Goal: Task Accomplishment & Management: Use online tool/utility

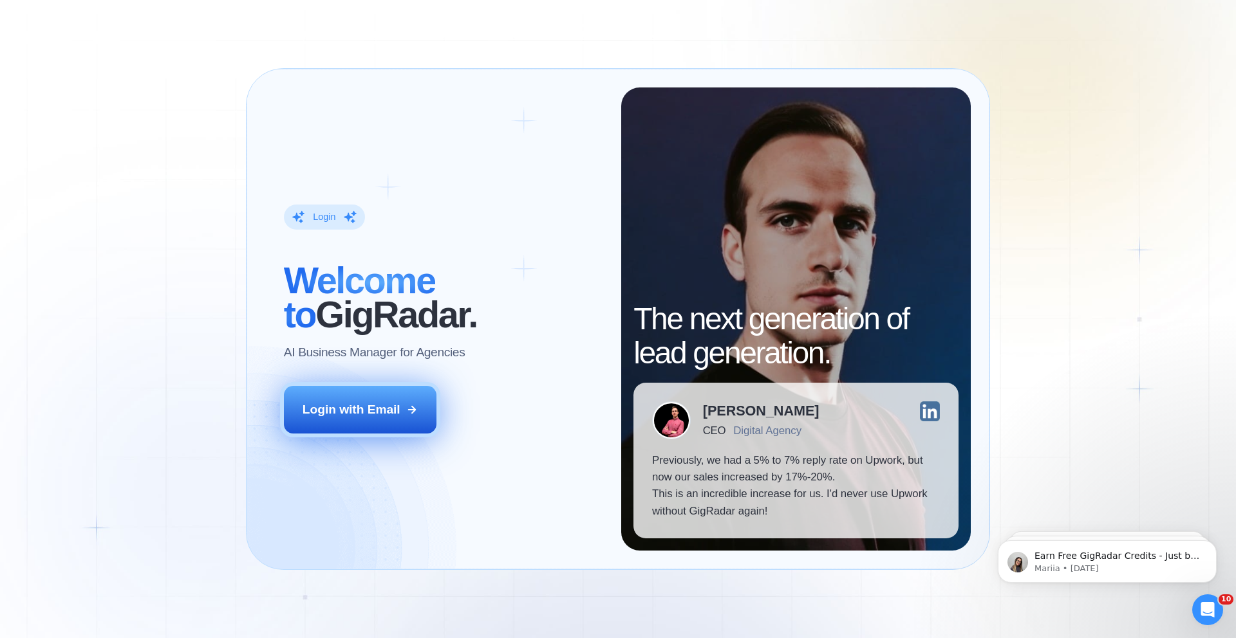
click at [344, 398] on button "Login with Email" at bounding box center [360, 410] width 153 height 48
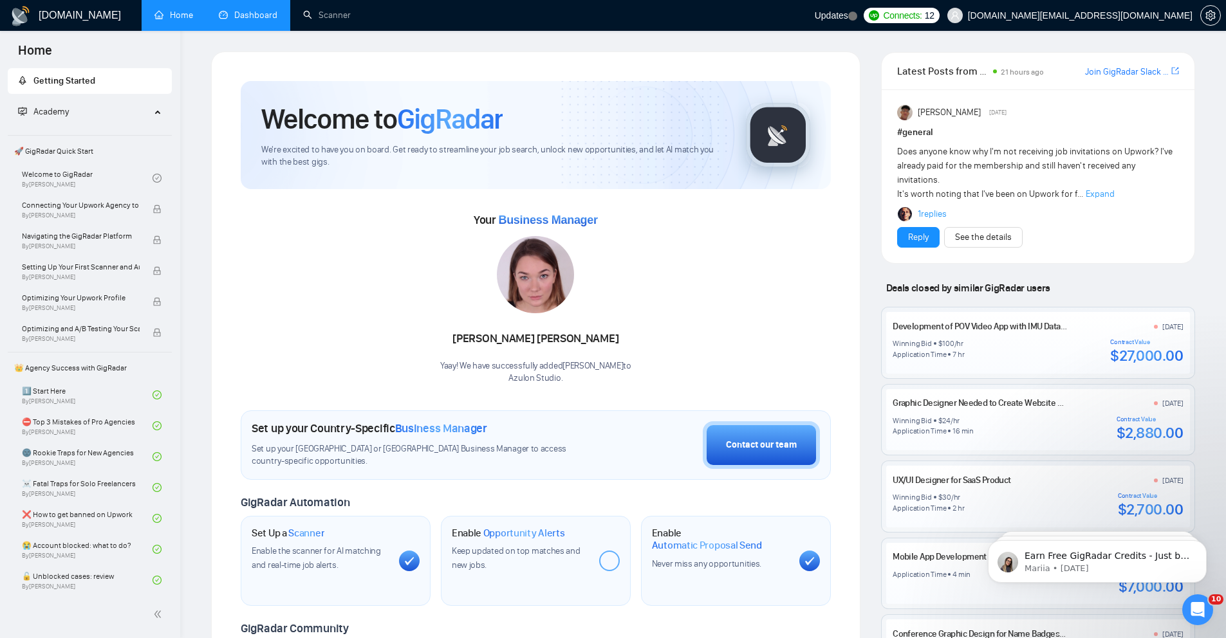
click at [246, 21] on link "Dashboard" at bounding box center [248, 15] width 59 height 11
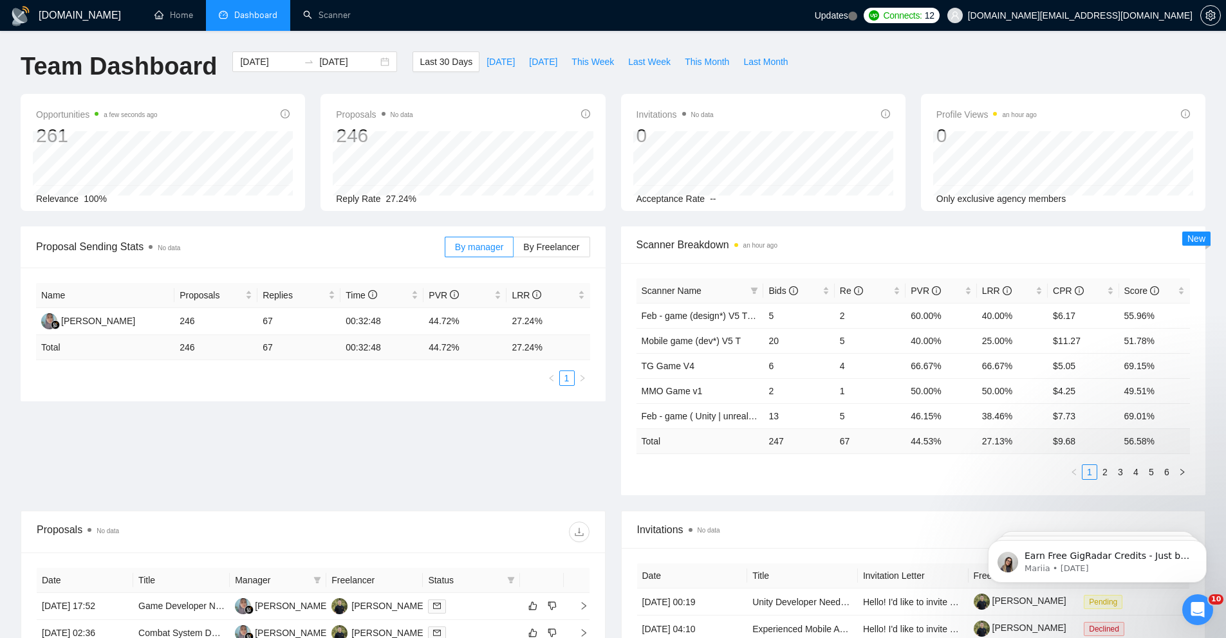
click at [615, 214] on div "Opportunities a few seconds ago 261 Relevance 100% Proposals No data 246 2025-0…" at bounding box center [613, 160] width 1200 height 133
click at [378, 59] on div "2025-07-12 2025-08-11" at bounding box center [314, 61] width 165 height 21
click at [1106, 15] on span "sergiosilva.ventures@gmail.com" at bounding box center [1080, 15] width 225 height 0
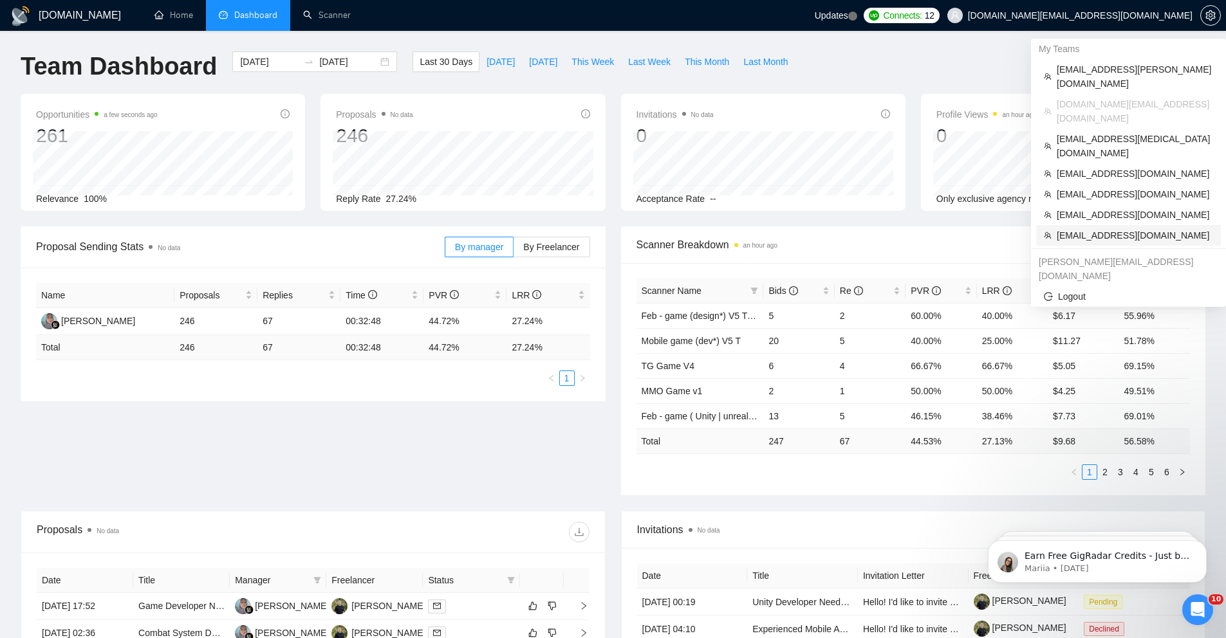
click at [1090, 228] on span "[EMAIL_ADDRESS][DOMAIN_NAME]" at bounding box center [1135, 235] width 156 height 14
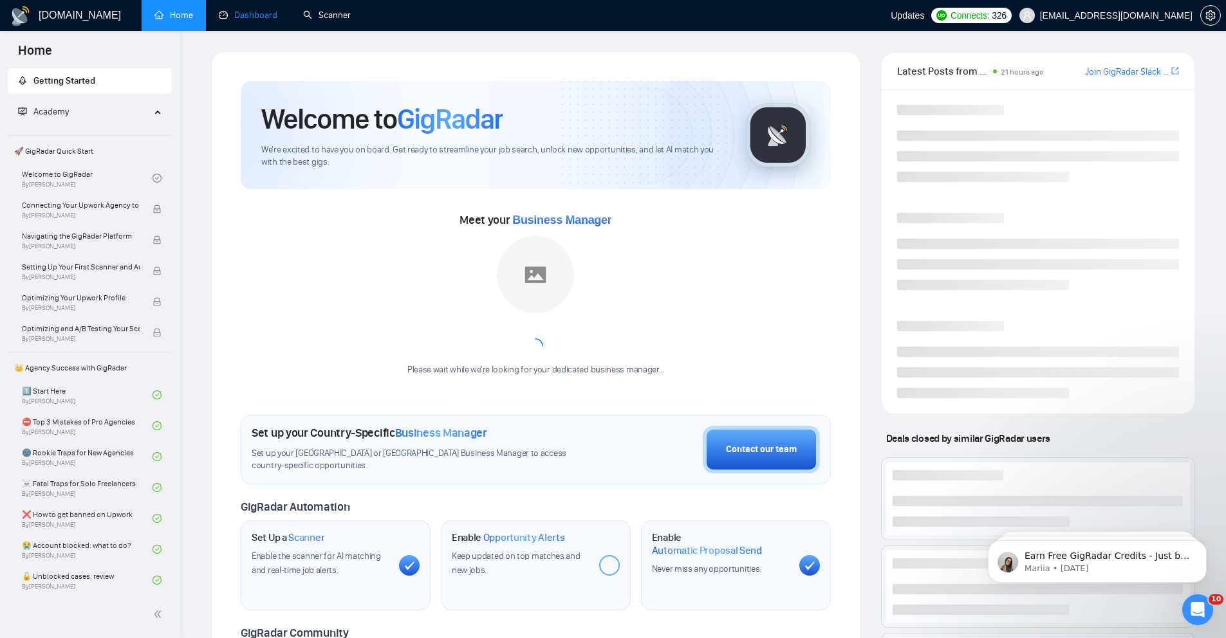
click at [262, 21] on link "Dashboard" at bounding box center [248, 15] width 59 height 11
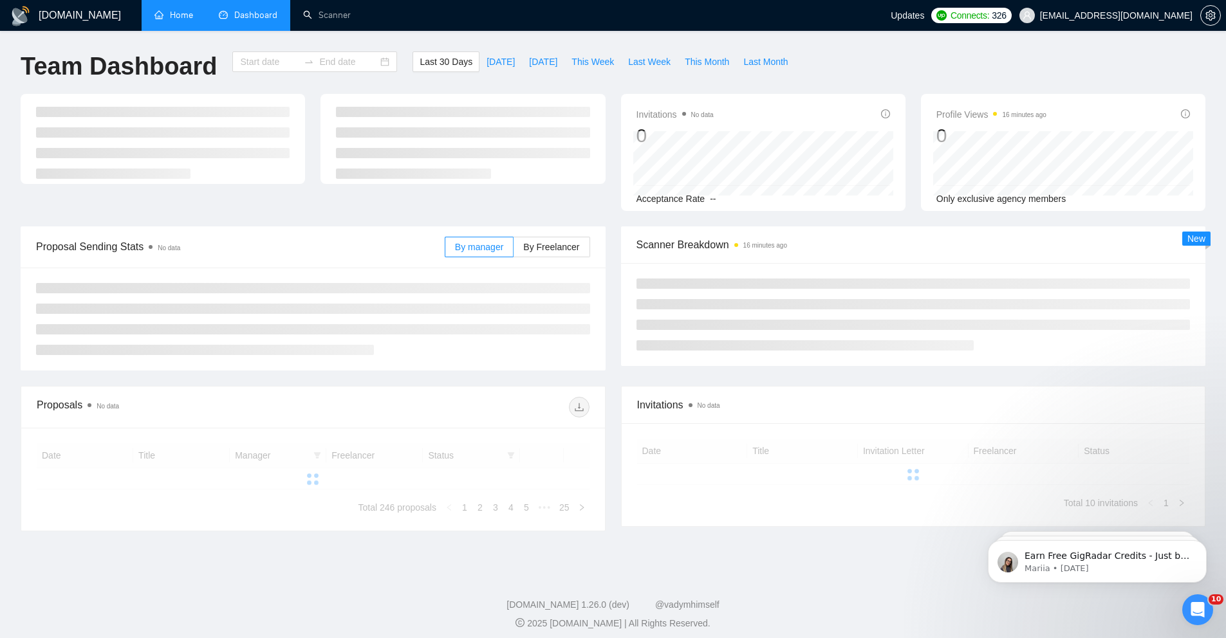
type input "2025-07-12"
type input "2025-08-11"
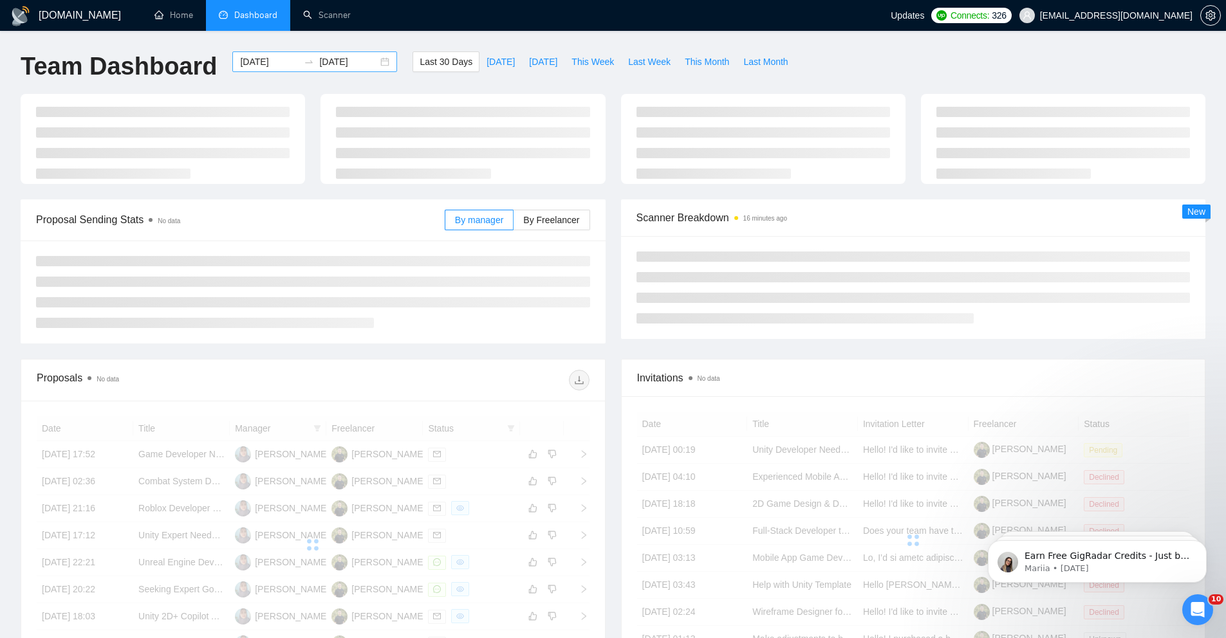
click at [380, 63] on div "2025-07-12 2025-08-11" at bounding box center [314, 61] width 165 height 21
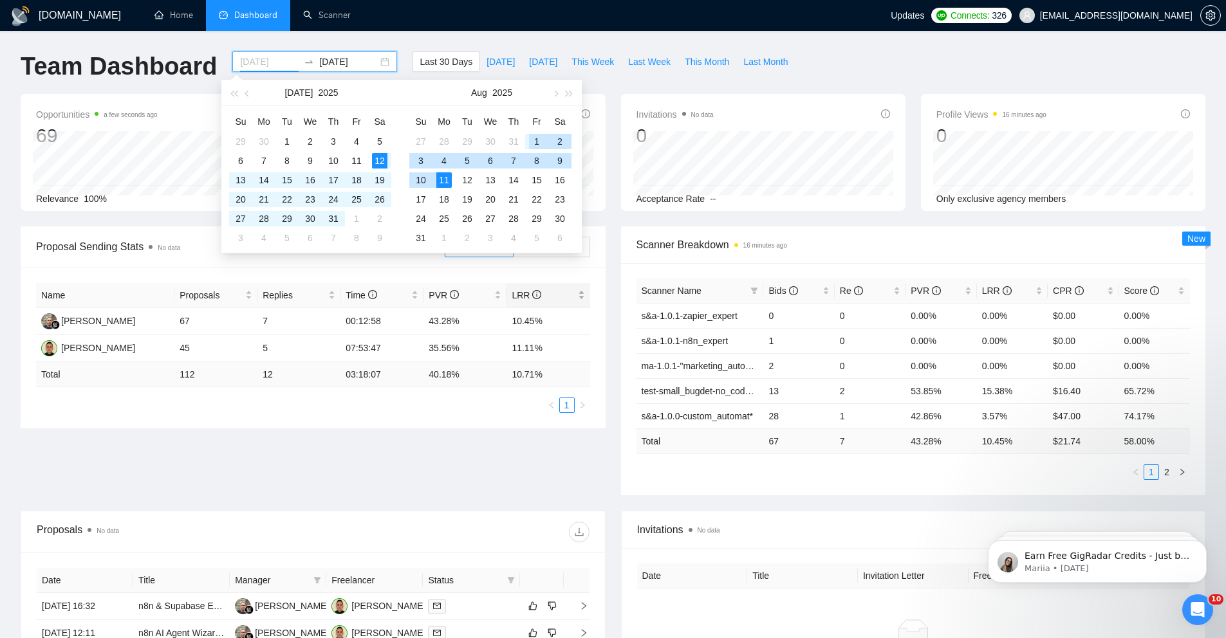
type input "2025-07-12"
click at [553, 474] on div "Proposal Sending Stats No data By manager By Freelancer Name Proposals Replies …" at bounding box center [613, 369] width 1200 height 284
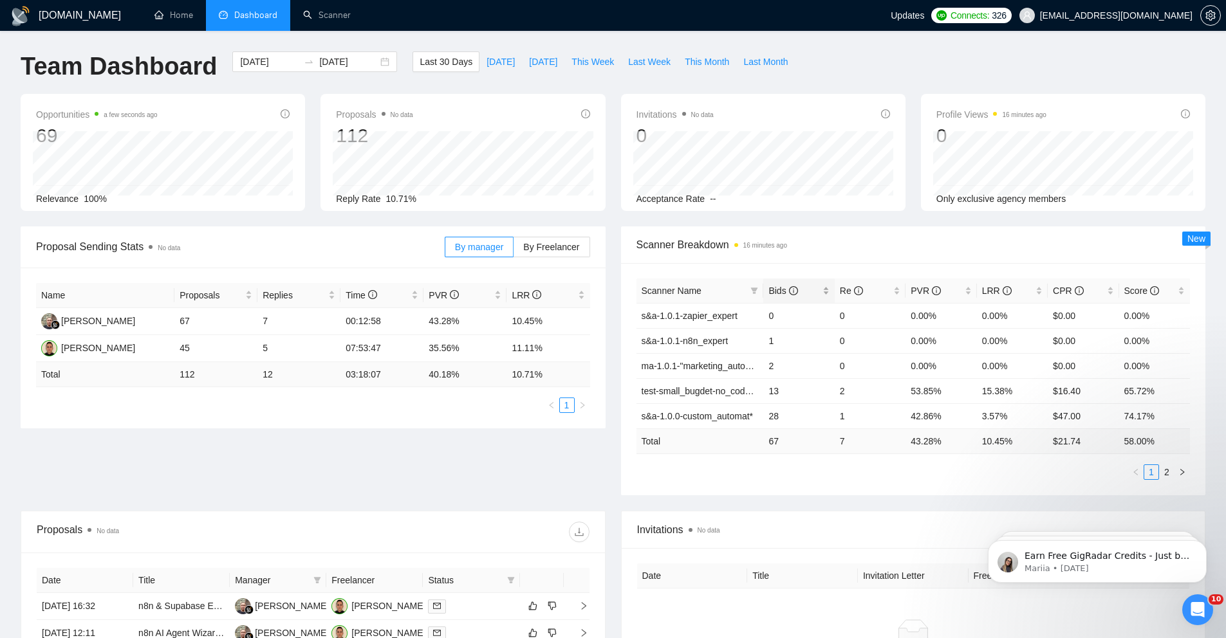
click at [810, 287] on span "Bids" at bounding box center [793, 291] width 51 height 14
click at [1161, 470] on link "2" at bounding box center [1167, 472] width 14 height 14
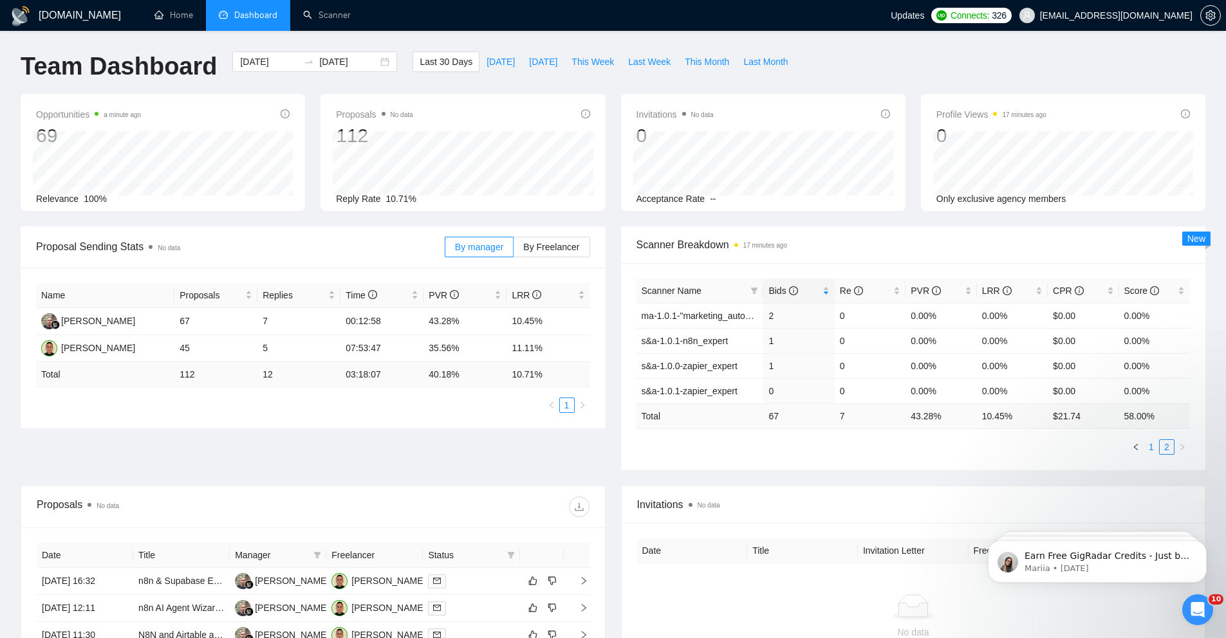
click at [1153, 449] on link "1" at bounding box center [1151, 447] width 14 height 14
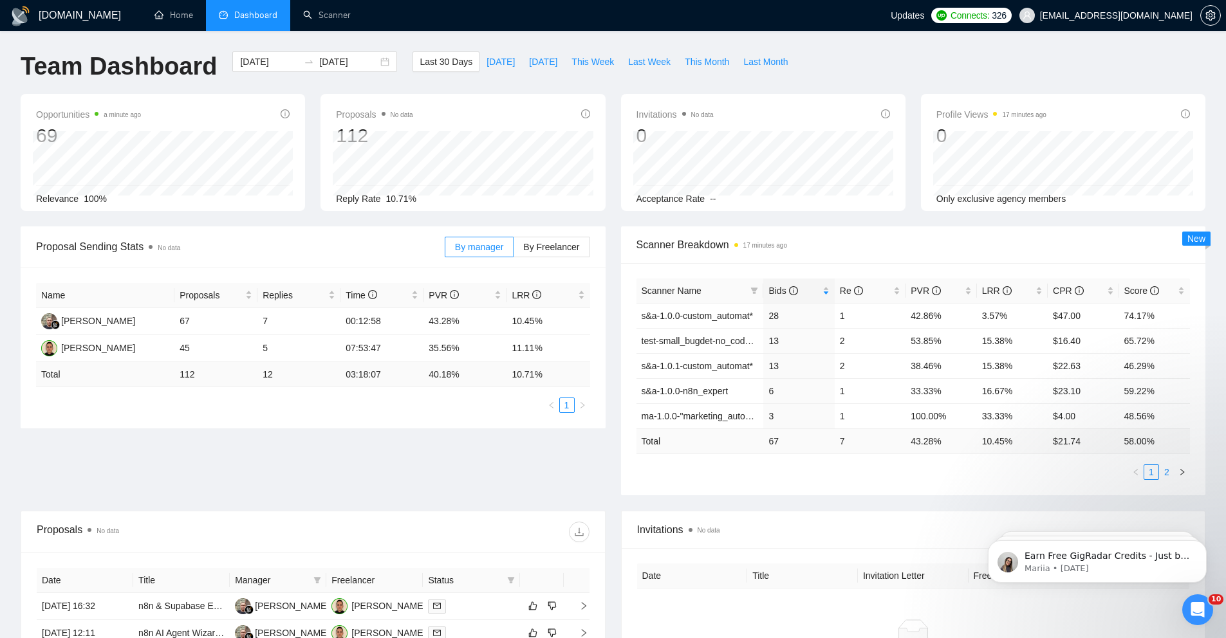
click at [1166, 473] on link "2" at bounding box center [1167, 472] width 14 height 14
click at [1166, 473] on div "Proposal Sending Stats No data By manager By Freelancer Name Proposals Replies …" at bounding box center [613, 369] width 1200 height 284
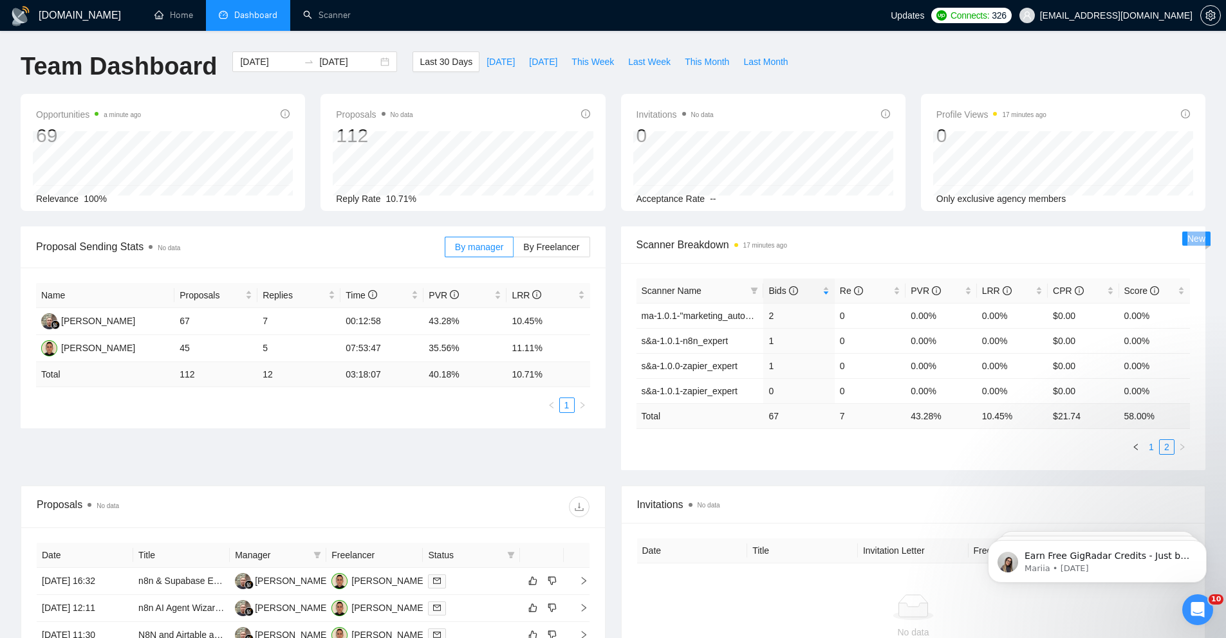
click at [1154, 449] on link "1" at bounding box center [1151, 447] width 14 height 14
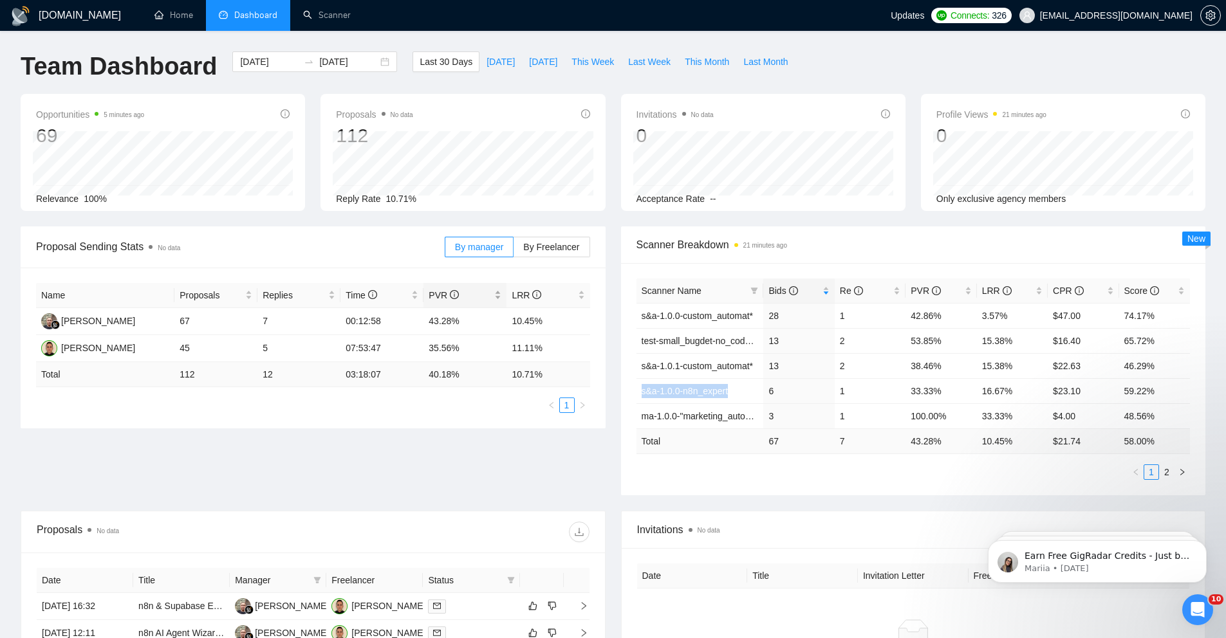
scroll to position [382, 0]
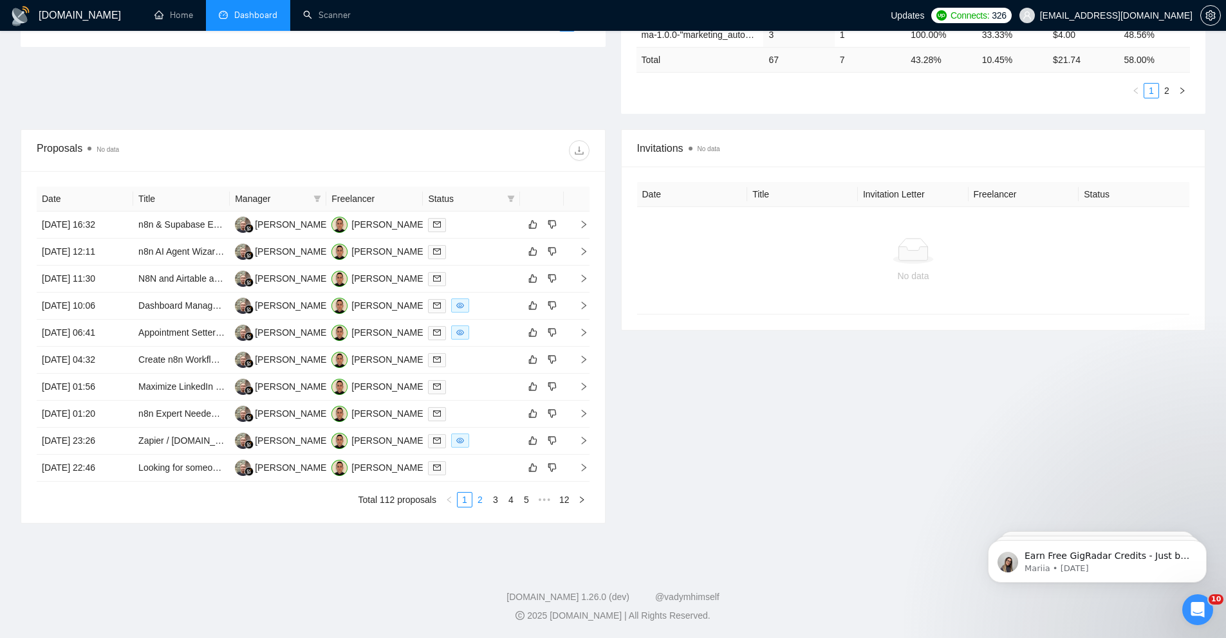
click at [474, 503] on link "2" at bounding box center [480, 500] width 14 height 14
click at [125, 311] on td "10 Aug, 2025 16:50" at bounding box center [85, 306] width 97 height 27
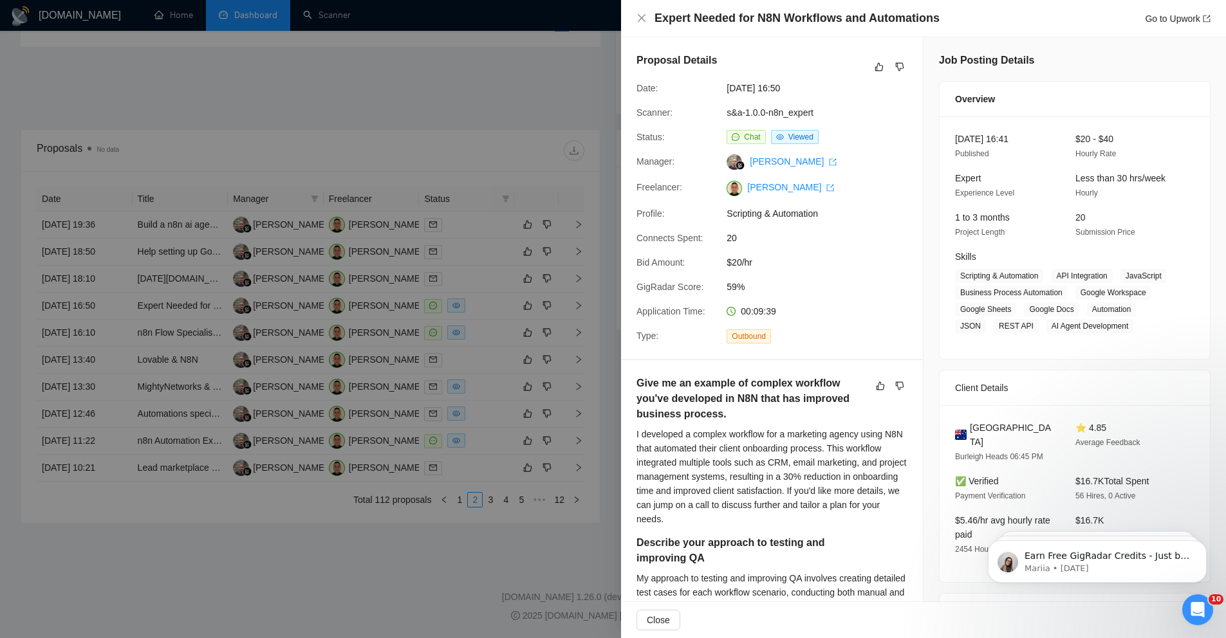
click at [424, 535] on div at bounding box center [613, 319] width 1226 height 638
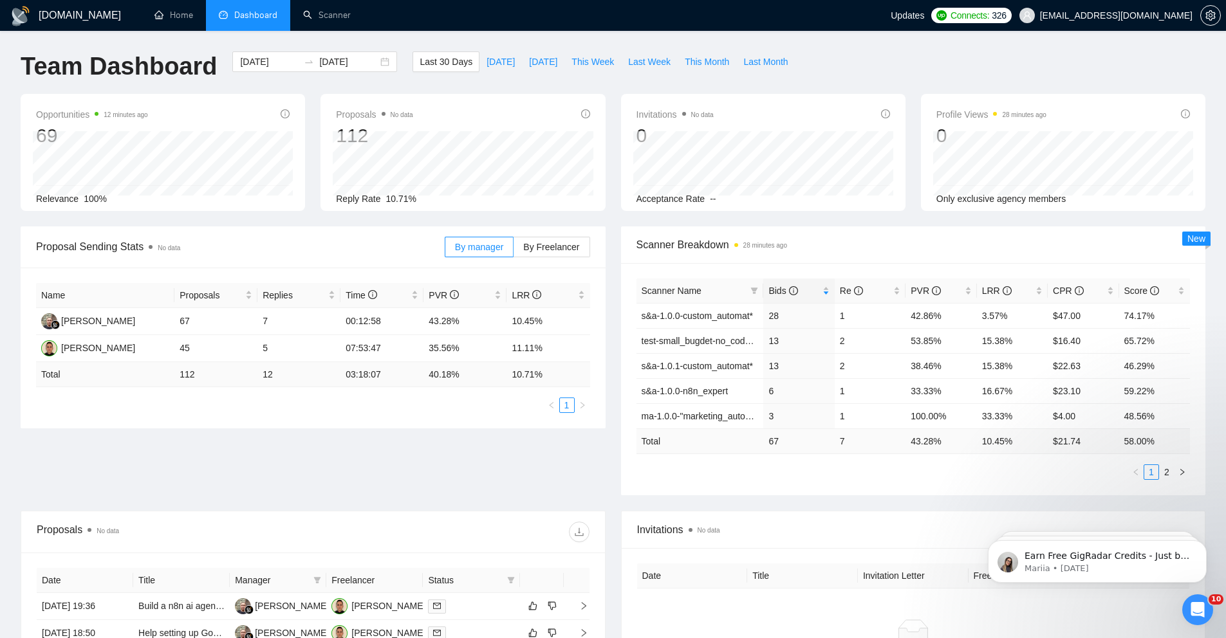
click at [609, 342] on div "Proposal Sending Stats No data By manager By Freelancer Name Proposals Replies …" at bounding box center [313, 328] width 600 height 202
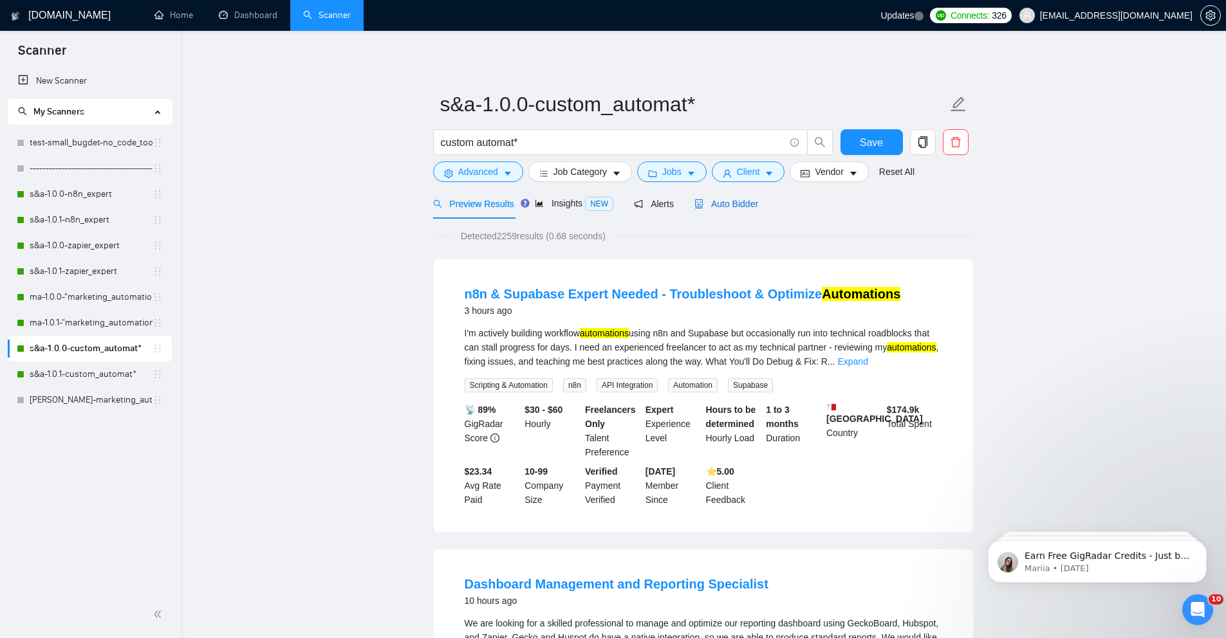
click at [716, 201] on span "Auto Bidder" at bounding box center [726, 204] width 64 height 10
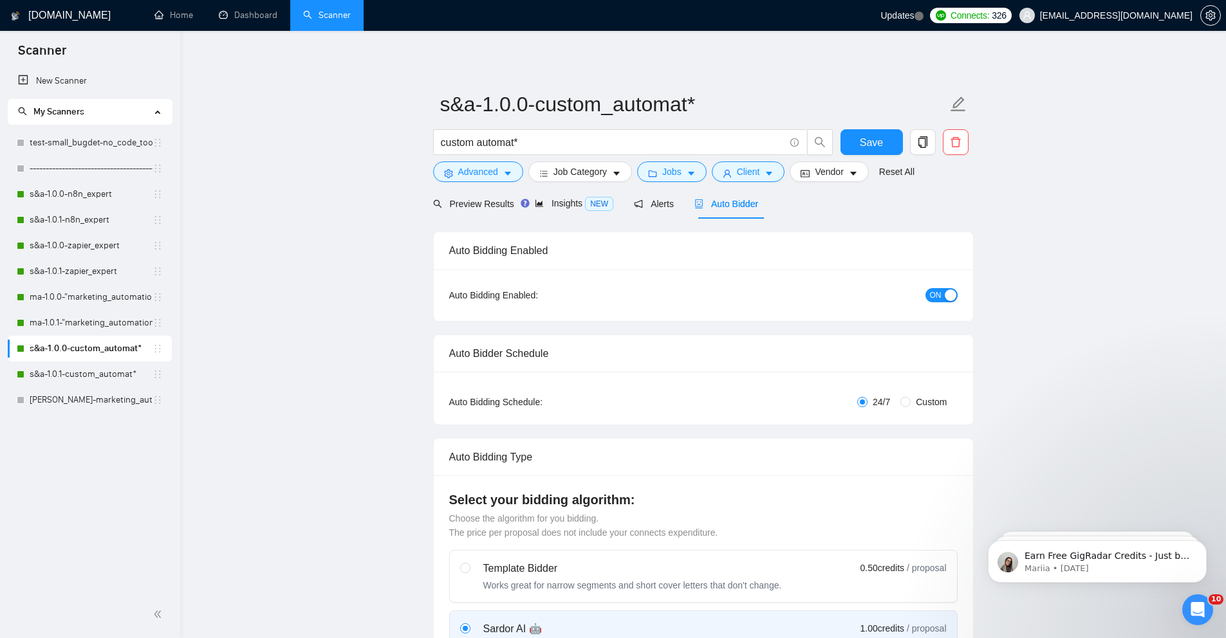
radio input "false"
radio input "true"
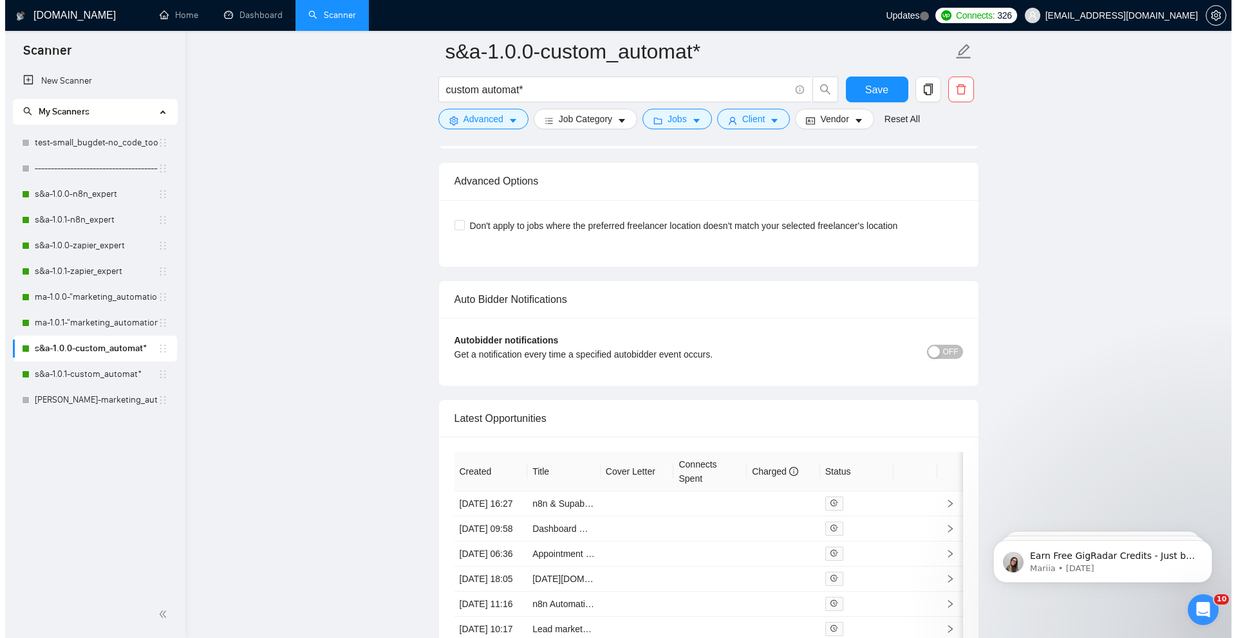
scroll to position [3376, 0]
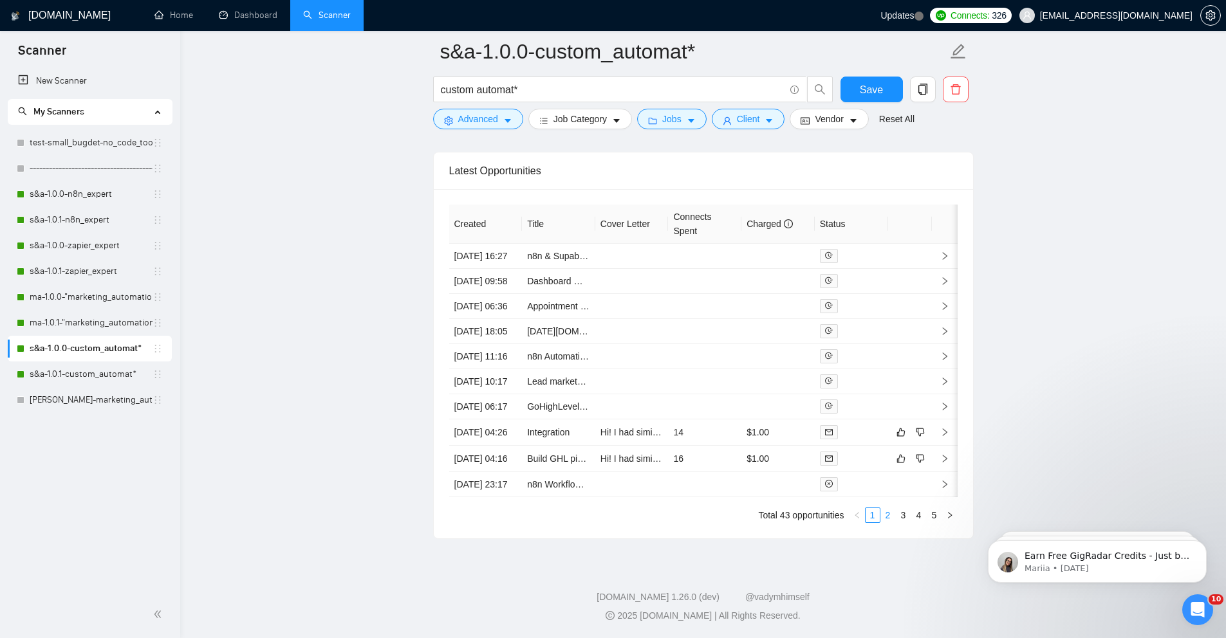
click at [884, 523] on link "2" at bounding box center [888, 515] width 14 height 14
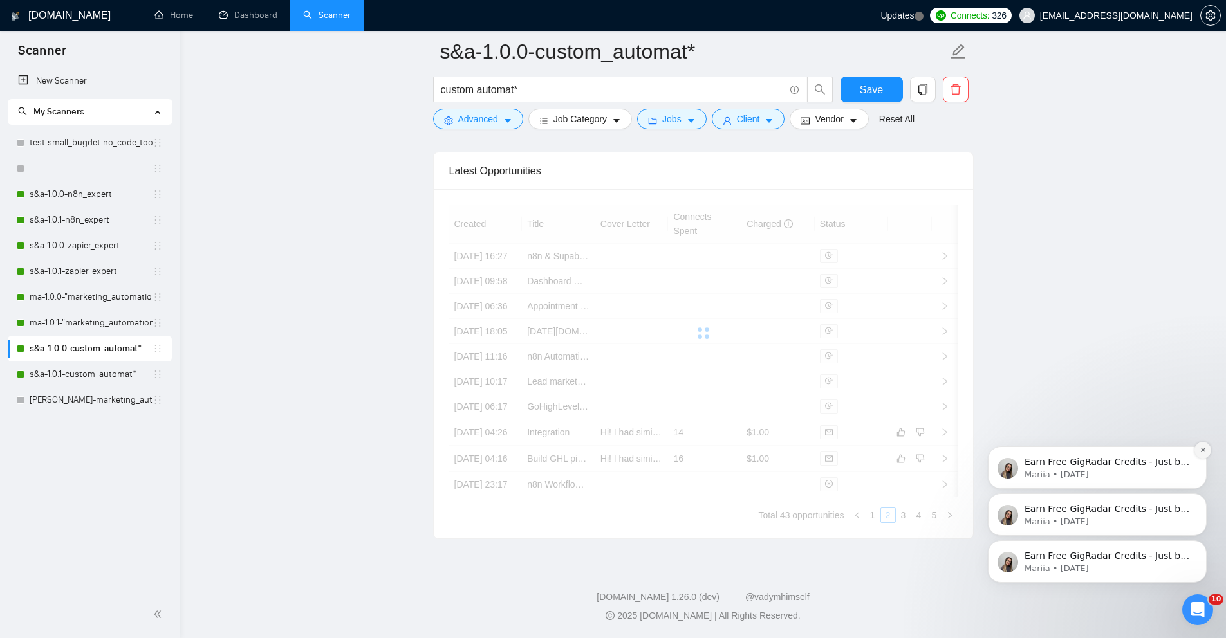
click at [1203, 445] on button "Dismiss notification" at bounding box center [1202, 450] width 17 height 17
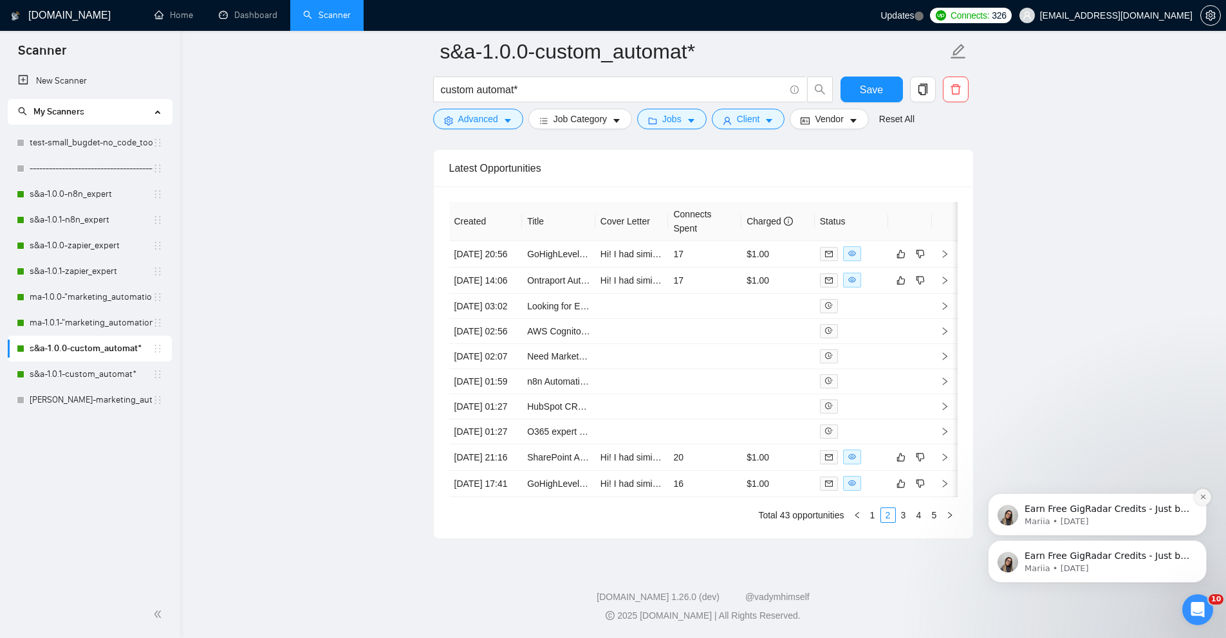
click at [1202, 500] on icon "Dismiss notification" at bounding box center [1203, 497] width 7 height 7
click at [1200, 544] on icon "Dismiss notification" at bounding box center [1203, 544] width 7 height 7
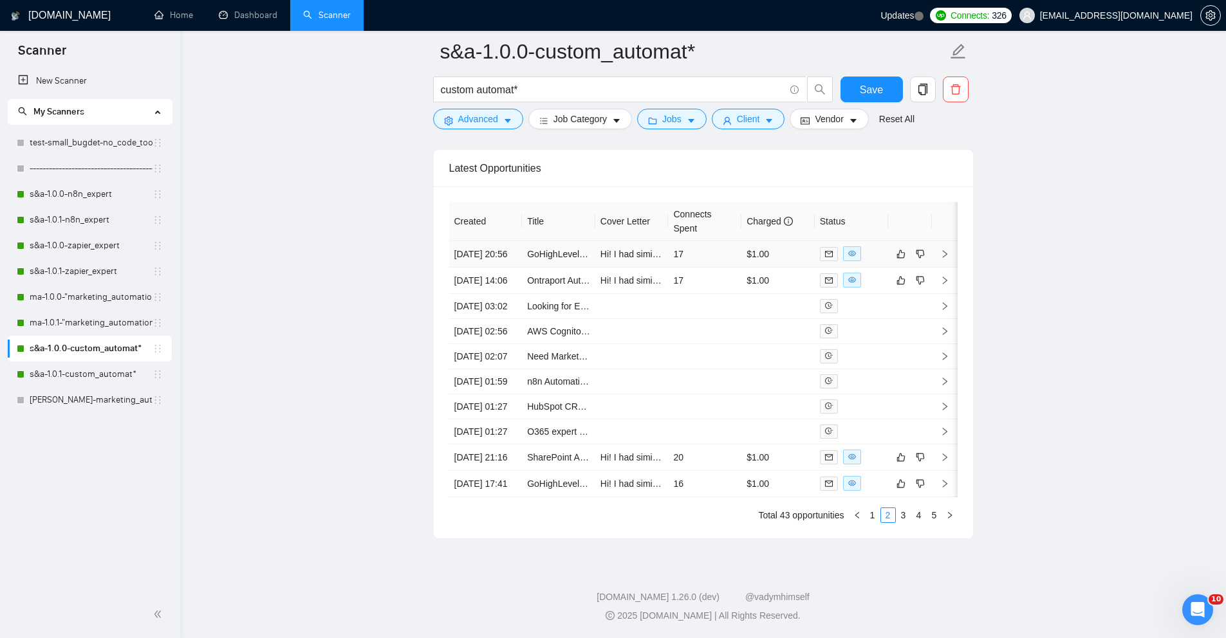
click at [501, 241] on td "09 Aug, 2025 20:56" at bounding box center [485, 254] width 73 height 26
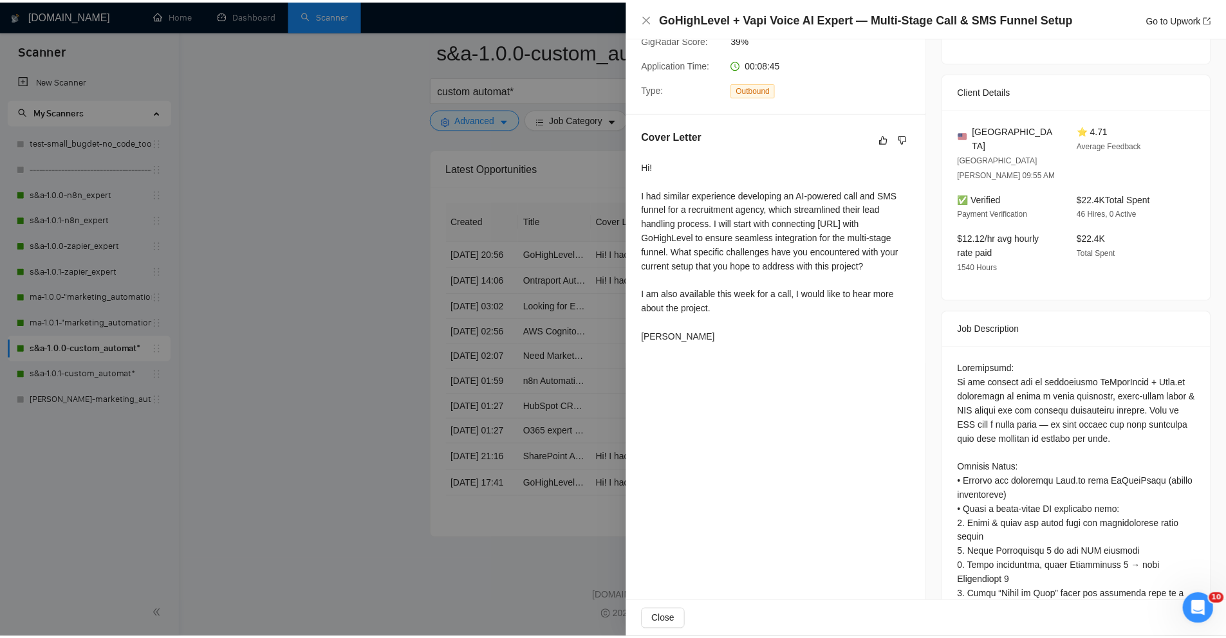
scroll to position [246, 0]
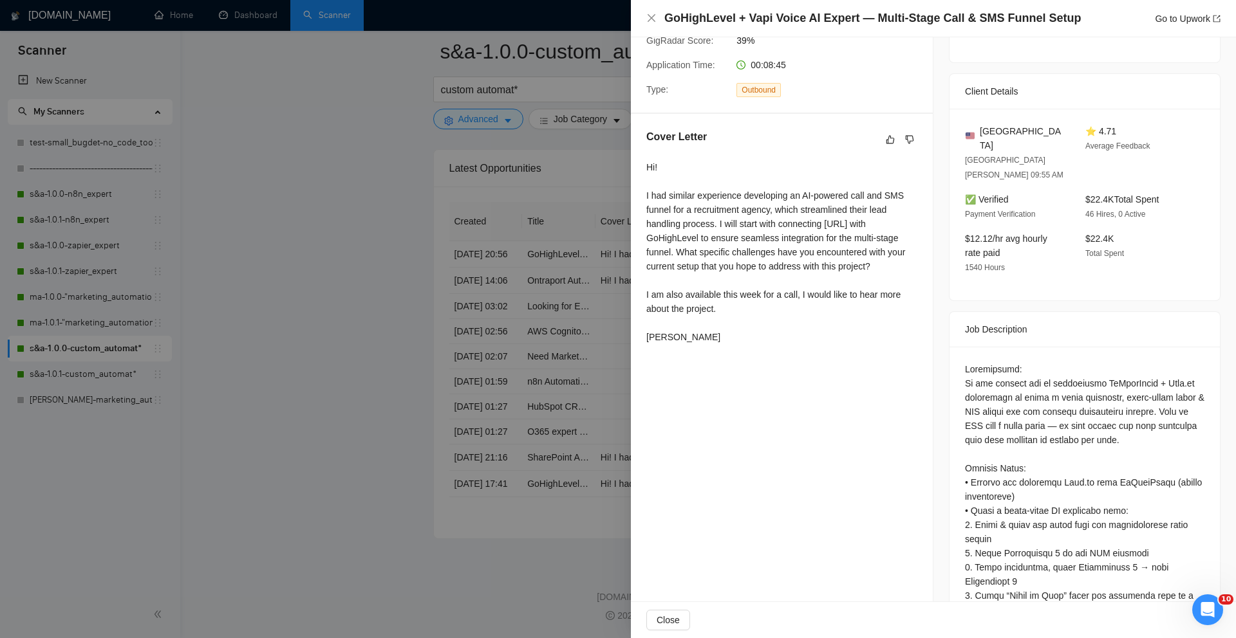
click at [395, 274] on div at bounding box center [618, 319] width 1236 height 638
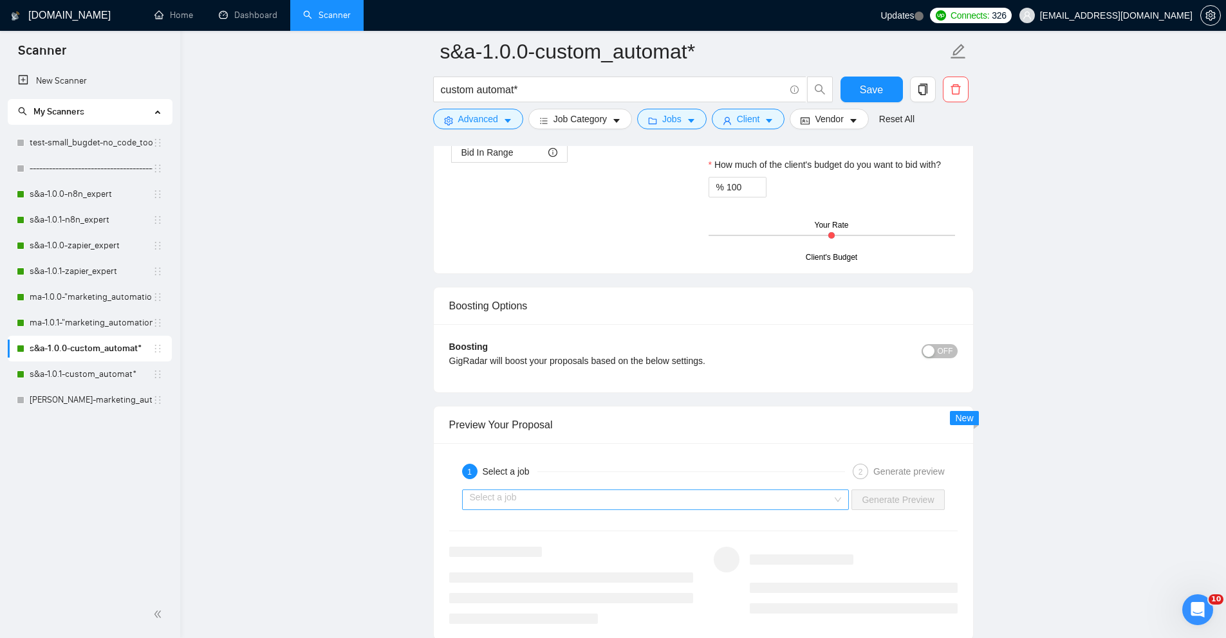
scroll to position [2408, 0]
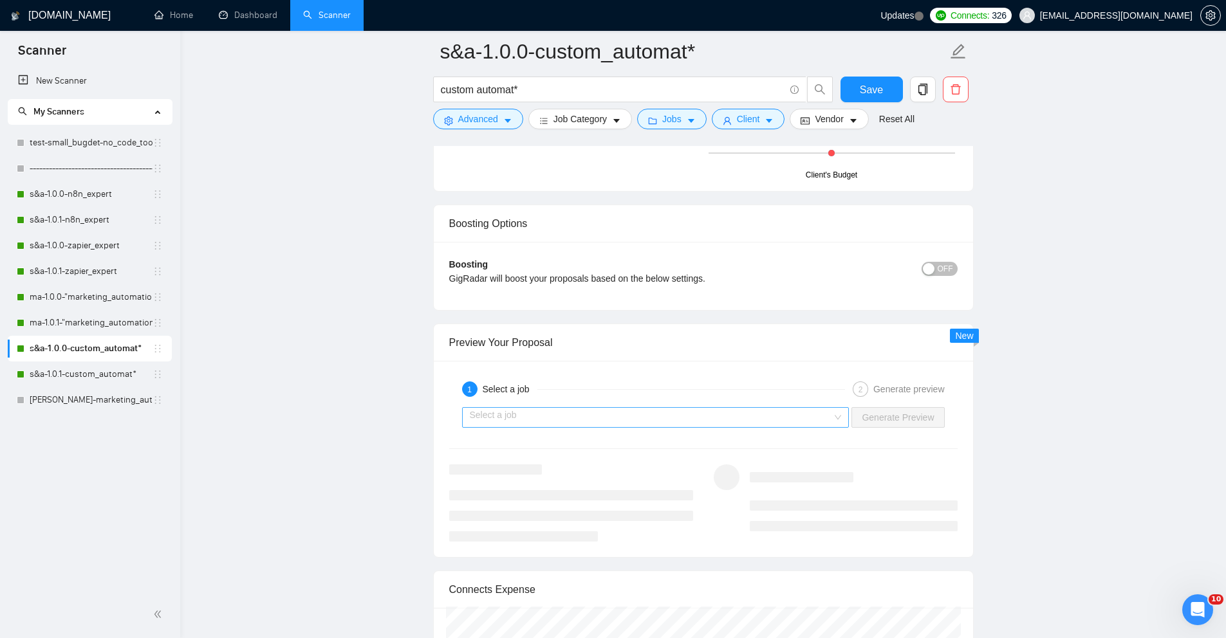
click at [843, 418] on div "Select a job" at bounding box center [655, 417] width 387 height 21
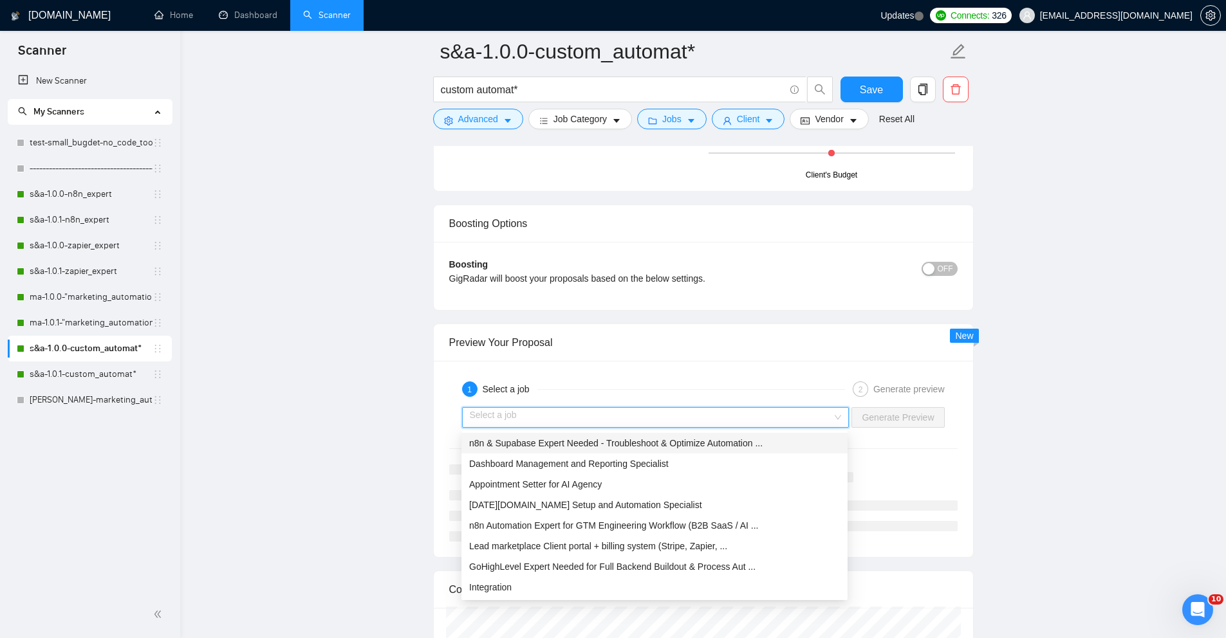
click at [671, 440] on span "n8n & Supabase Expert Needed - Troubleshoot & Optimize Automation ..." at bounding box center [615, 443] width 293 height 10
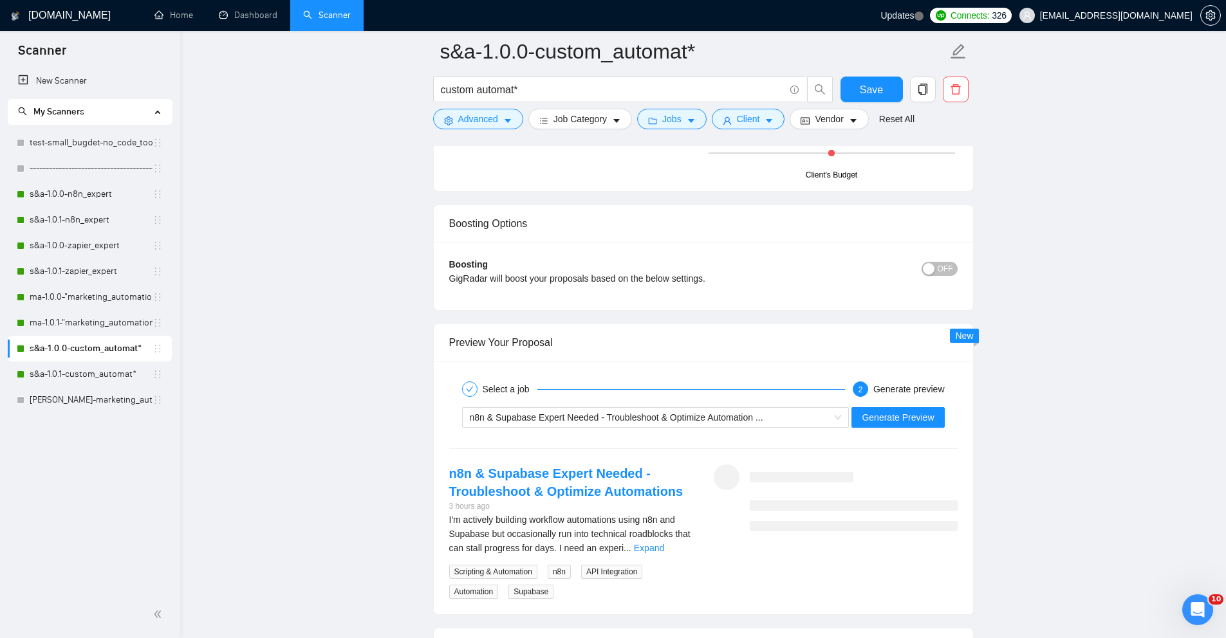
click at [946, 418] on div "n8n & Supabase Expert Needed - Troubleshoot & Optimize Automation ... Generate …" at bounding box center [703, 417] width 511 height 31
click at [895, 418] on span "Generate Preview" at bounding box center [898, 418] width 72 height 14
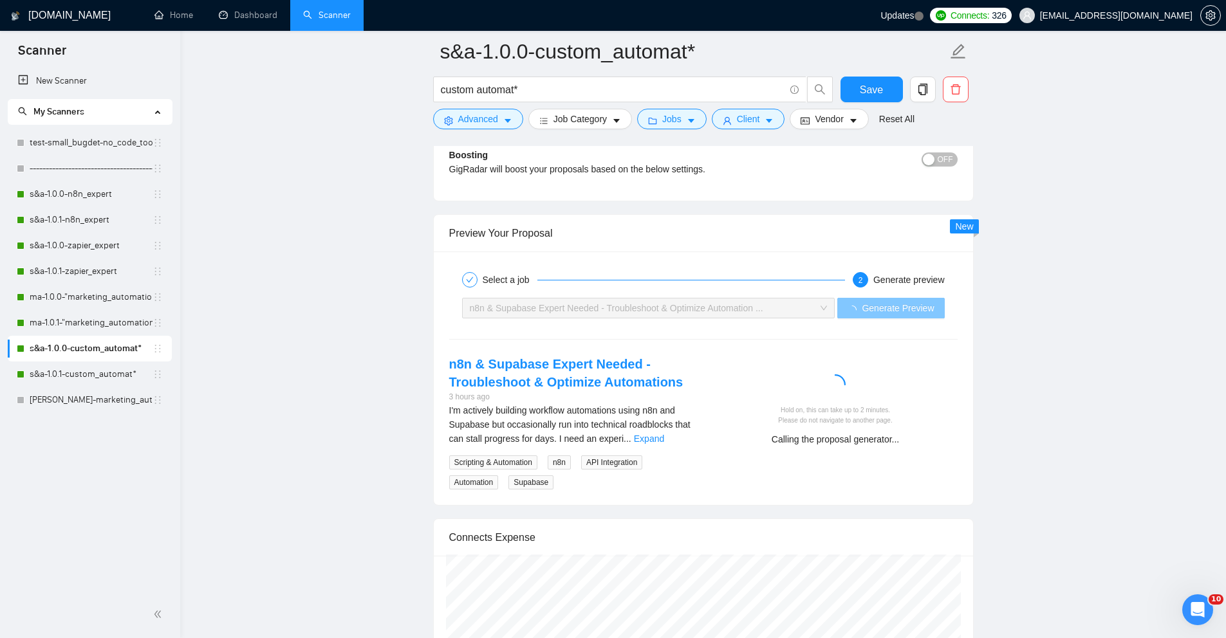
scroll to position [2521, 0]
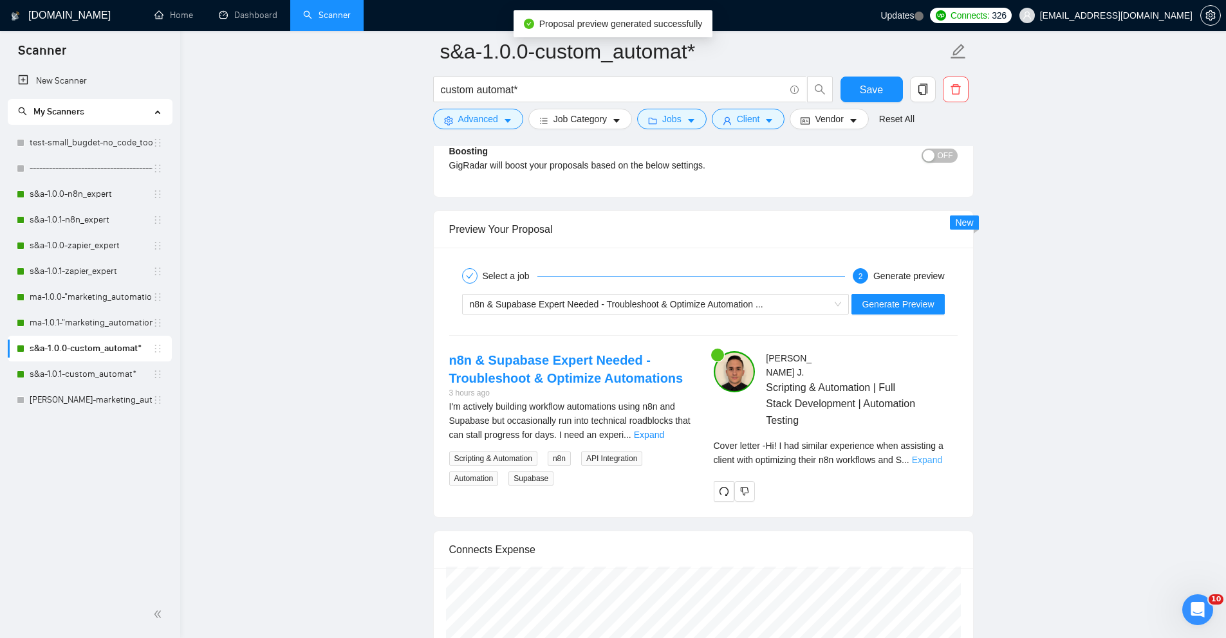
click at [929, 458] on link "Expand" at bounding box center [927, 460] width 30 height 10
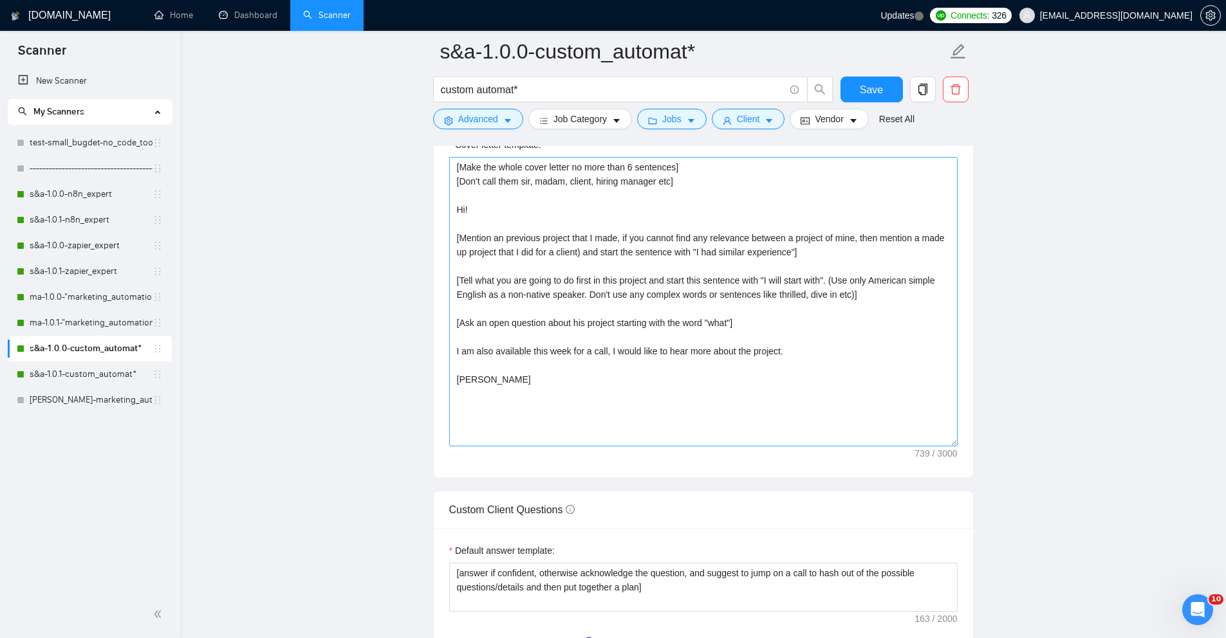
scroll to position [1614, 0]
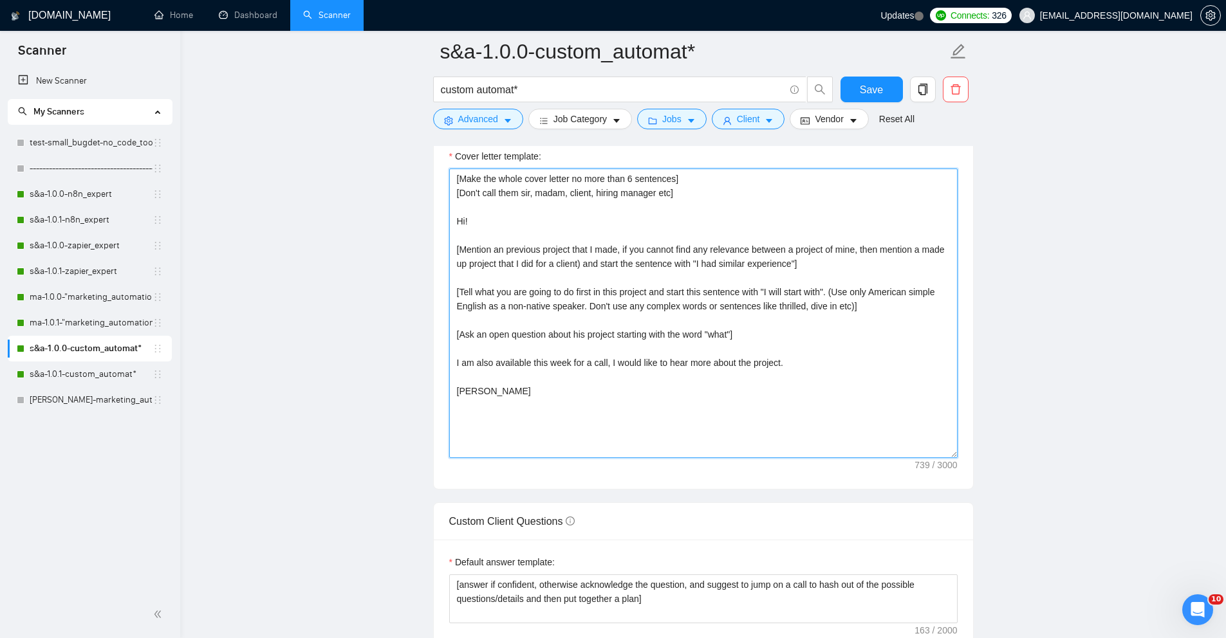
click at [454, 292] on textarea "[Make the whole cover letter no more than 6 sentences] [Don't call them sir, ma…" at bounding box center [703, 314] width 508 height 290
click at [860, 265] on textarea "[Make the whole cover letter no more than 6 sentences] [Don't call them sir, ma…" at bounding box center [703, 314] width 508 height 290
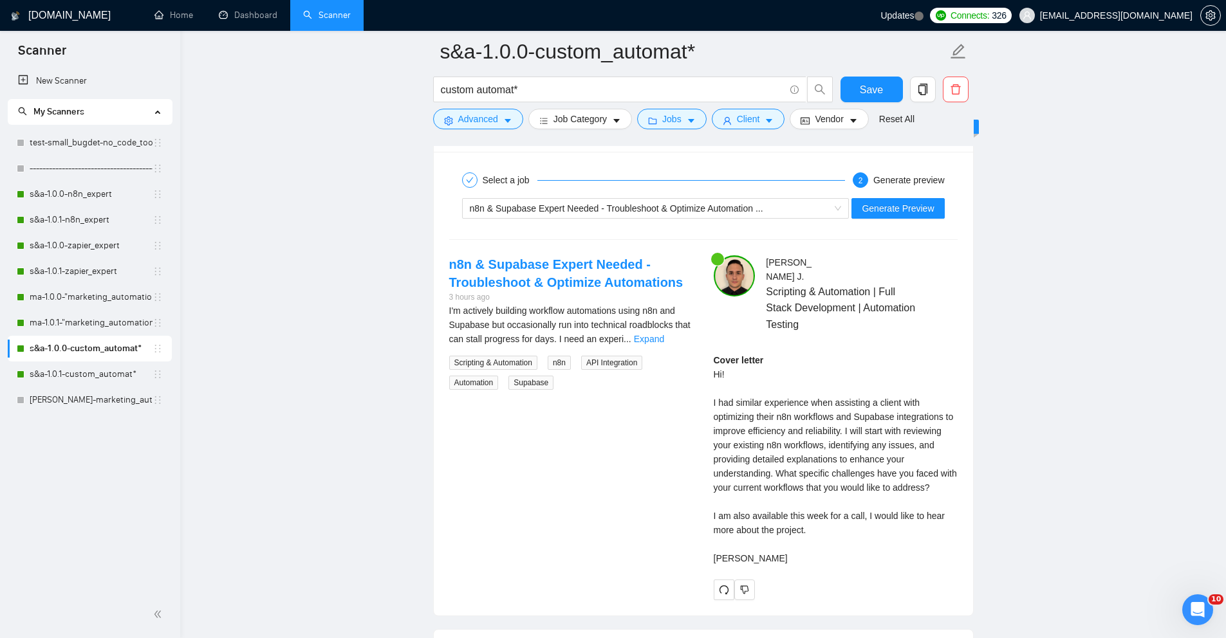
scroll to position [2619, 0]
click at [664, 332] on link "Expand" at bounding box center [649, 336] width 30 height 10
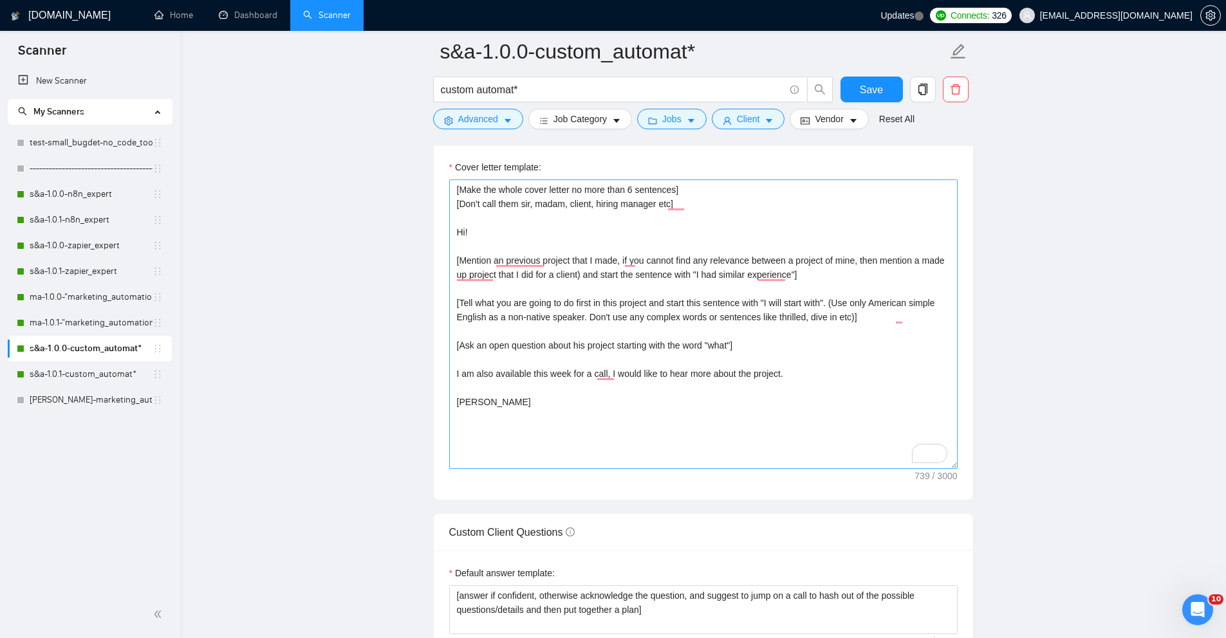
scroll to position [1506, 0]
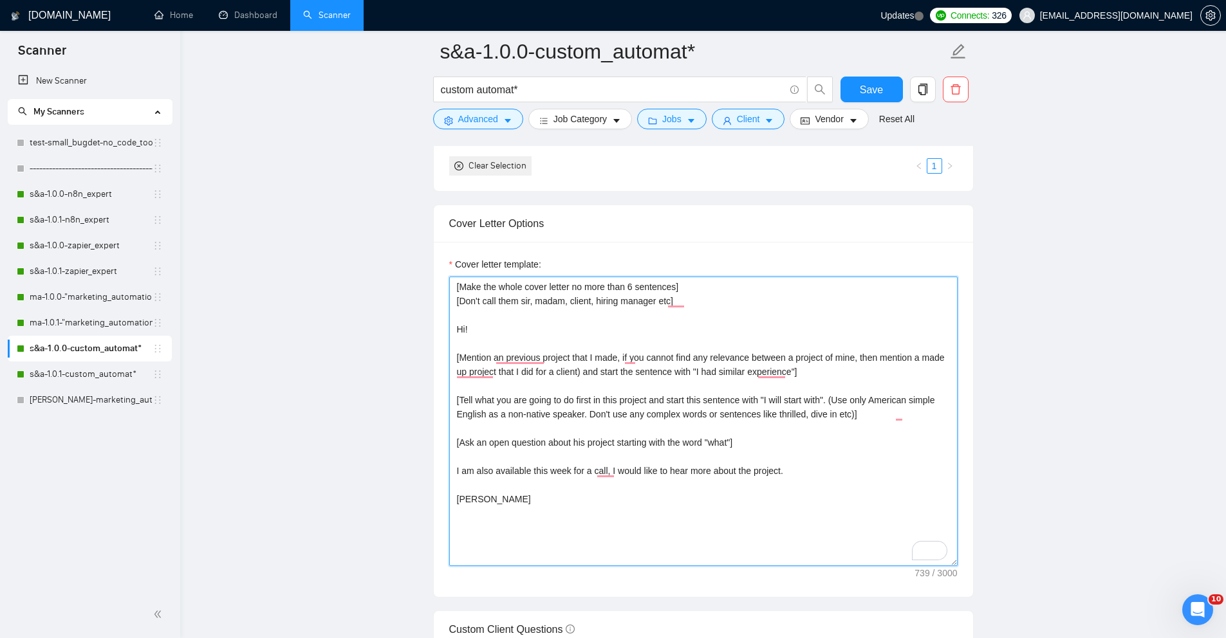
click at [864, 375] on textarea "[Make the whole cover letter no more than 6 sentences] [Don't call them sir, ma…" at bounding box center [703, 422] width 508 height 290
type textarea "[Make the whole cover letter no more than 6 sentences] [Don't call them sir, ma…"
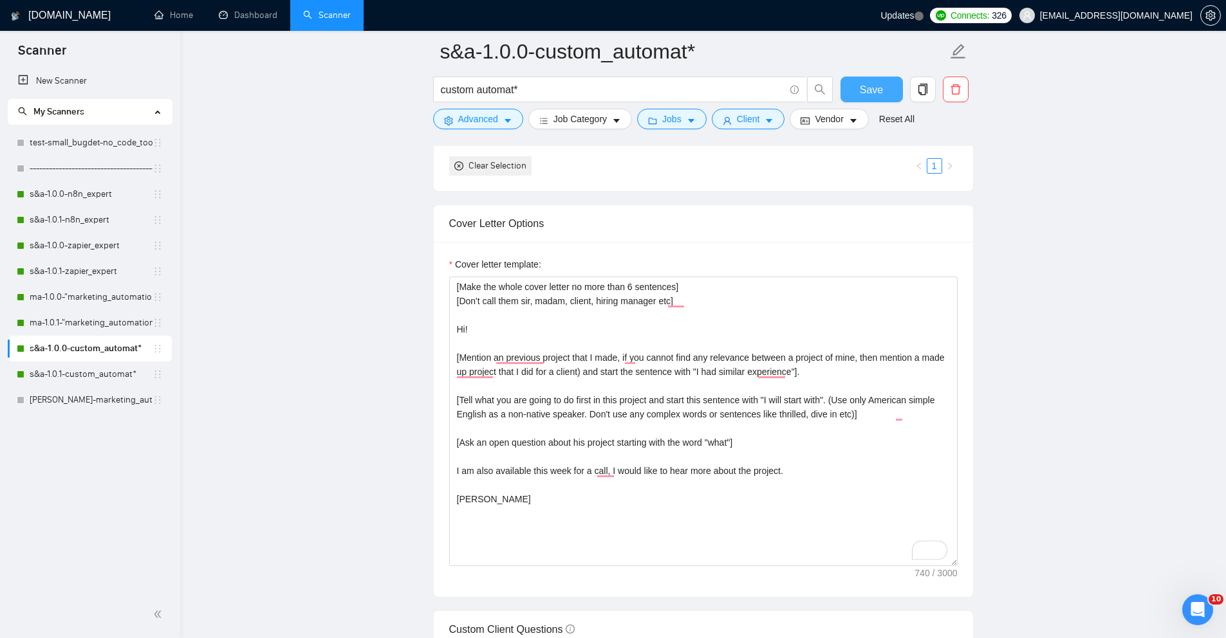
click at [869, 95] on span "Save" at bounding box center [871, 90] width 23 height 16
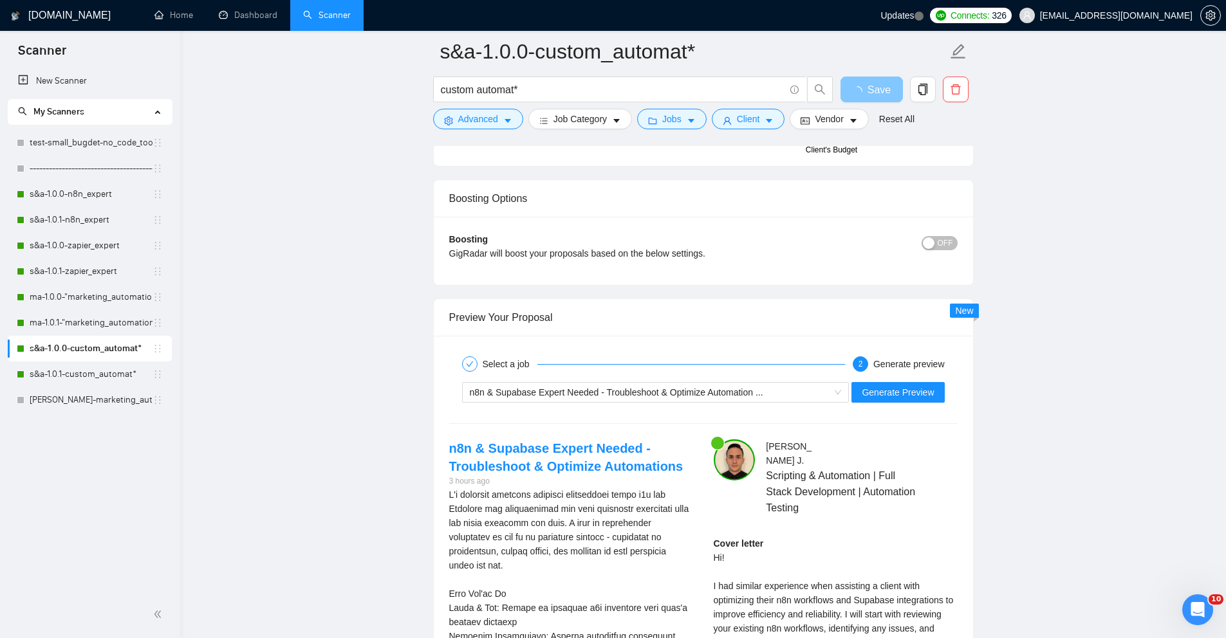
scroll to position [2330, 0]
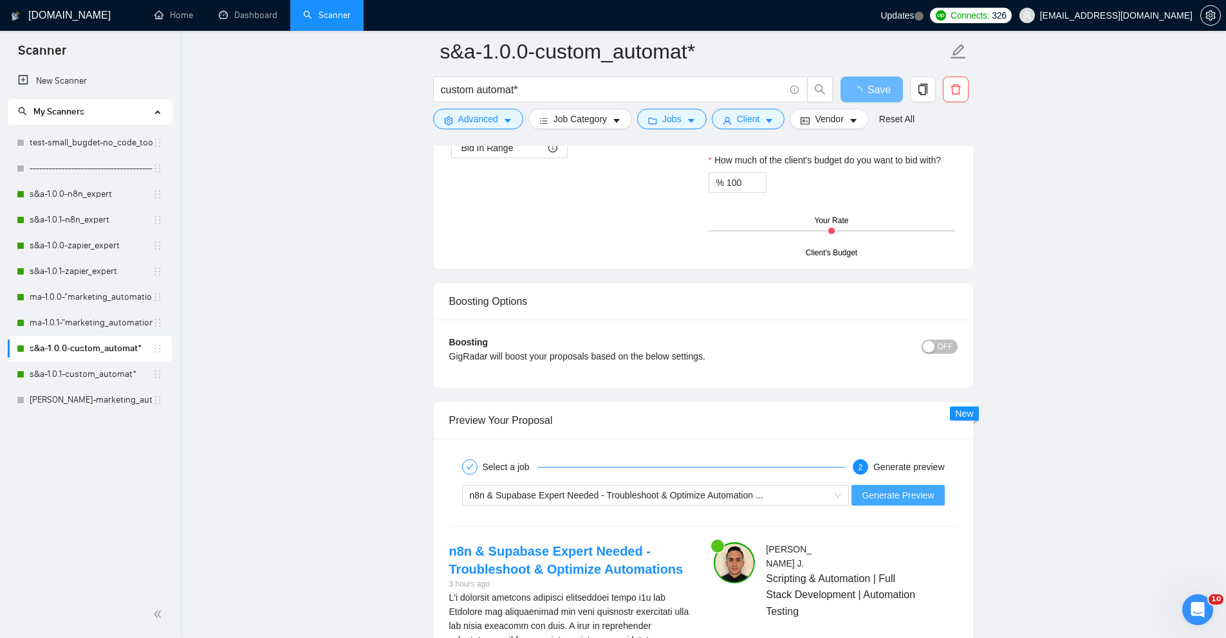
click at [886, 487] on button "Generate Preview" at bounding box center [897, 495] width 93 height 21
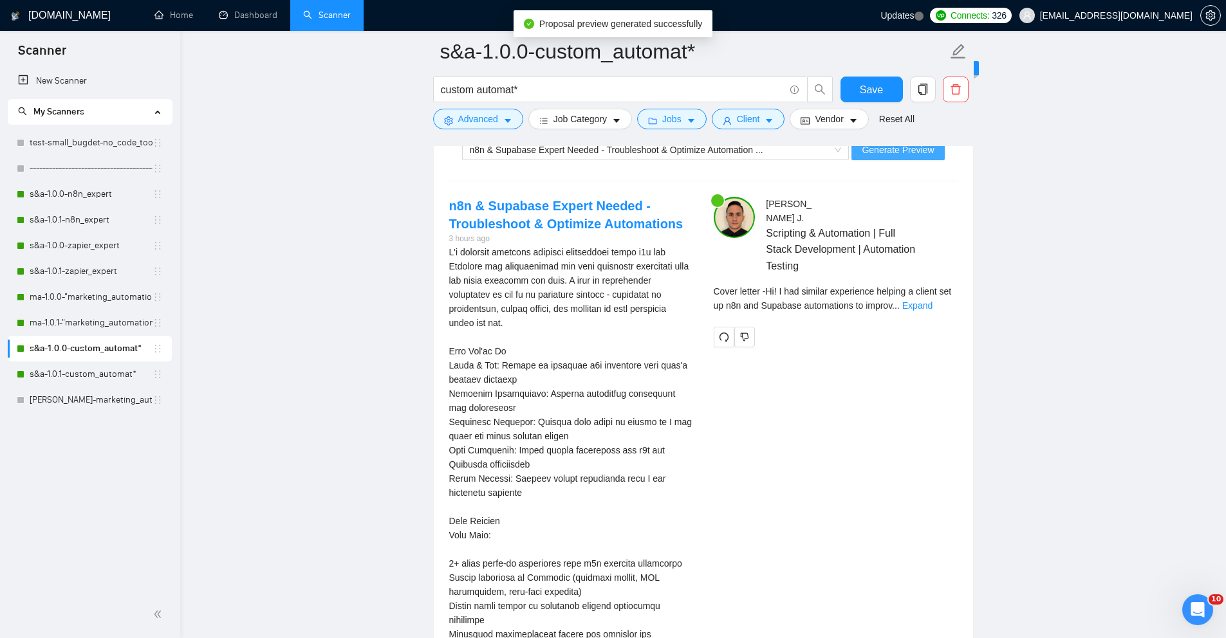
scroll to position [2676, 0]
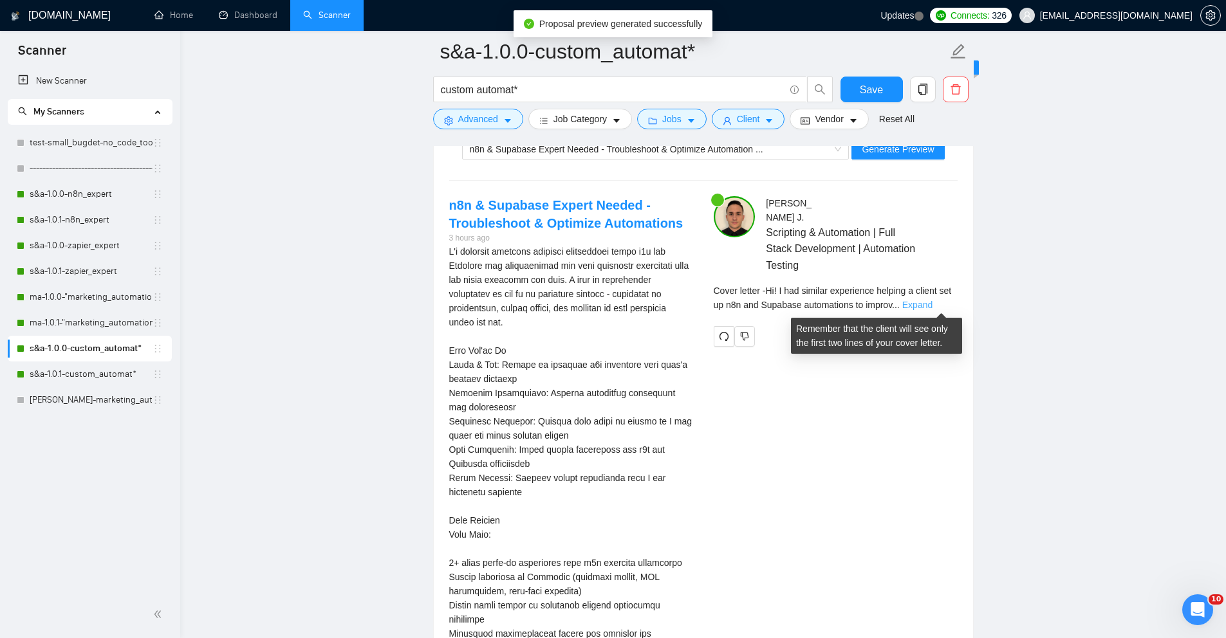
click at [929, 304] on link "Expand" at bounding box center [917, 305] width 30 height 10
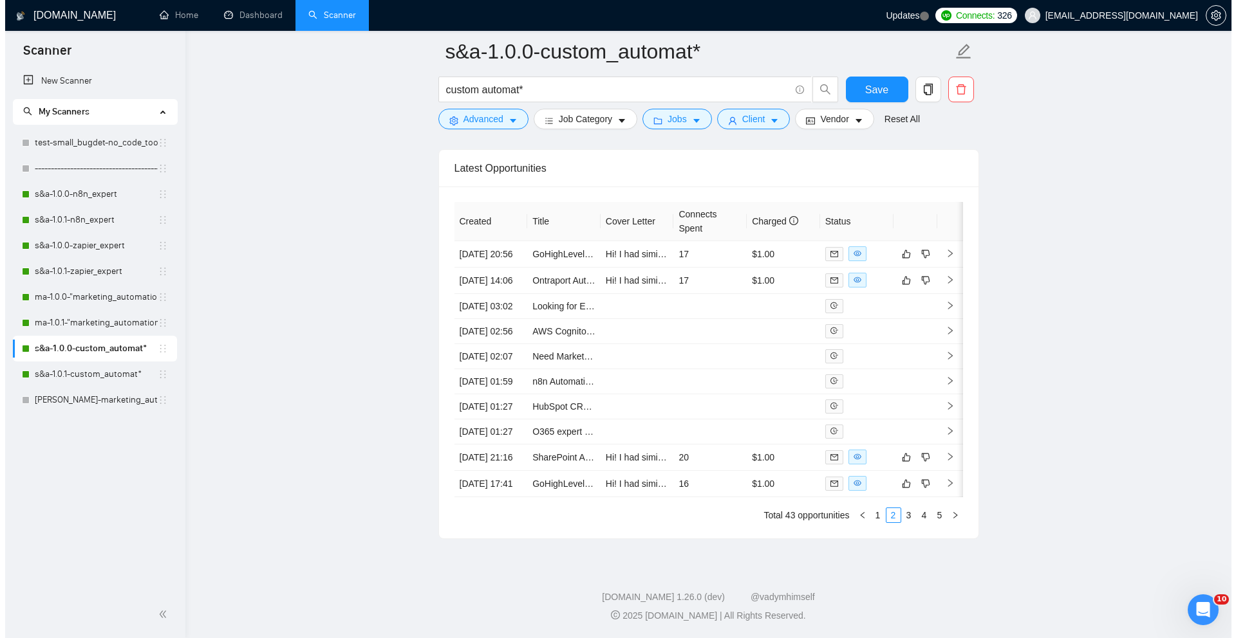
scroll to position [4248, 0]
click at [518, 497] on td "08 Aug, 2025 17:41" at bounding box center [485, 484] width 73 height 26
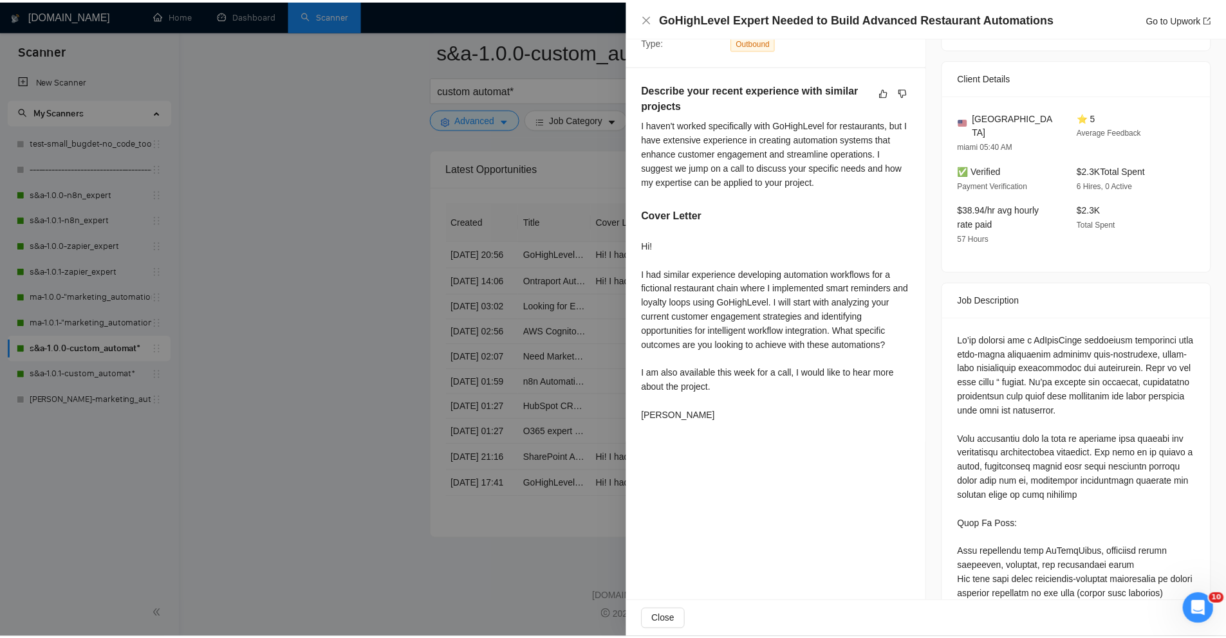
scroll to position [371, 0]
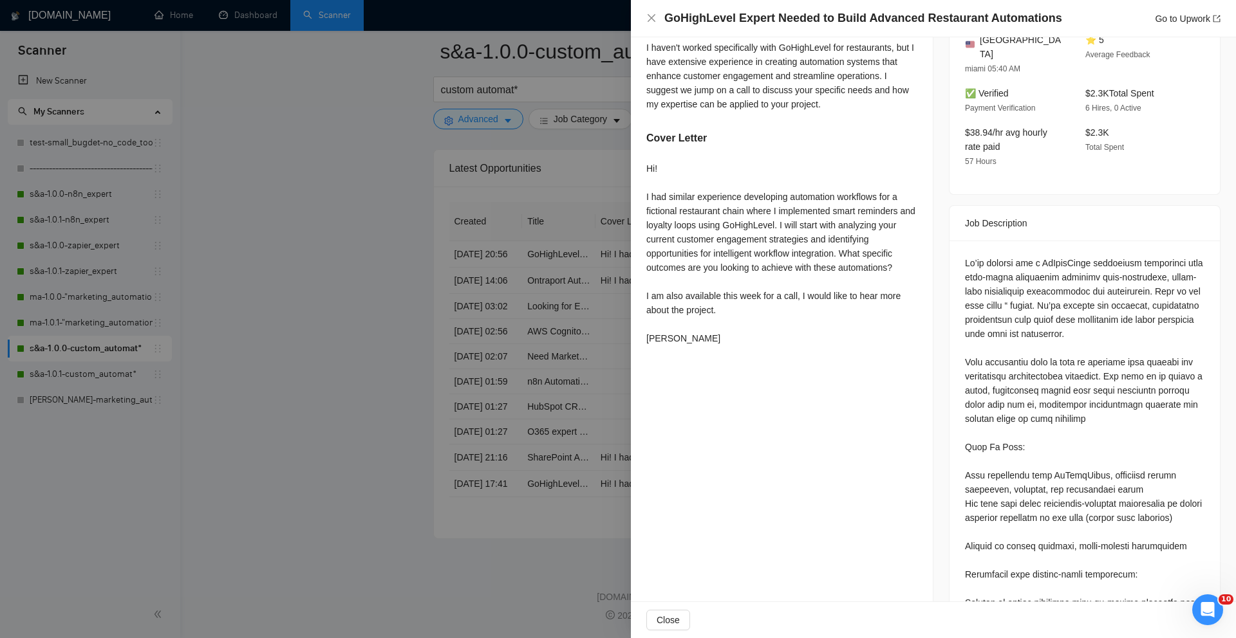
click at [378, 423] on div at bounding box center [618, 319] width 1236 height 638
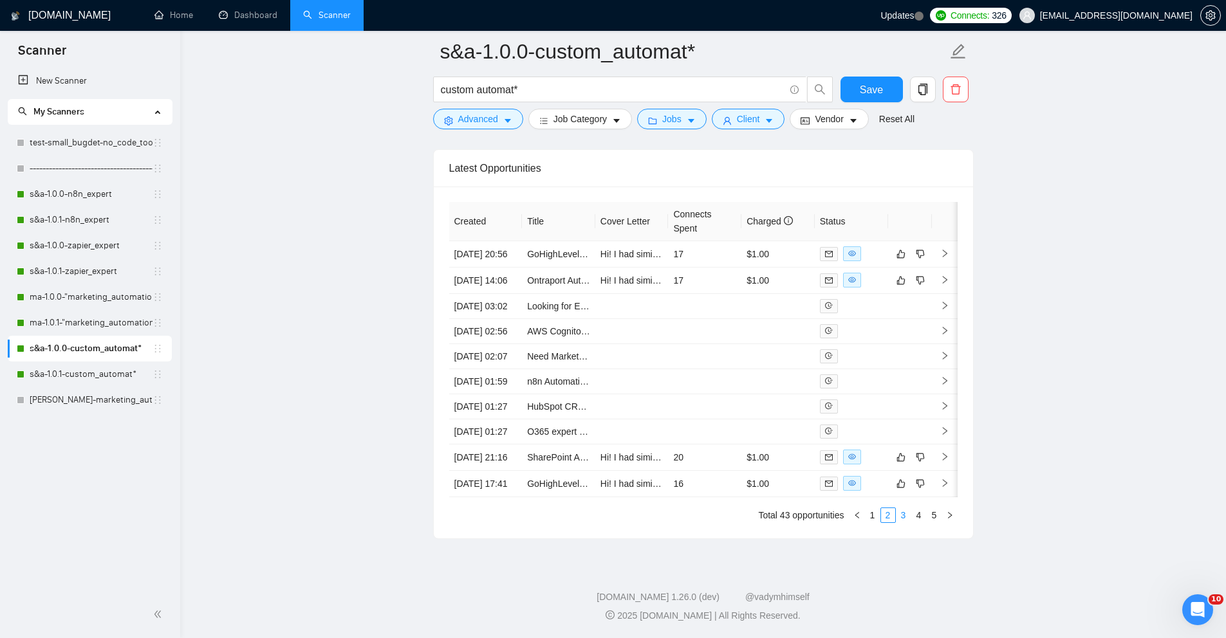
click at [903, 523] on link "3" at bounding box center [903, 515] width 14 height 14
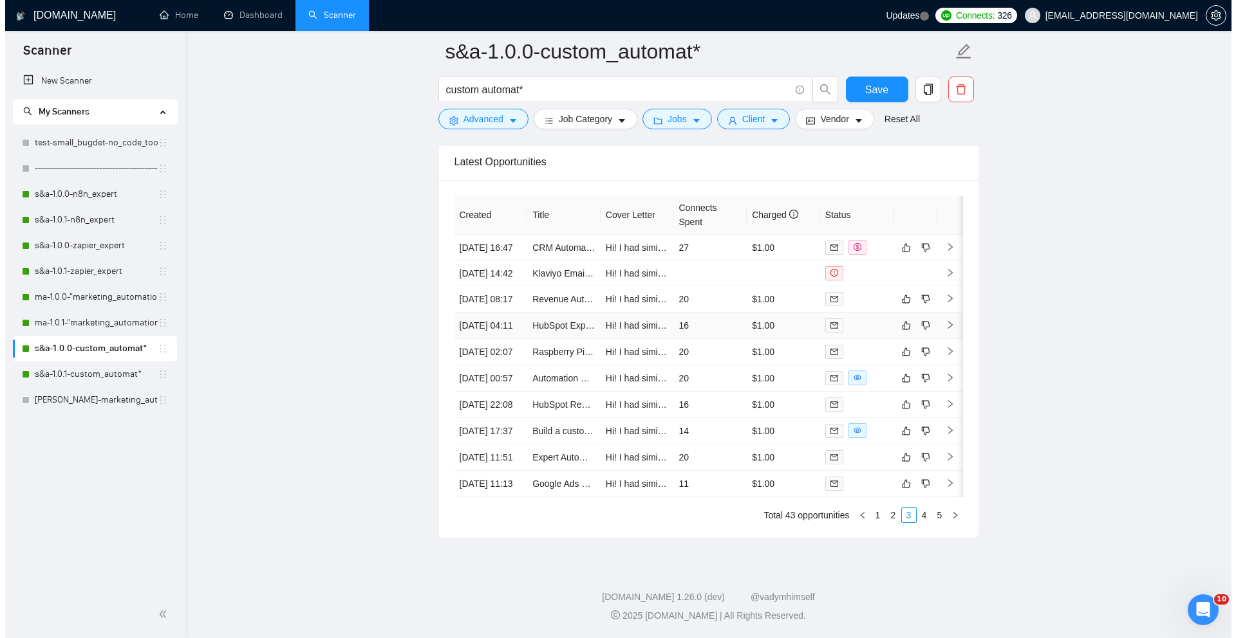
scroll to position [4145, 0]
click at [516, 392] on td "08 Aug, 2025 00:57" at bounding box center [485, 379] width 73 height 26
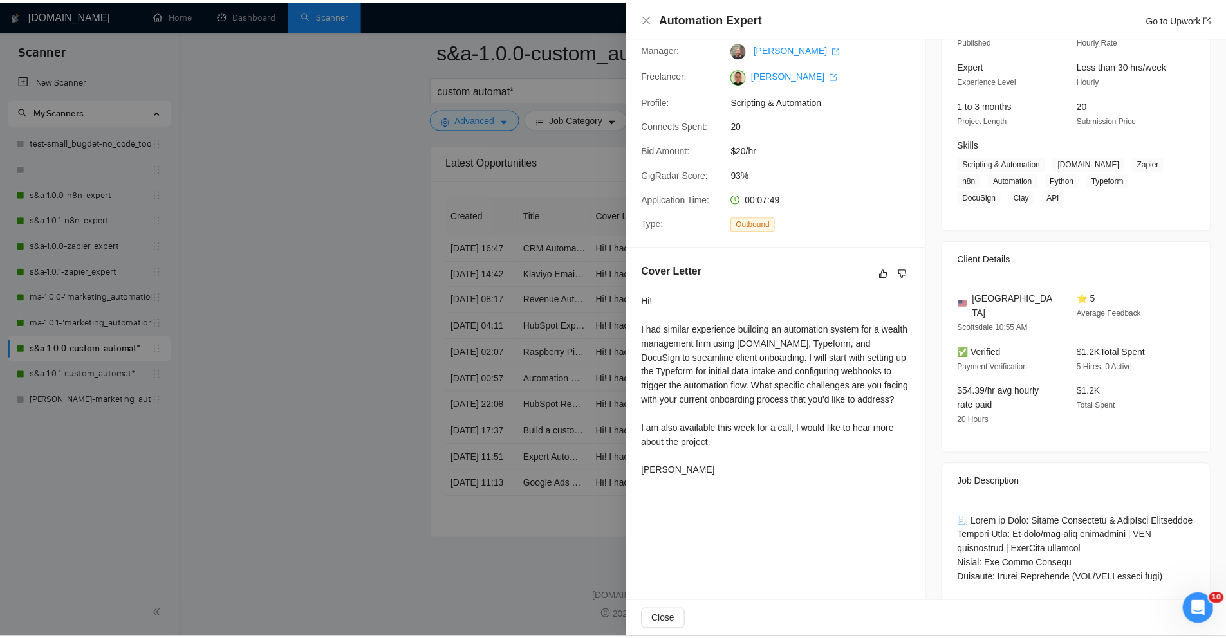
scroll to position [123, 0]
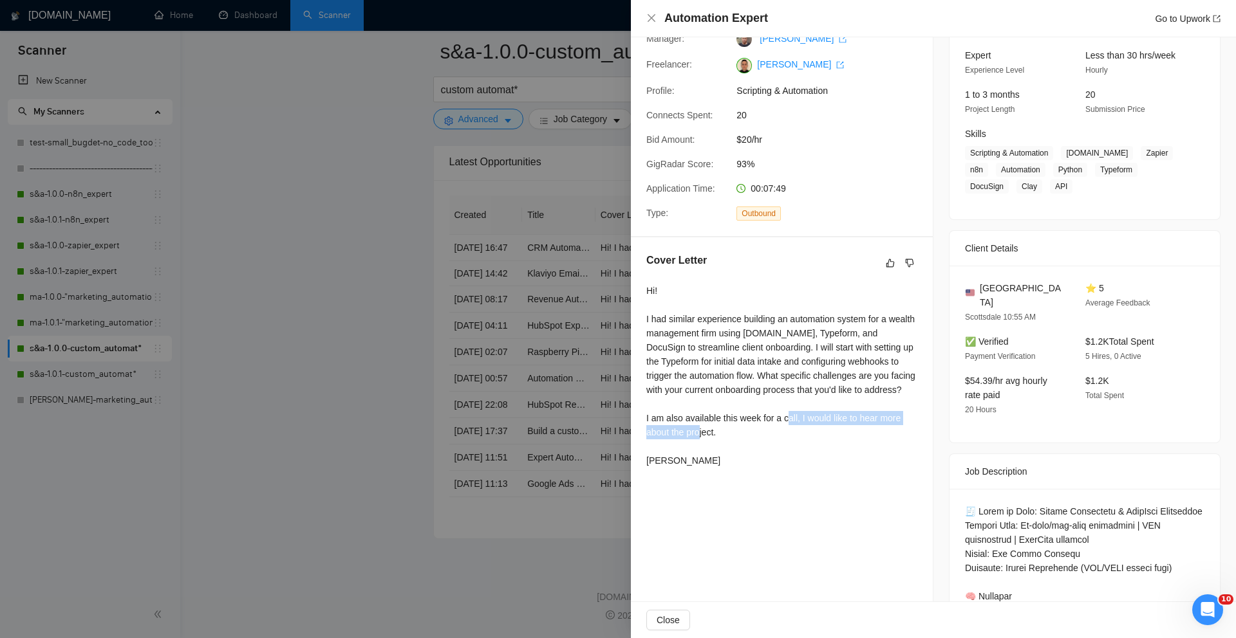
drag, startPoint x: 734, startPoint y: 445, endPoint x: 806, endPoint y: 429, distance: 73.2
click at [806, 429] on div "Hi! I had similar experience building an automation system for a wealth managem…" at bounding box center [781, 376] width 271 height 184
click at [671, 422] on div "Hi! I had similar experience building an automation system for a wealth managem…" at bounding box center [781, 376] width 271 height 184
click at [364, 354] on div at bounding box center [618, 319] width 1236 height 638
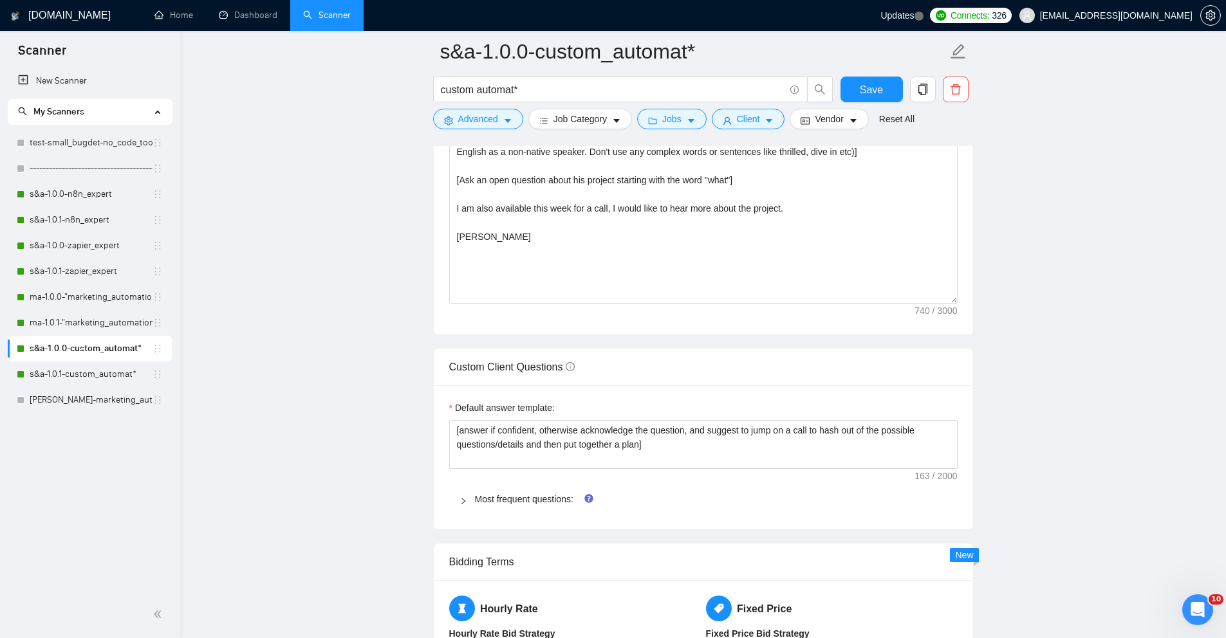
scroll to position [1677, 0]
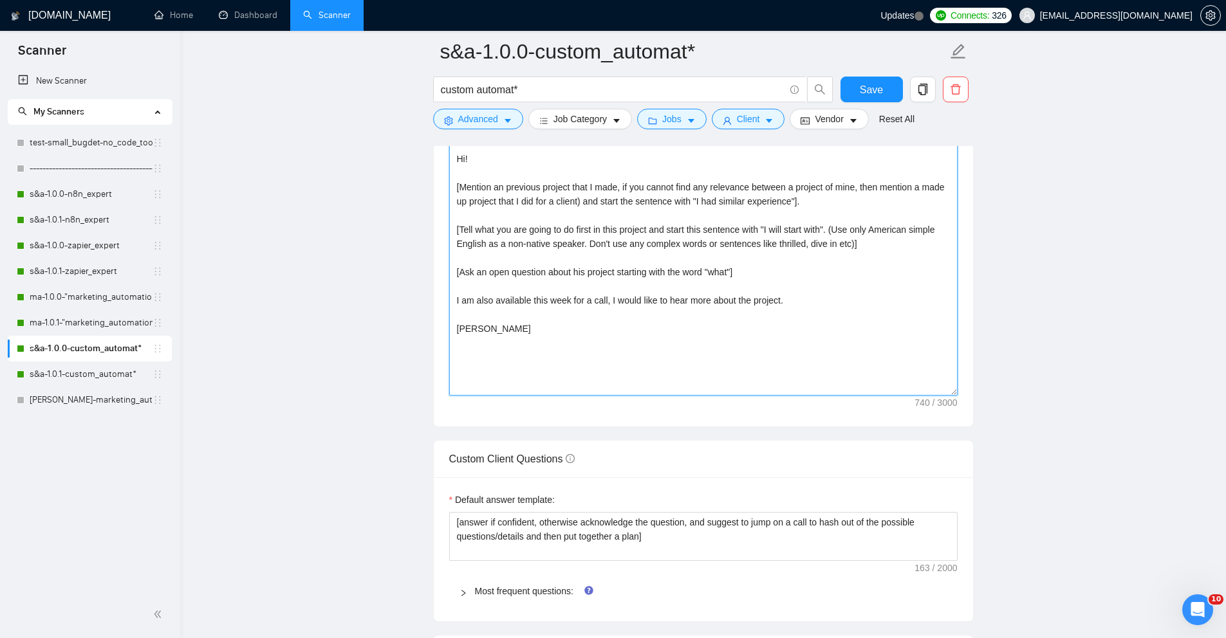
click at [550, 324] on textarea "[Make the whole cover letter no more than 6 sentences] [Don't call them sir, ma…" at bounding box center [703, 251] width 508 height 290
drag, startPoint x: 814, startPoint y: 306, endPoint x: 454, endPoint y: 300, distance: 359.8
click at [454, 300] on textarea "[Make the whole cover letter no more than 6 sentences] [Don't call them sir, ma…" at bounding box center [703, 251] width 508 height 290
paste textarea "Would you be open to scheduling a time for us to chat, either by phone or Zoom?…"
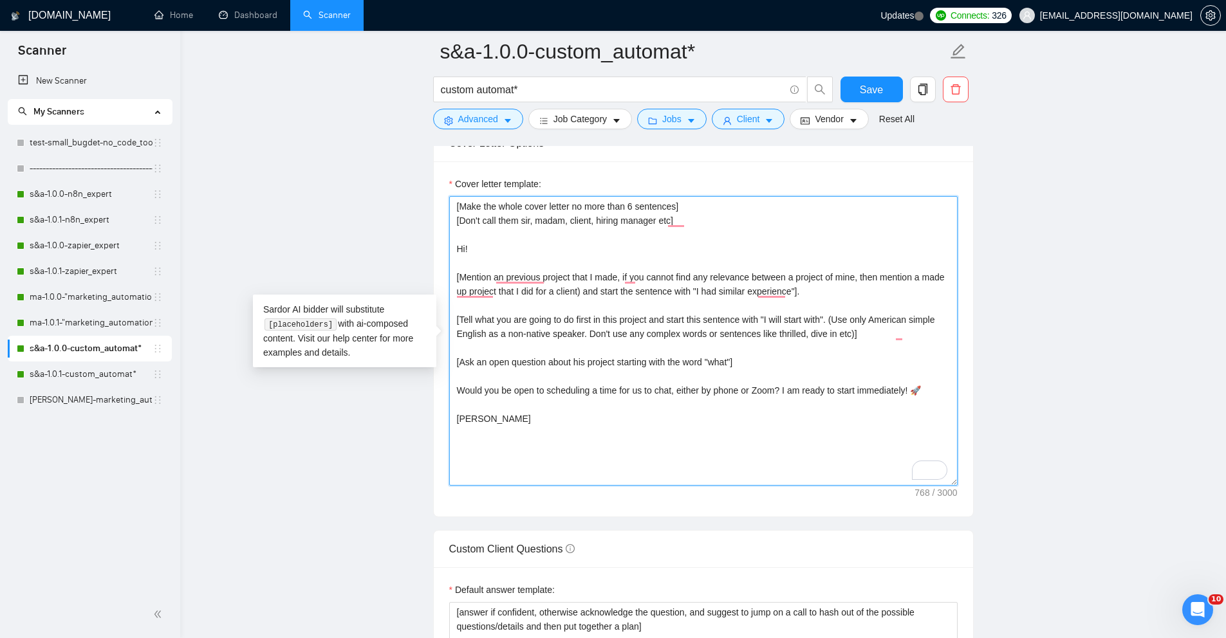
scroll to position [1575, 0]
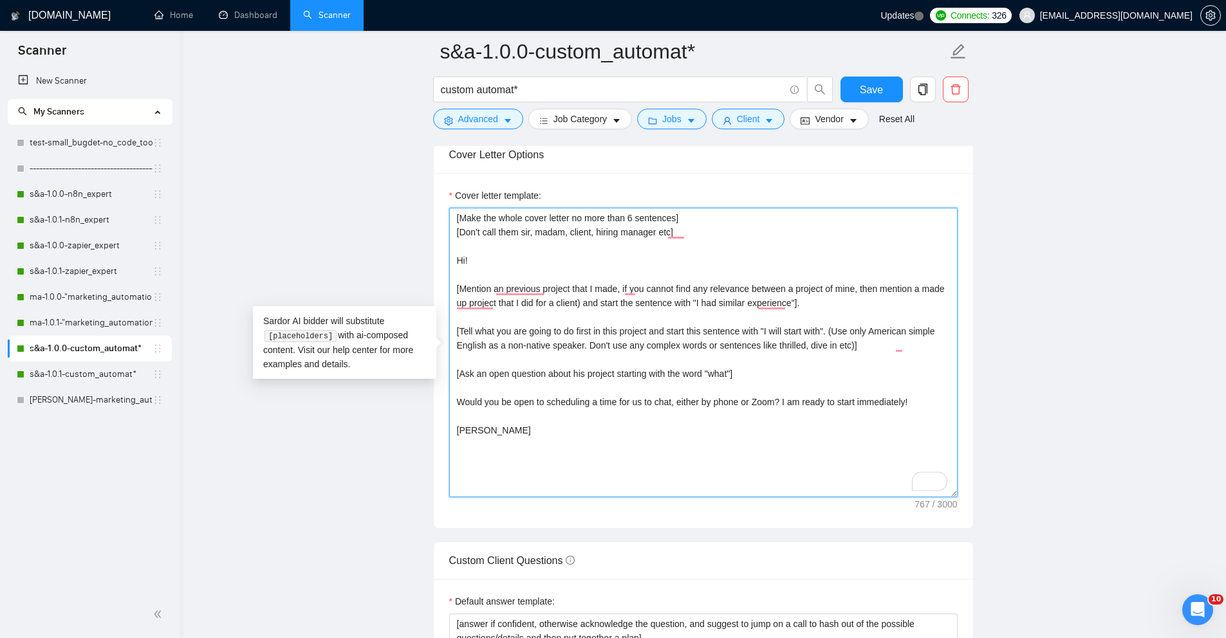
type textarea "[Make the whole cover letter no more than 6 sentences] [Don't call them sir, ma…"
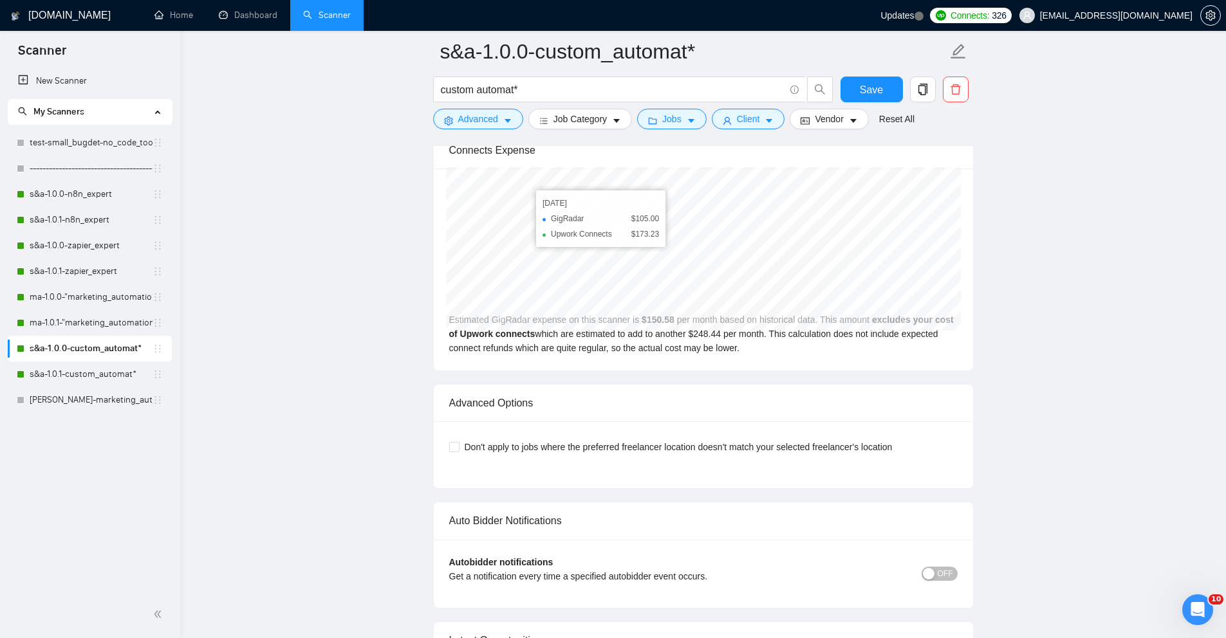
scroll to position [3354, 0]
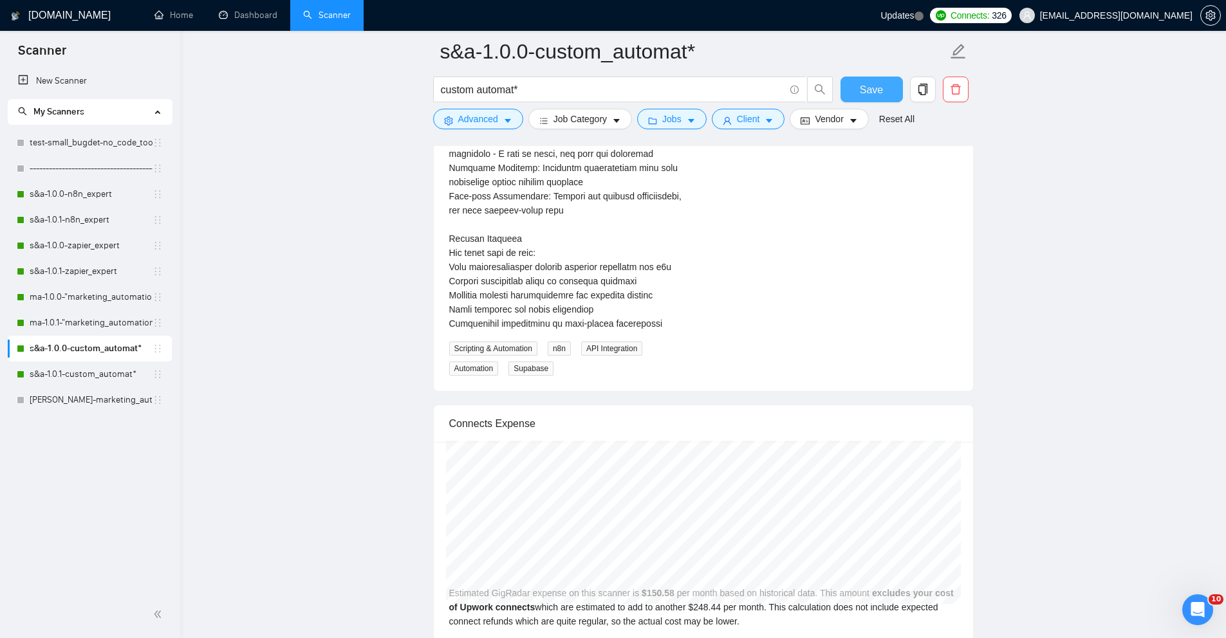
click at [867, 83] on span "Save" at bounding box center [871, 90] width 23 height 16
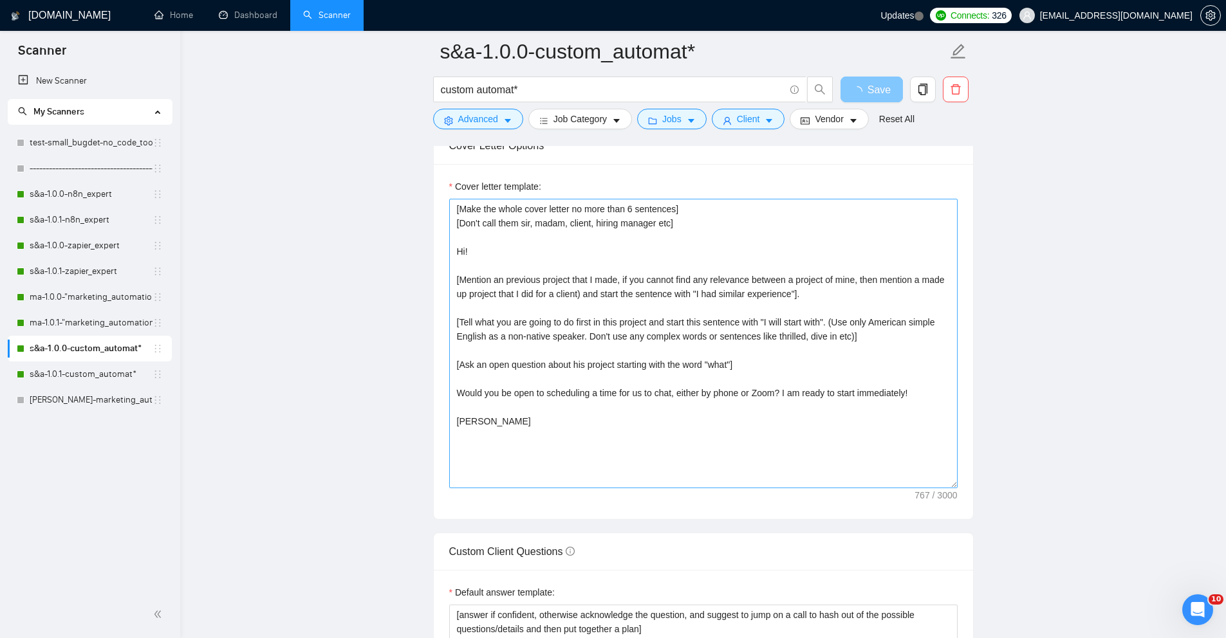
scroll to position [1564, 0]
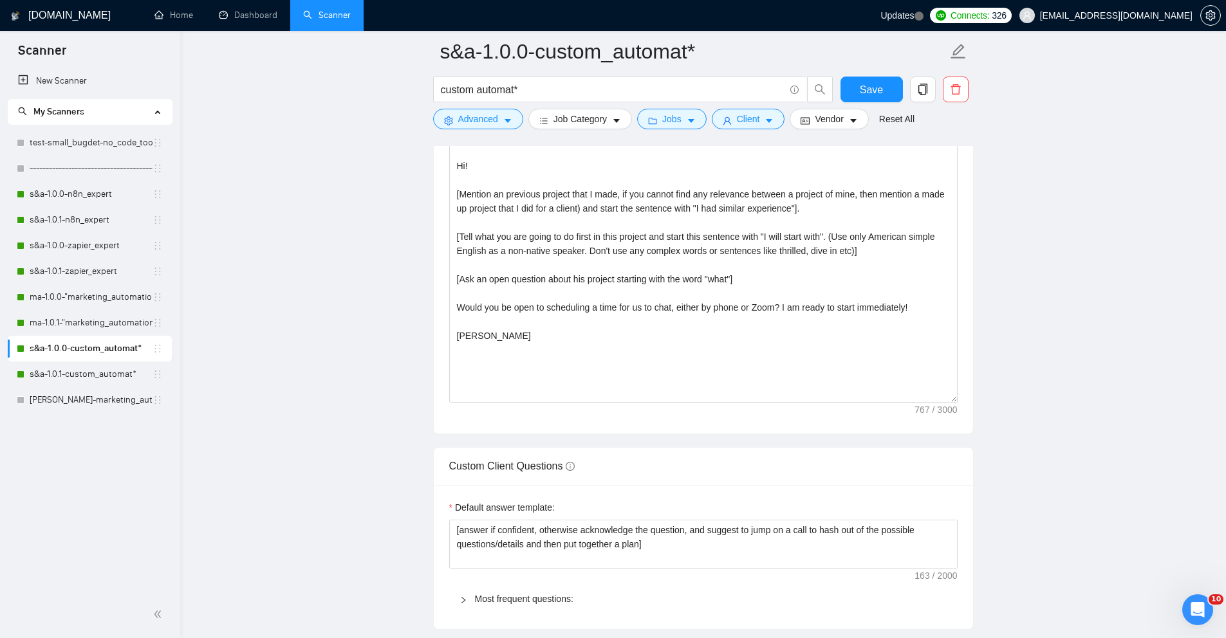
drag, startPoint x: 719, startPoint y: 353, endPoint x: 418, endPoint y: 304, distance: 304.5
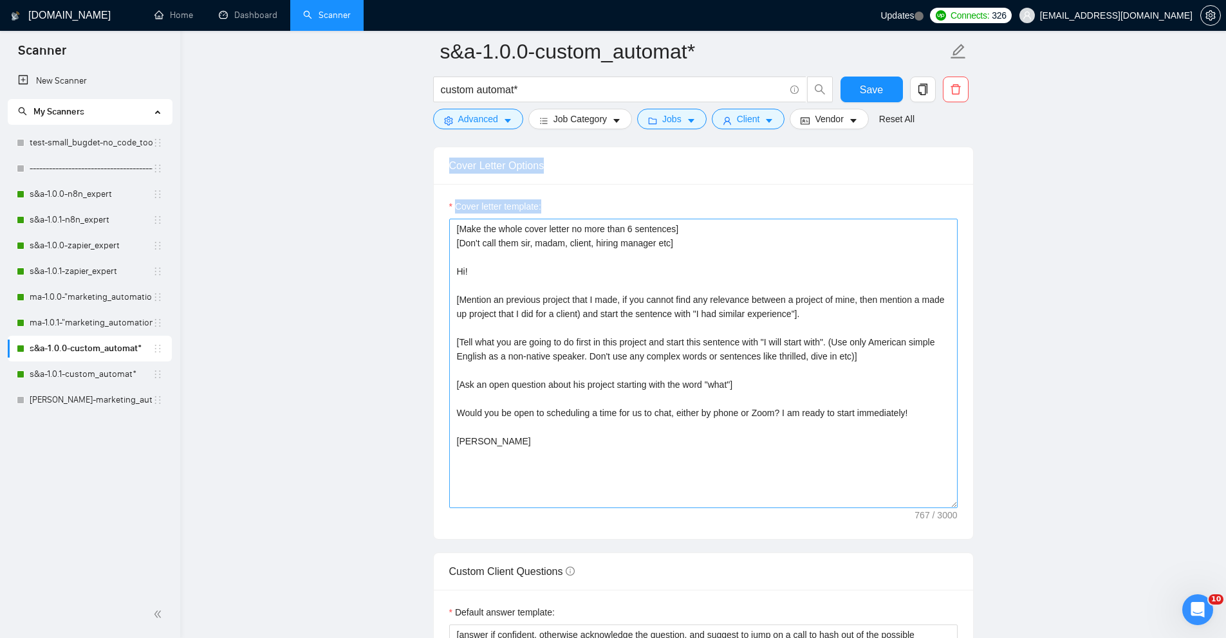
scroll to position [1536, 0]
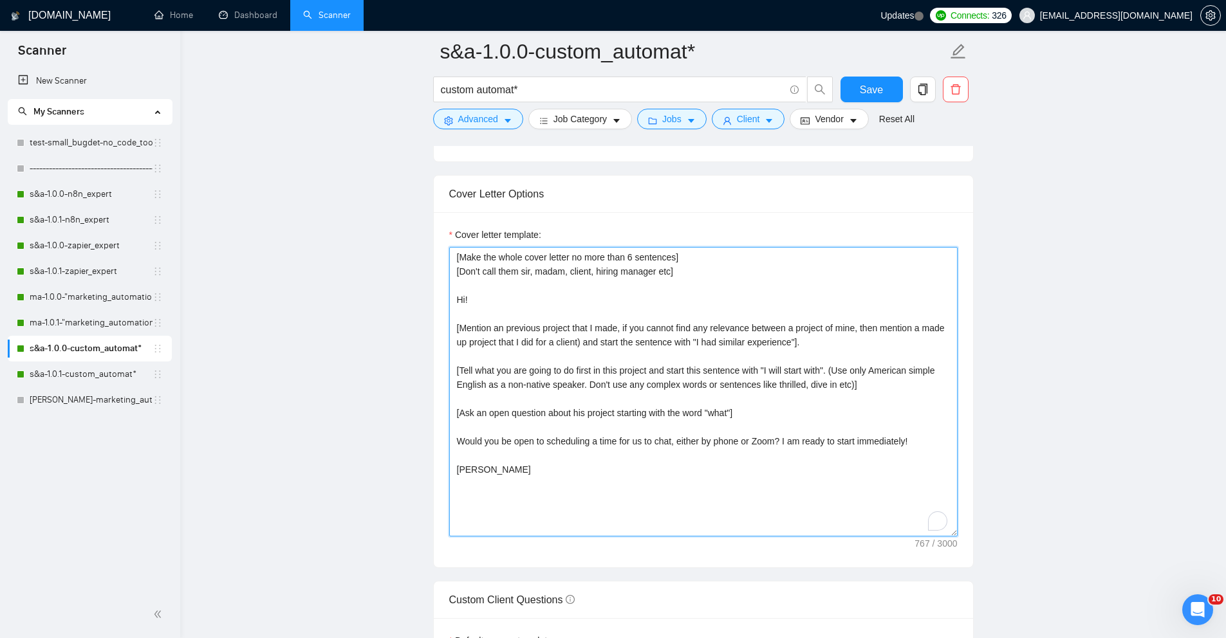
click at [566, 409] on textarea "[Make the whole cover letter no more than 6 sentences] [Don't call them sir, ma…" at bounding box center [703, 392] width 508 height 290
click at [460, 370] on textarea "[Make the whole cover letter no more than 6 sentences] [Don't call them sir, ma…" at bounding box center [703, 392] width 508 height 290
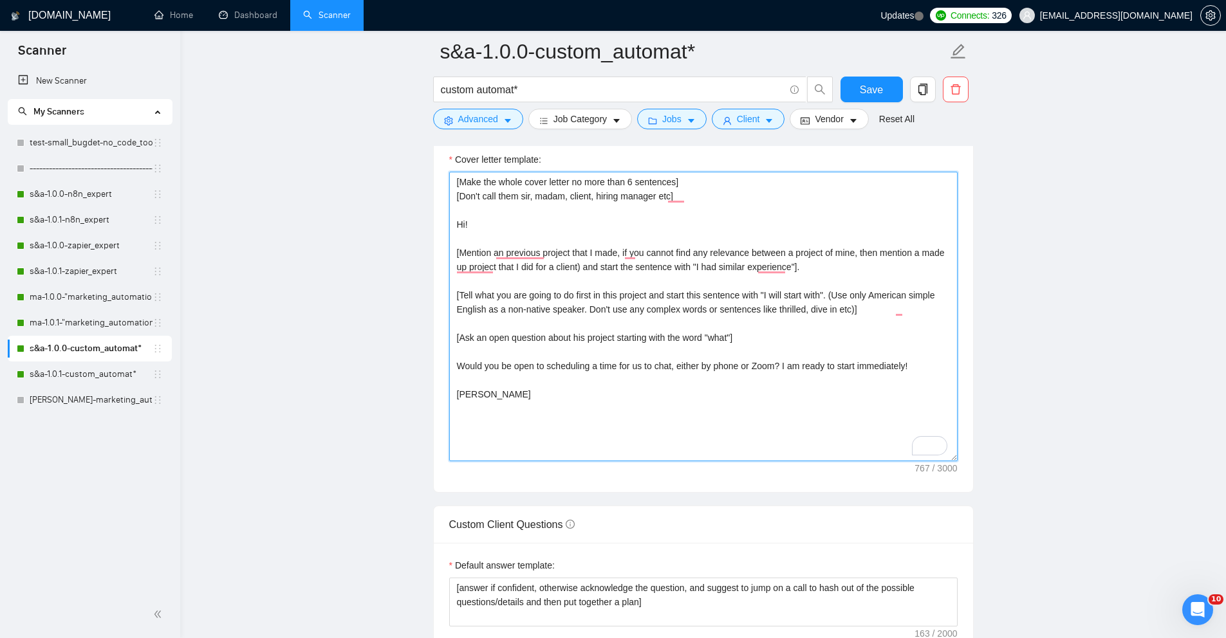
scroll to position [1608, 0]
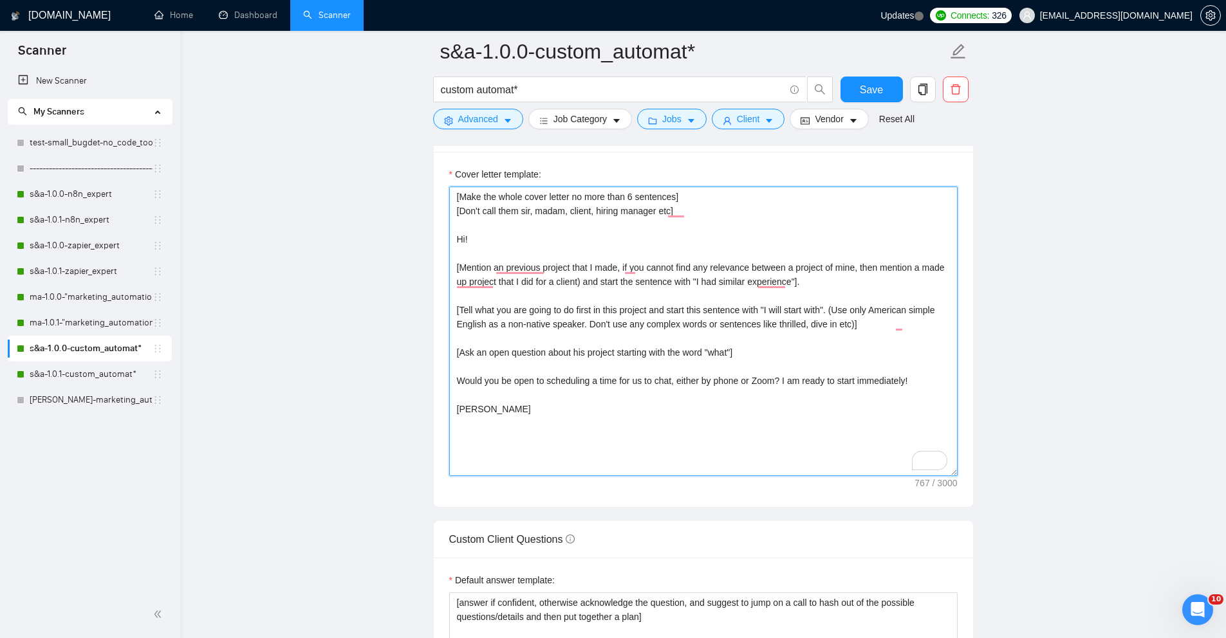
click at [457, 309] on textarea "[Make the whole cover letter no more than 6 sentences] [Don't call them sir, ma…" at bounding box center [703, 332] width 508 height 290
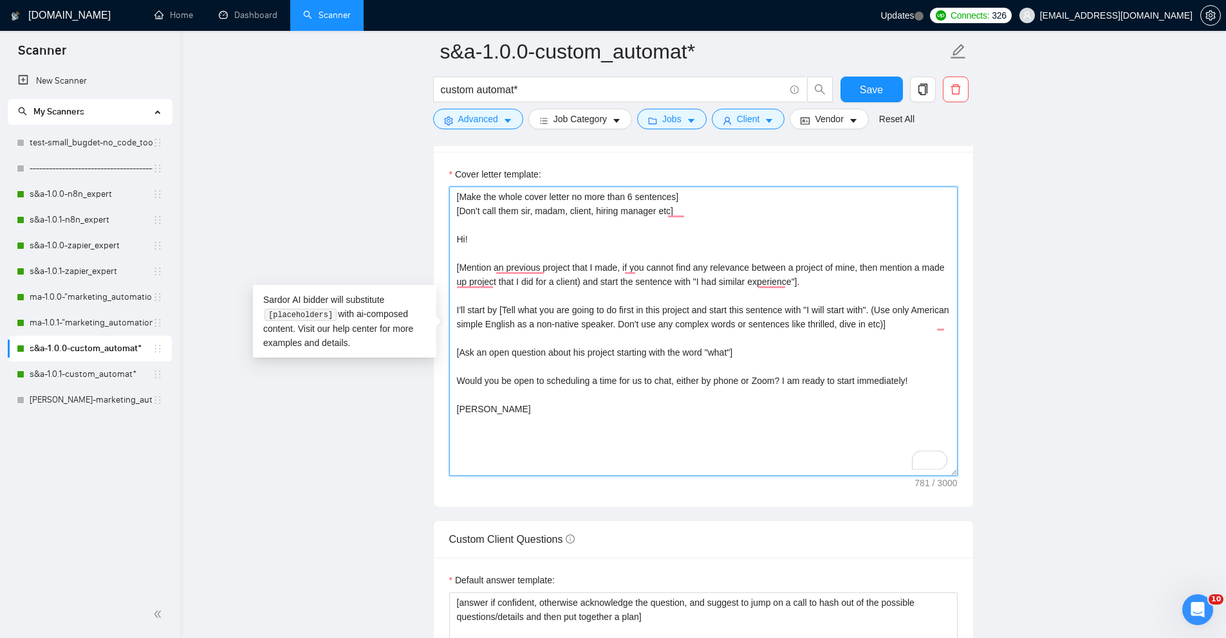
click at [457, 351] on textarea "[Make the whole cover letter no more than 6 sentences] [Don't call them sir, ma…" at bounding box center [703, 332] width 508 height 290
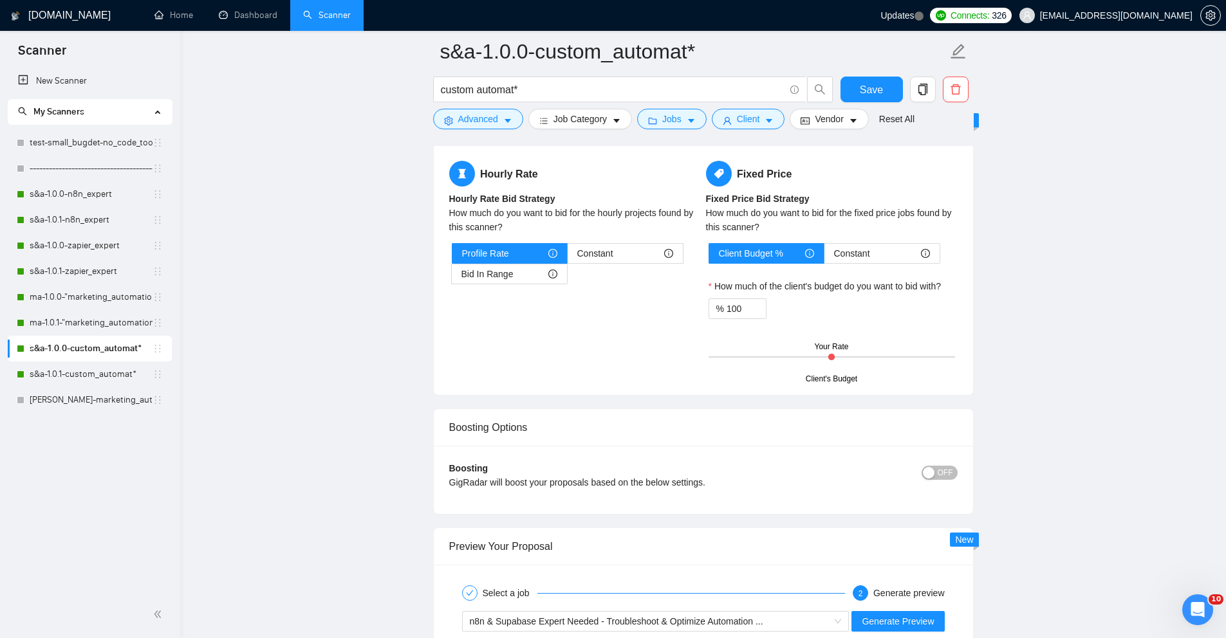
scroll to position [2509, 0]
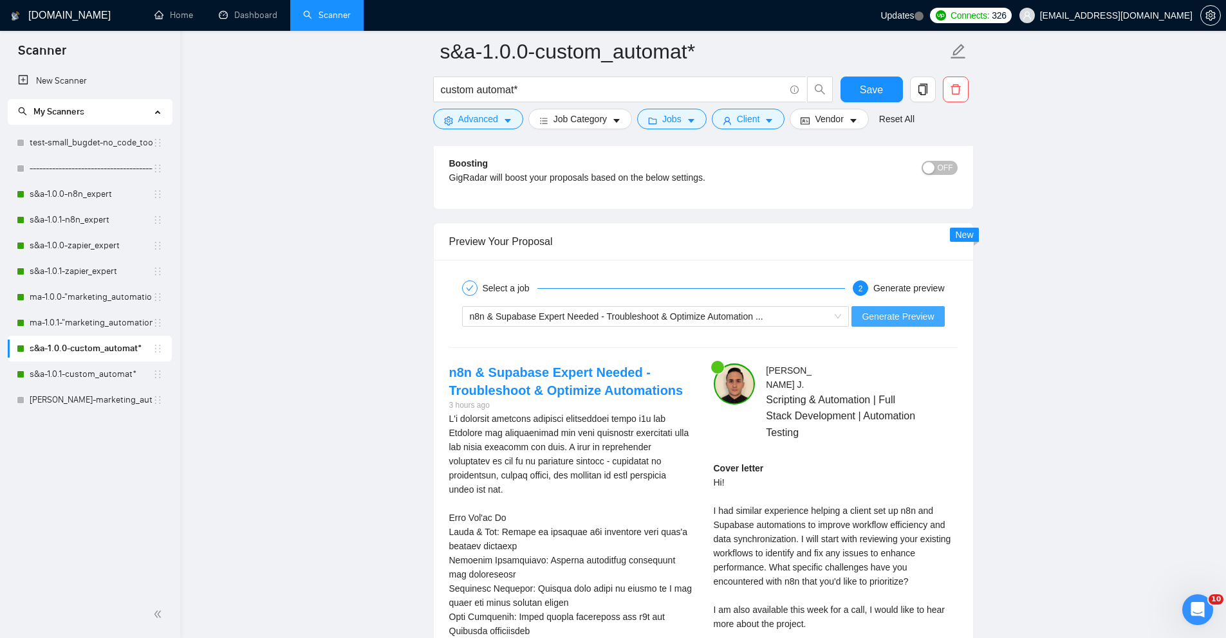
type textarea "[Make the whole cover letter no more than 6 sentences] [Don't call them sir, ma…"
click at [875, 312] on span "Generate Preview" at bounding box center [898, 317] width 72 height 14
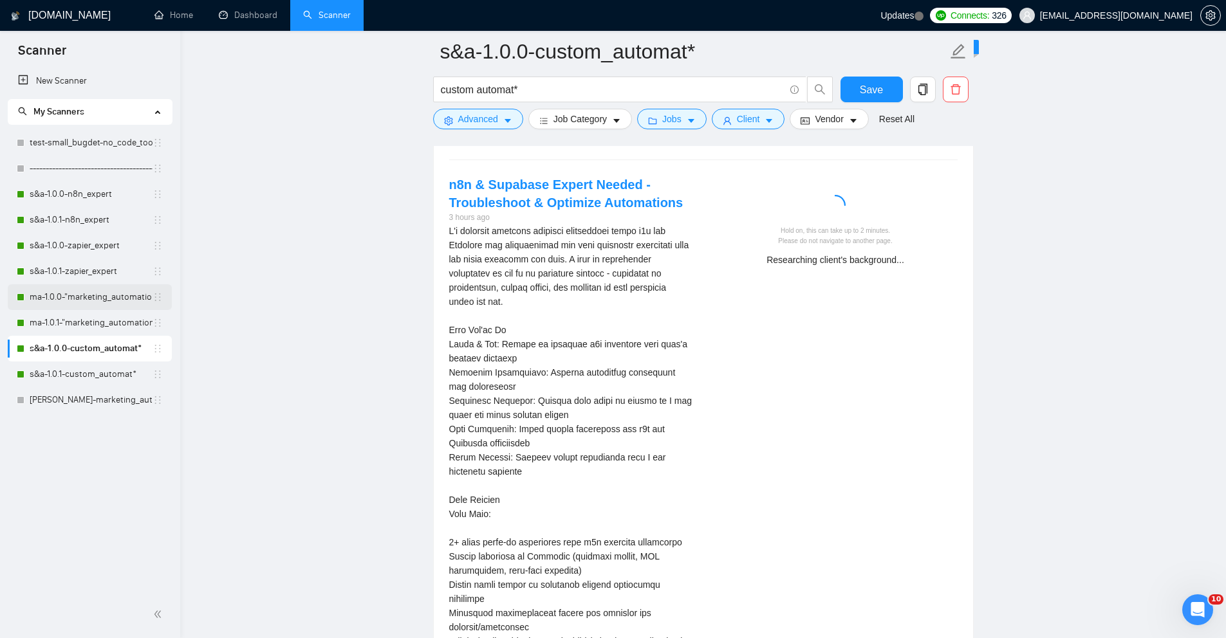
scroll to position [2693, 0]
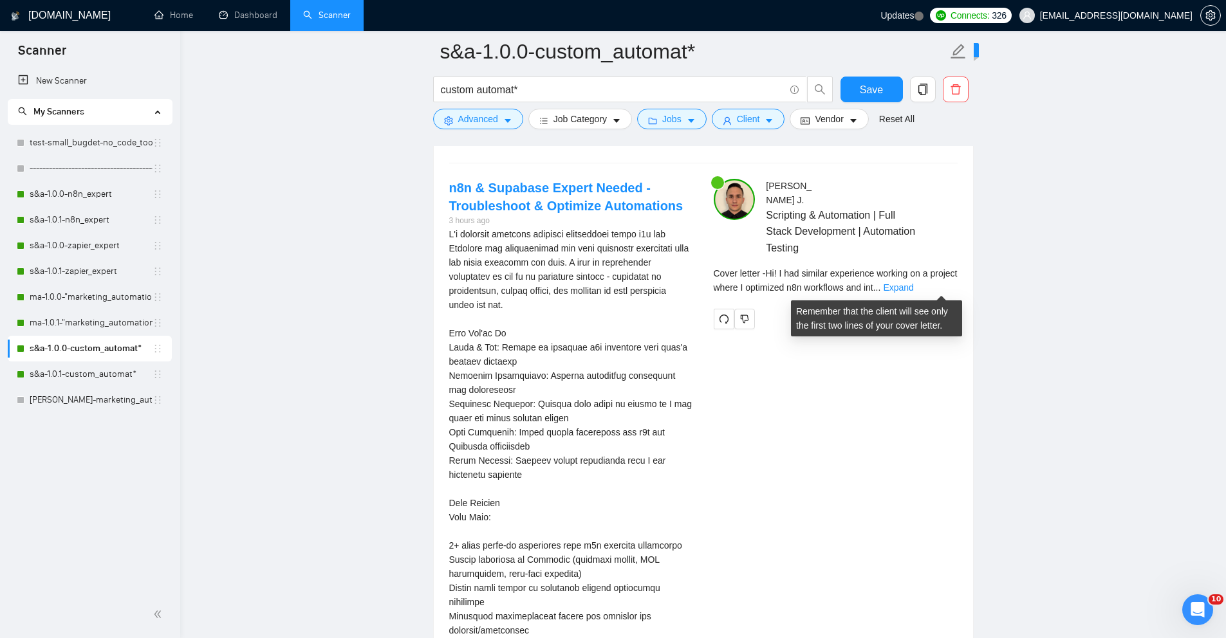
click at [907, 282] on span "Cover letter - Hi! I had similar experience working on a project where I optimi…" at bounding box center [836, 280] width 244 height 24
click at [913, 287] on link "Expand" at bounding box center [898, 288] width 30 height 10
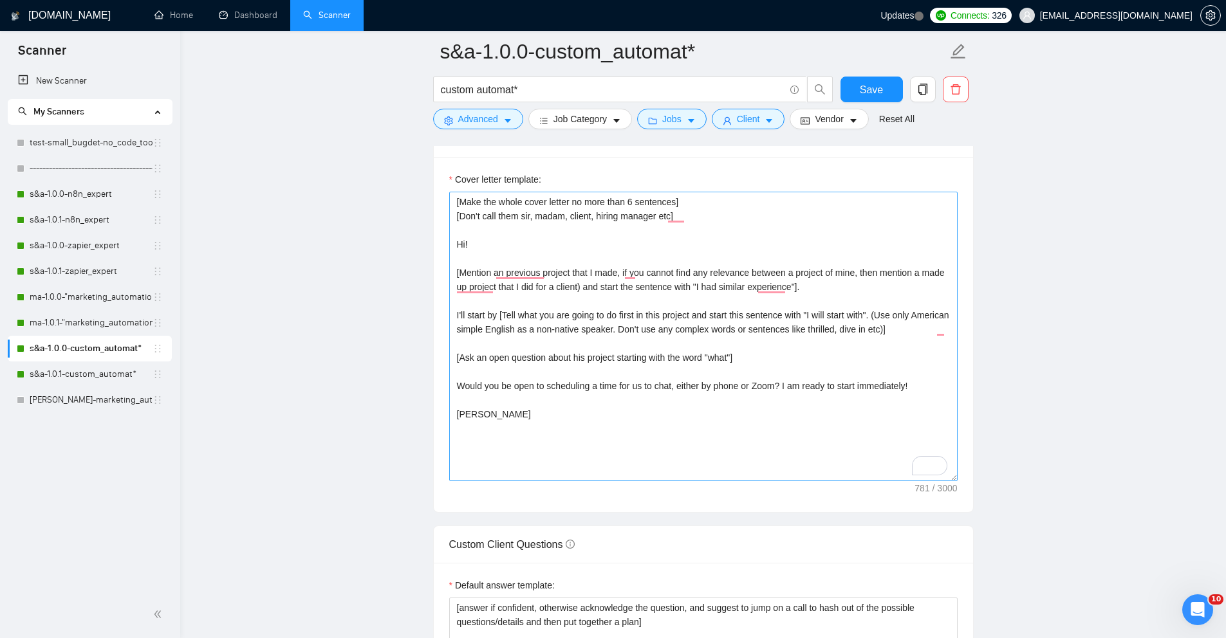
scroll to position [1550, 0]
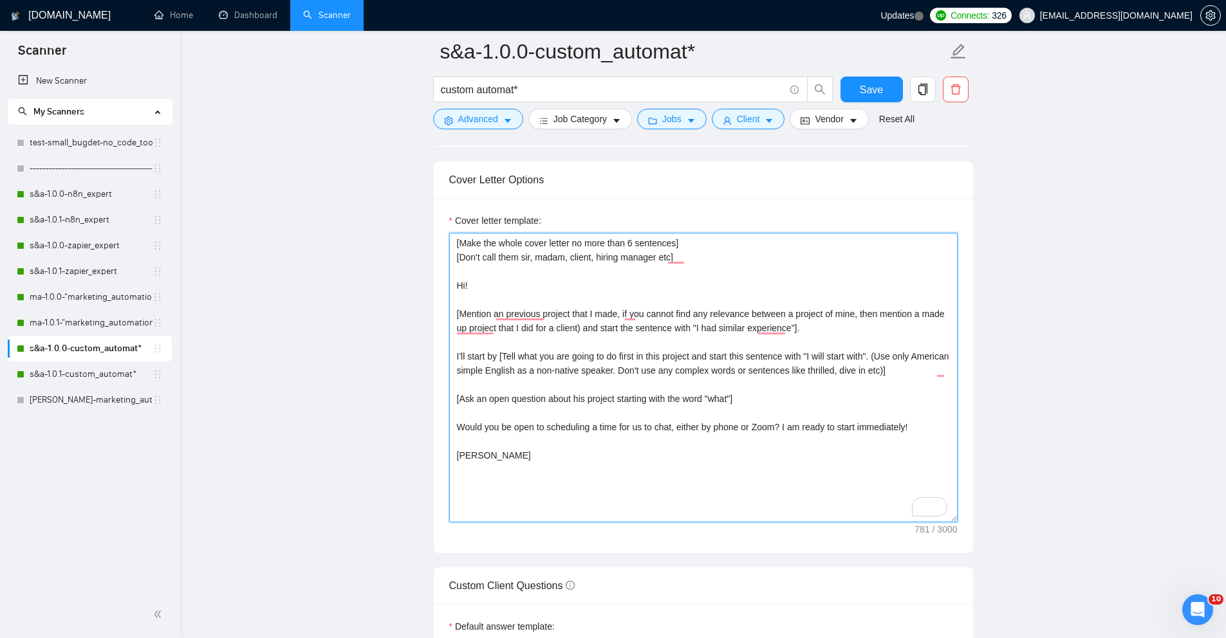
click at [498, 356] on textarea "[Make the whole cover letter no more than 6 sentences] [Don't call them sir, ma…" at bounding box center [703, 378] width 508 height 290
drag, startPoint x: 500, startPoint y: 355, endPoint x: 461, endPoint y: 359, distance: 39.4
click at [461, 359] on textarea "[Make the whole cover letter no more than 6 sentences] [Don't call them sir, ma…" at bounding box center [703, 378] width 508 height 290
click at [598, 418] on textarea "[Make the whole cover letter no more than 6 sentences] [Don't call them sir, ma…" at bounding box center [703, 378] width 508 height 290
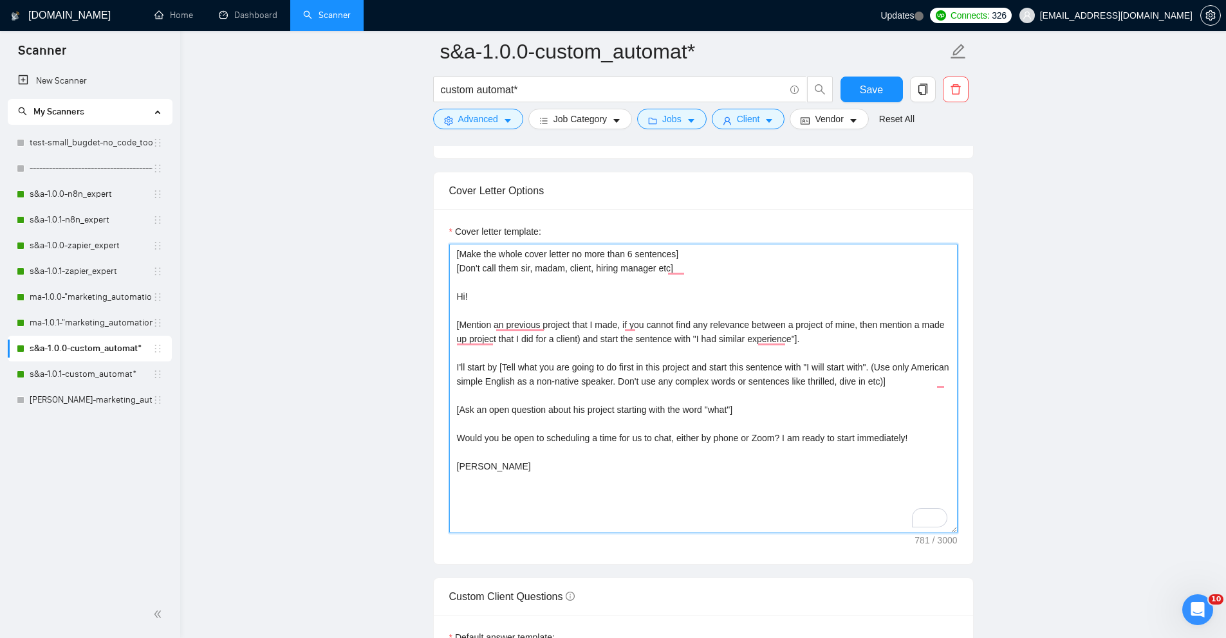
scroll to position [1539, 0]
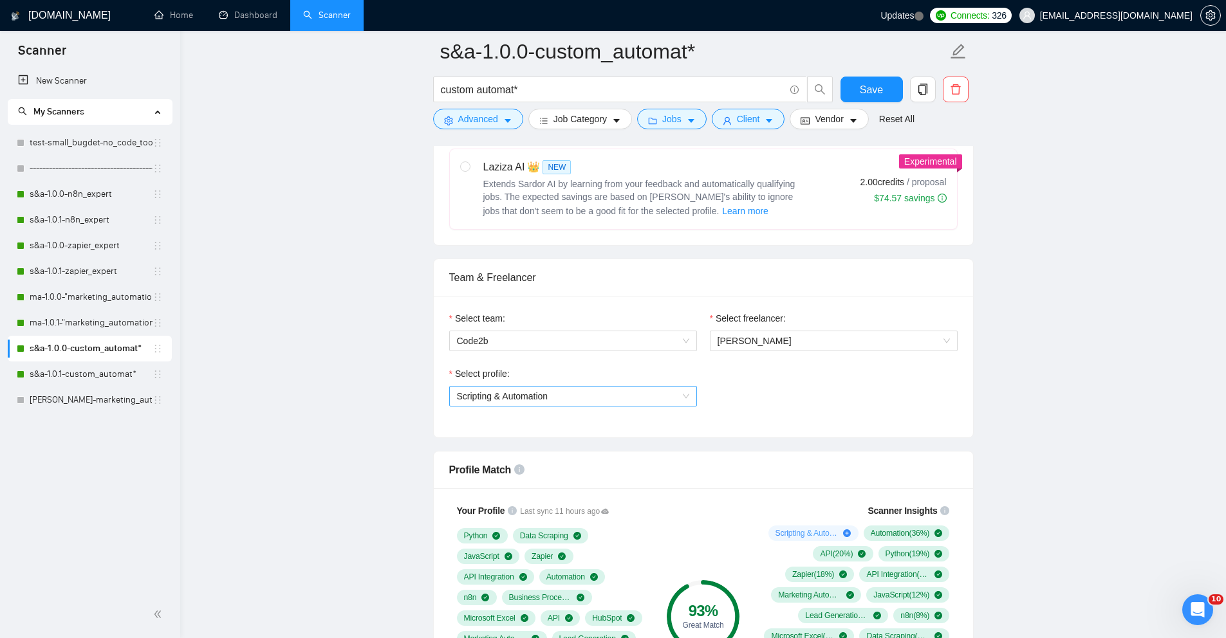
scroll to position [539, 0]
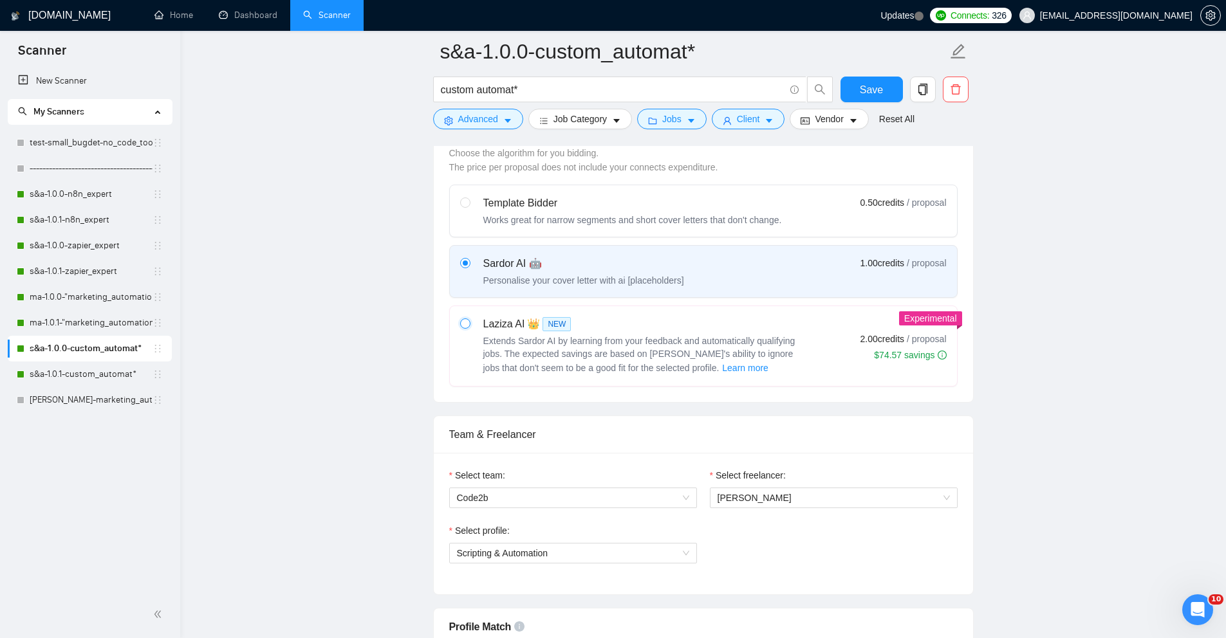
click at [467, 324] on input "radio" at bounding box center [464, 323] width 9 height 9
radio input "true"
radio input "false"
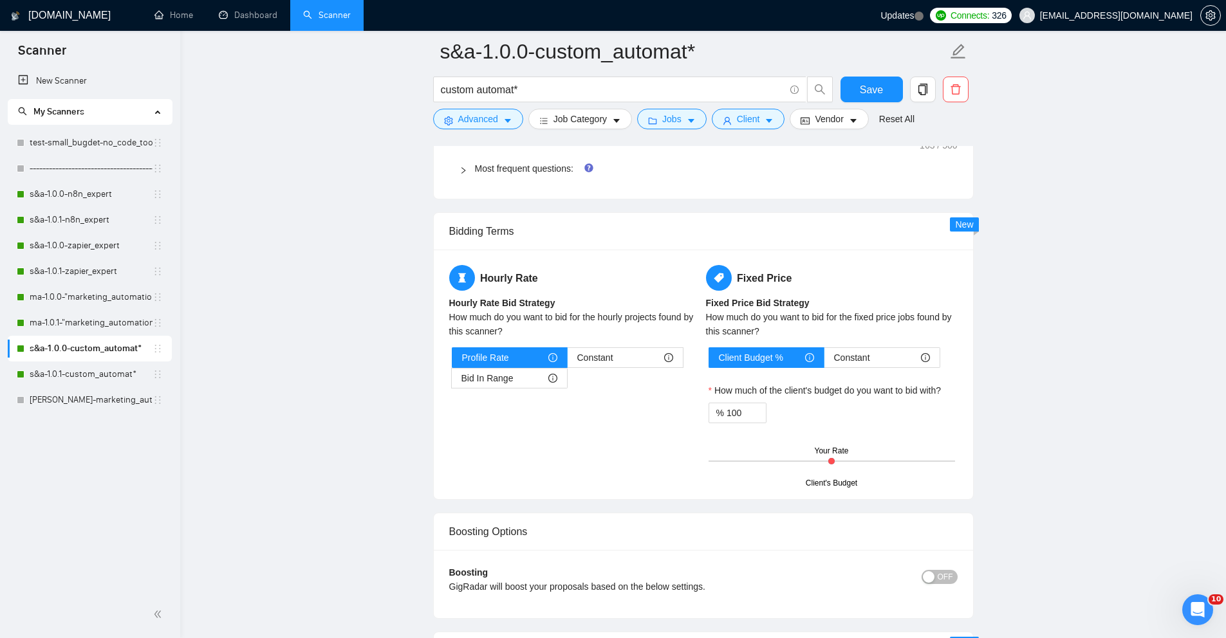
scroll to position [2359, 0]
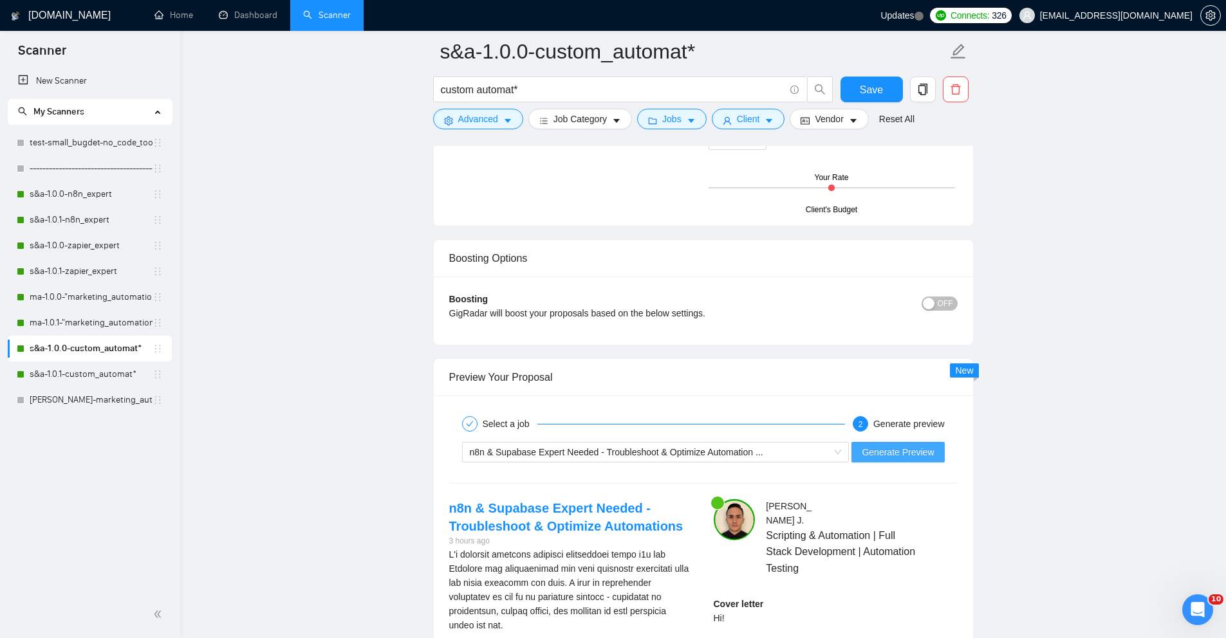
click at [891, 442] on button "Generate Preview" at bounding box center [897, 452] width 93 height 21
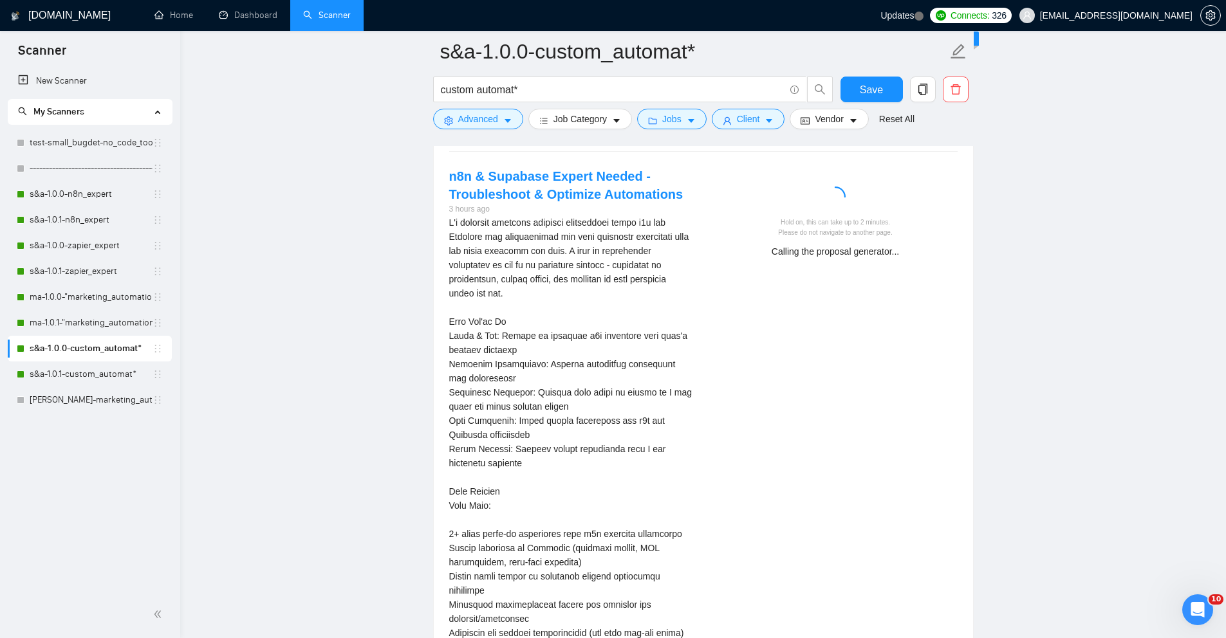
scroll to position [2693, 0]
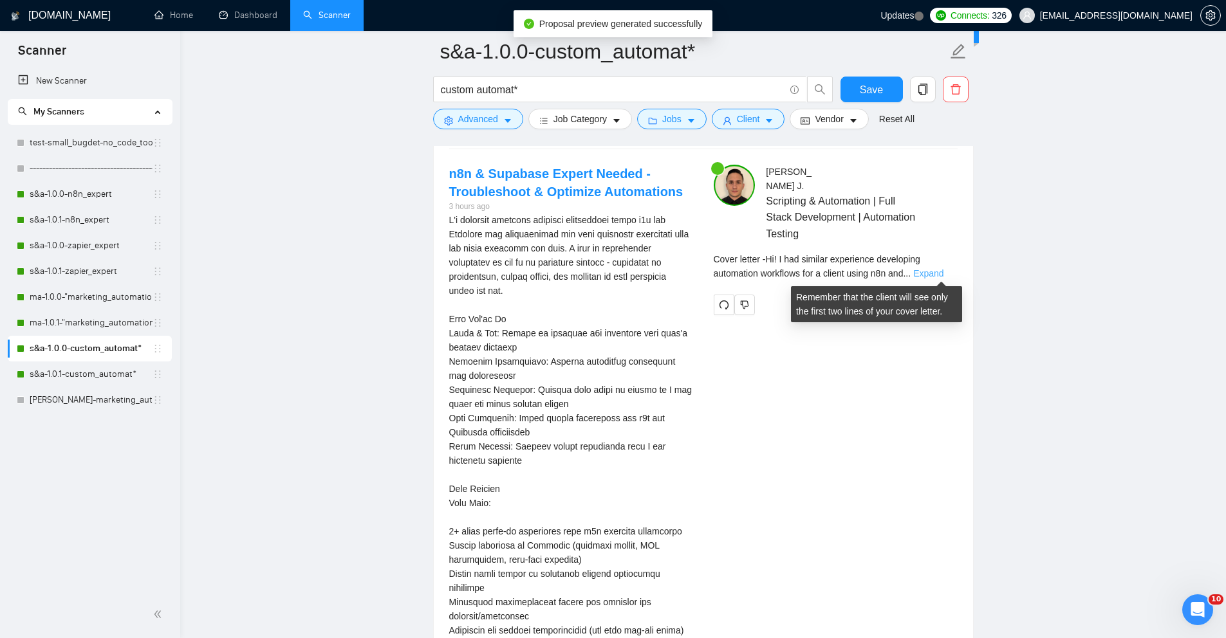
click at [940, 273] on link "Expand" at bounding box center [928, 273] width 30 height 10
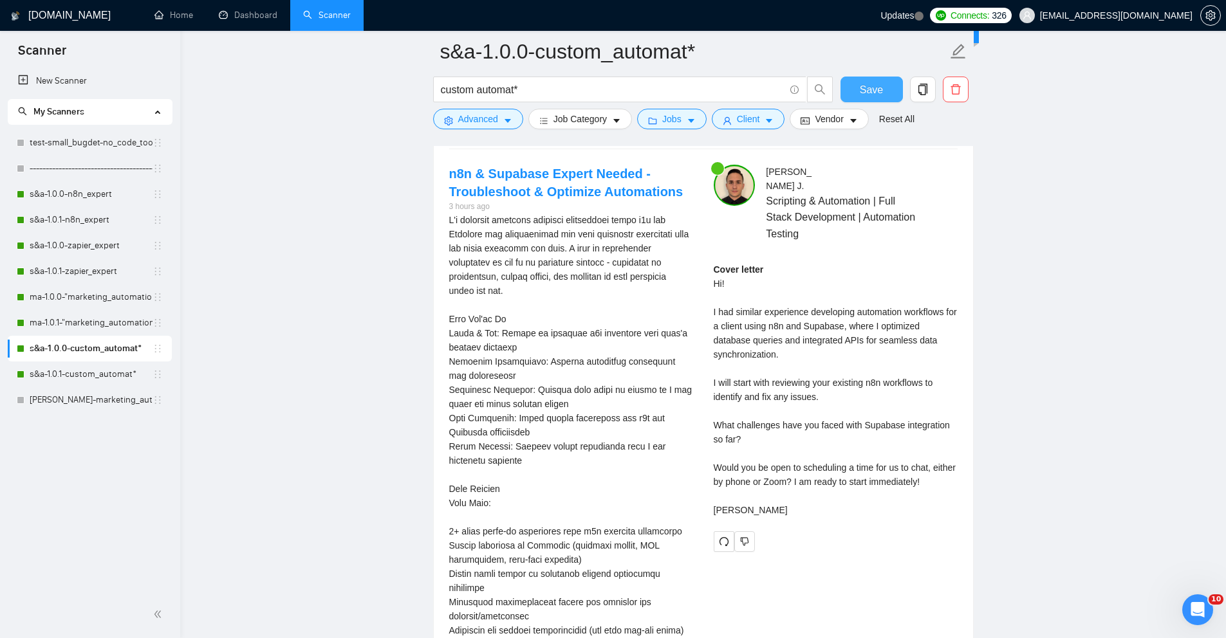
click at [857, 91] on button "Save" at bounding box center [872, 90] width 62 height 26
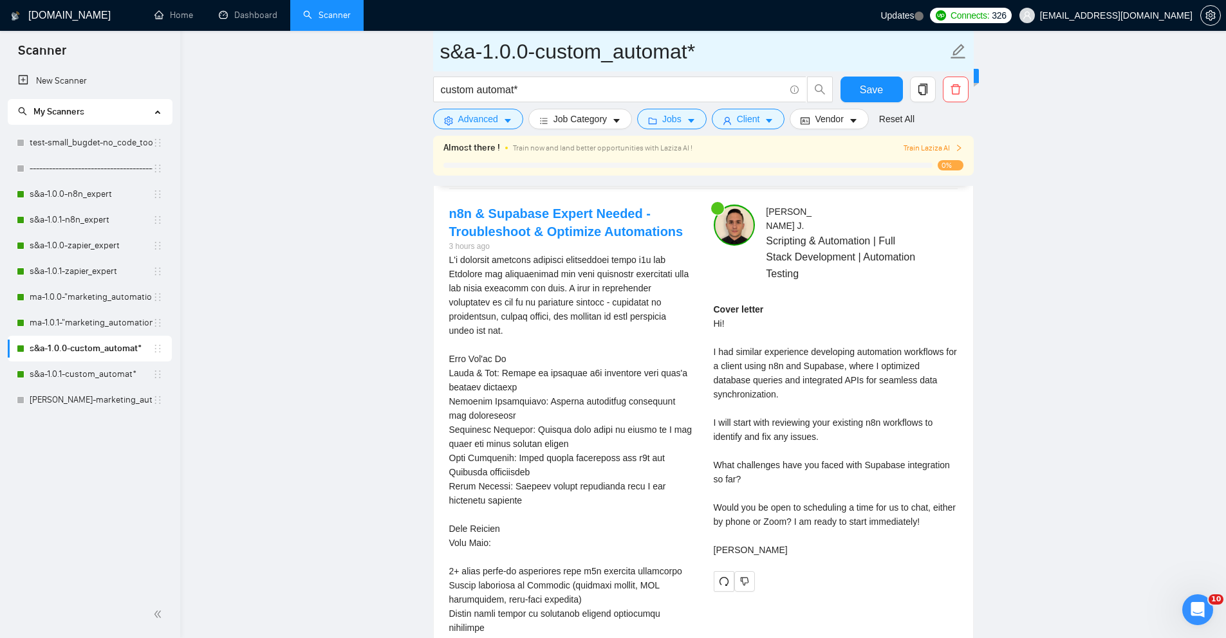
click at [532, 49] on input "s&a-1.0.0-custom_automat*" at bounding box center [693, 51] width 507 height 32
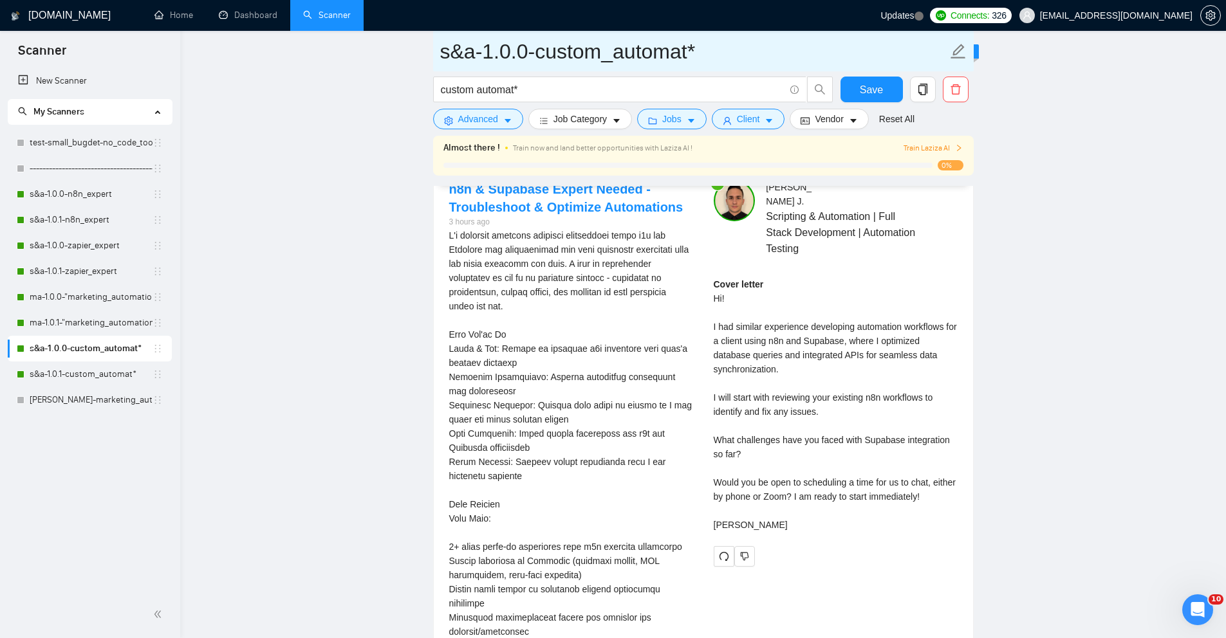
click at [510, 55] on input "s&a-1.0.0-custom_automat*" at bounding box center [693, 51] width 507 height 32
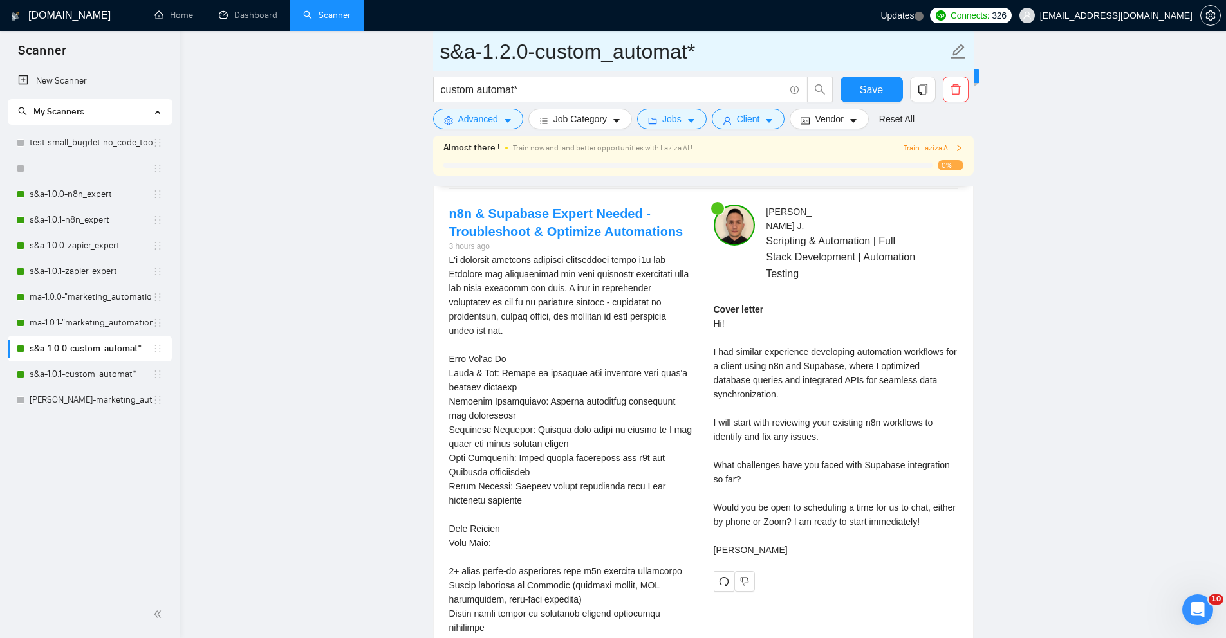
type input "s&a-1.2.0-custom_automat*"
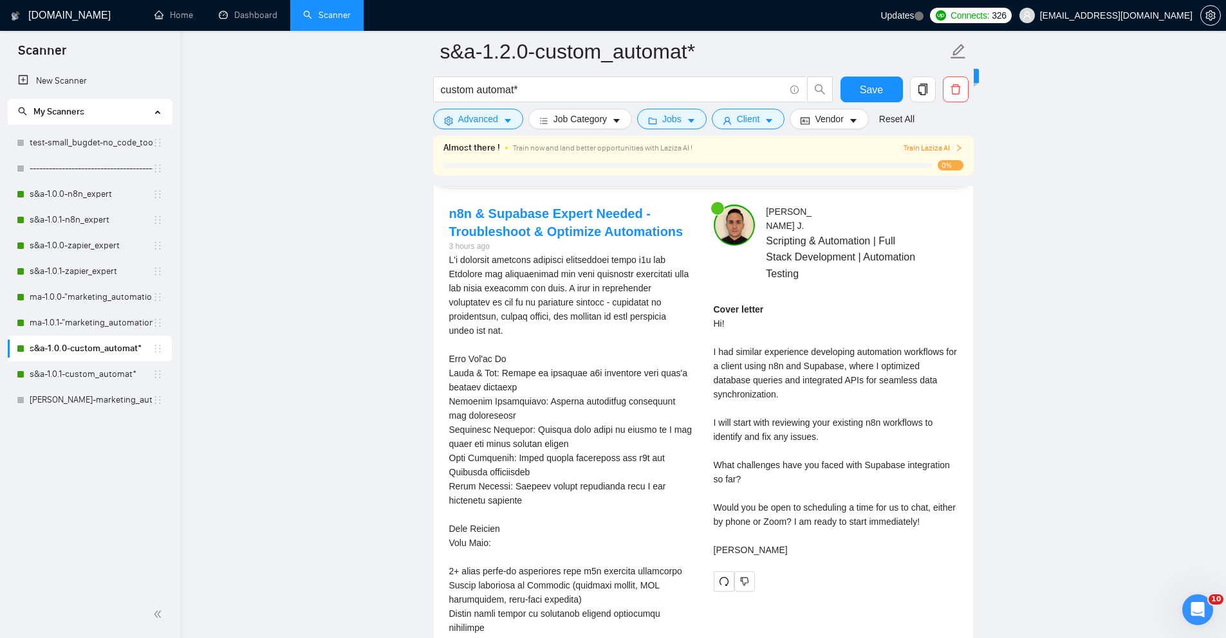
click at [868, 89] on span "Save" at bounding box center [871, 90] width 23 height 16
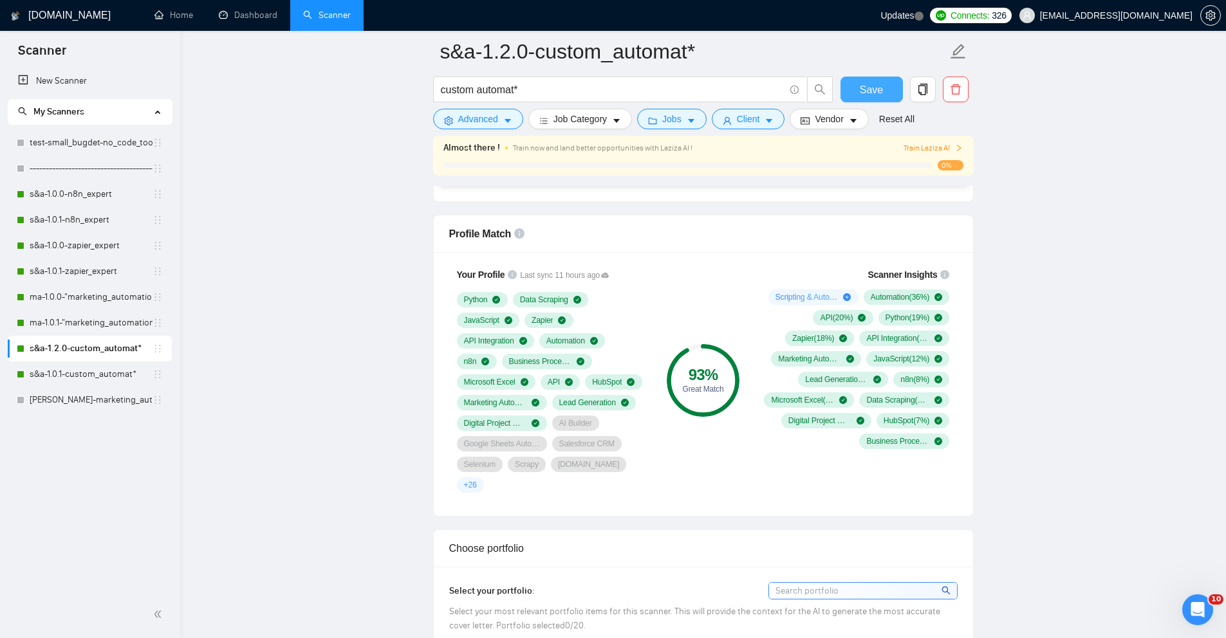
scroll to position [648, 0]
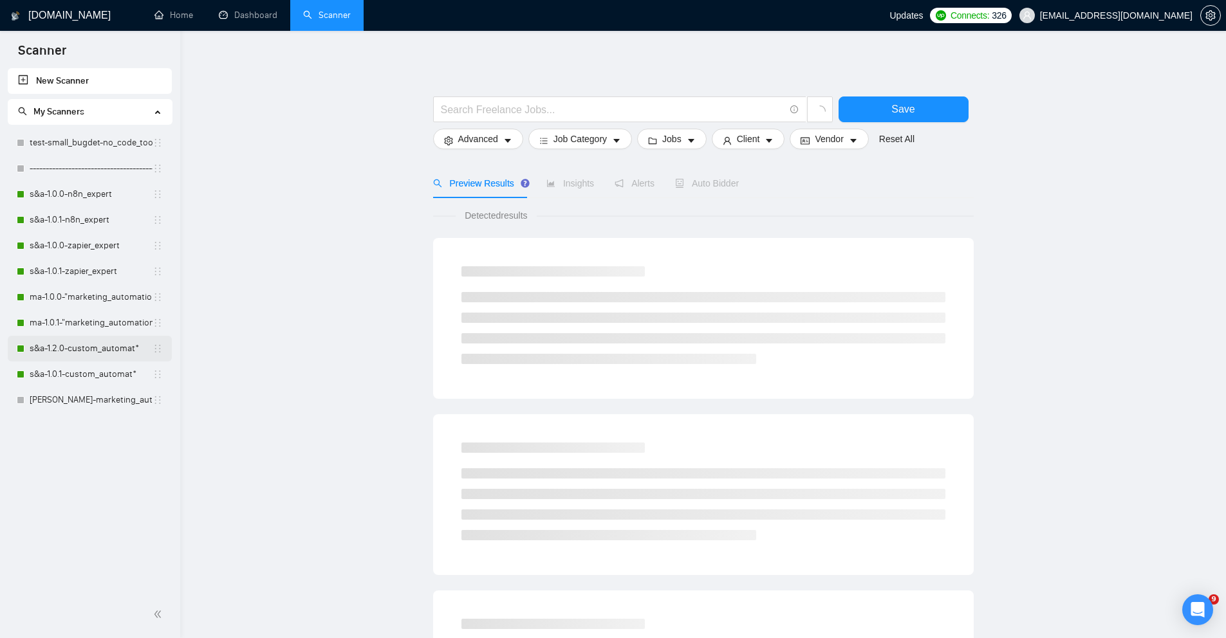
click at [86, 355] on link "s&a-1.2.0-custom_automat*" at bounding box center [91, 349] width 123 height 26
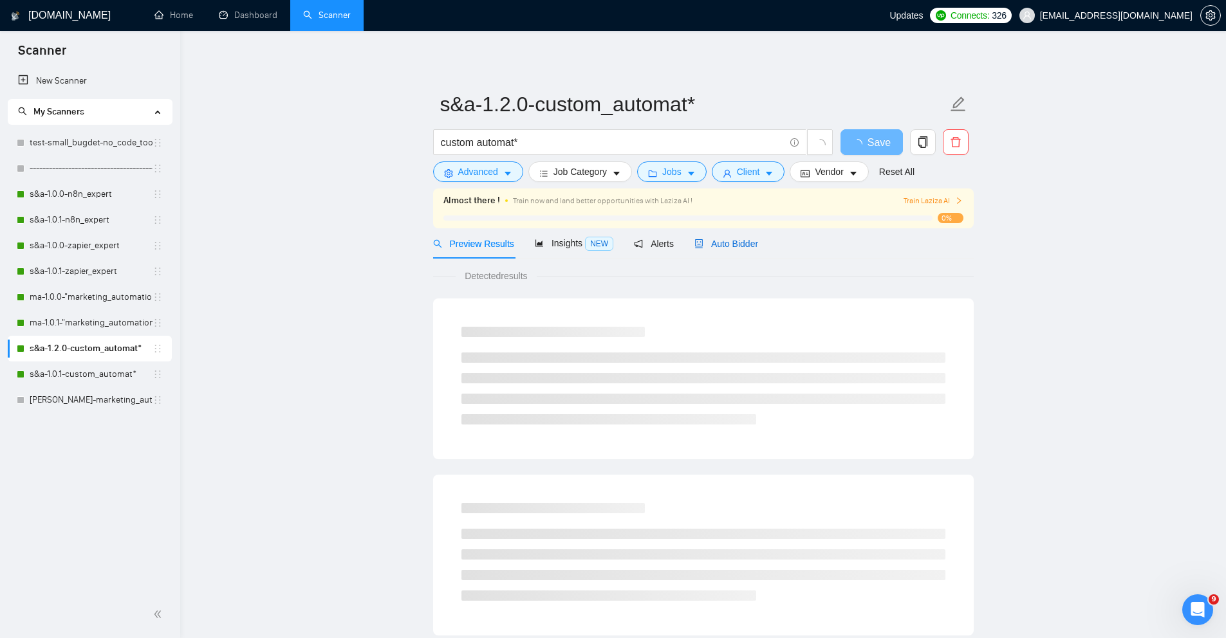
click at [739, 249] on span "Auto Bidder" at bounding box center [726, 244] width 64 height 10
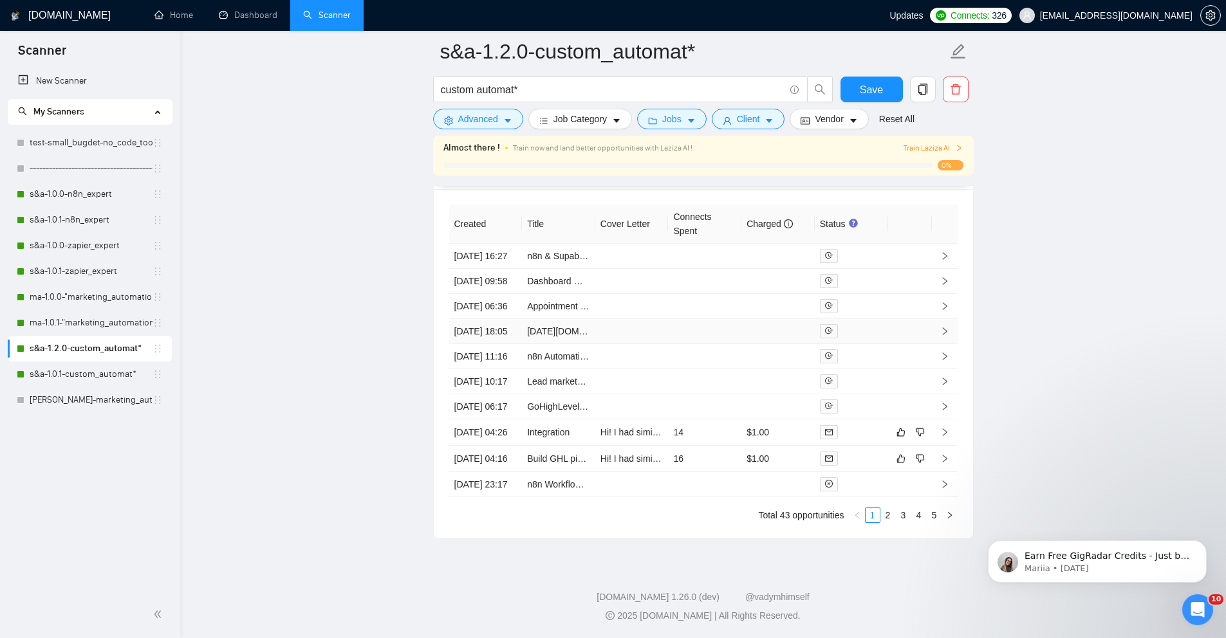
scroll to position [3462, 0]
click at [502, 319] on td "[DATE] 18:05" at bounding box center [485, 331] width 73 height 25
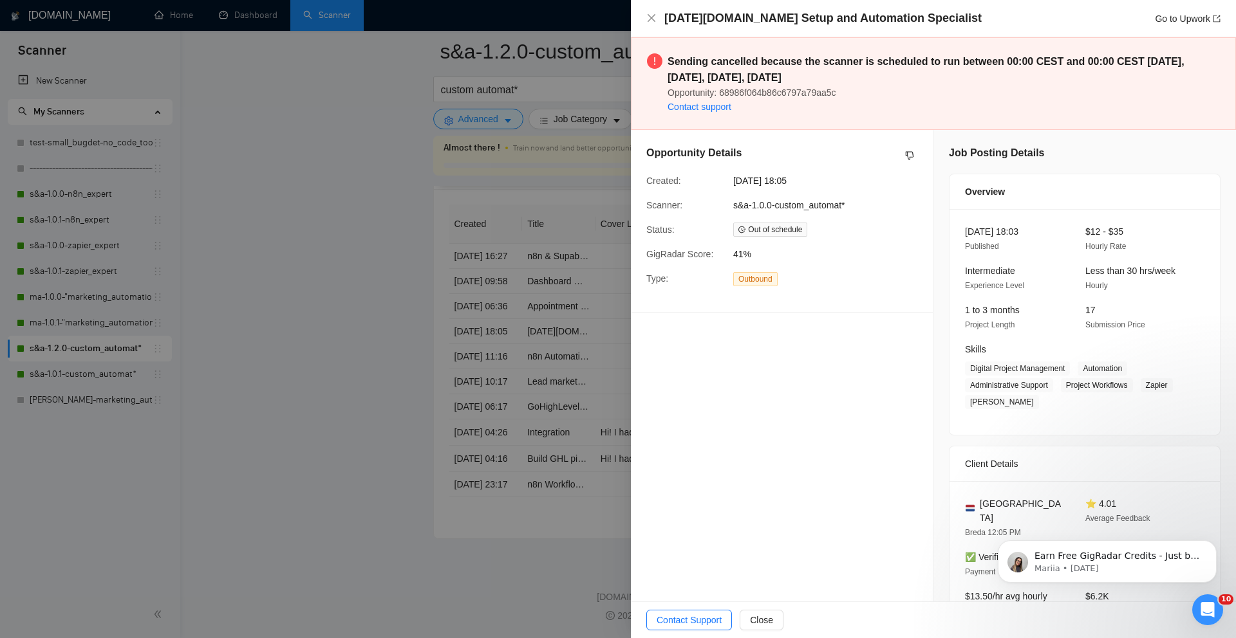
click at [429, 324] on div at bounding box center [618, 319] width 1236 height 638
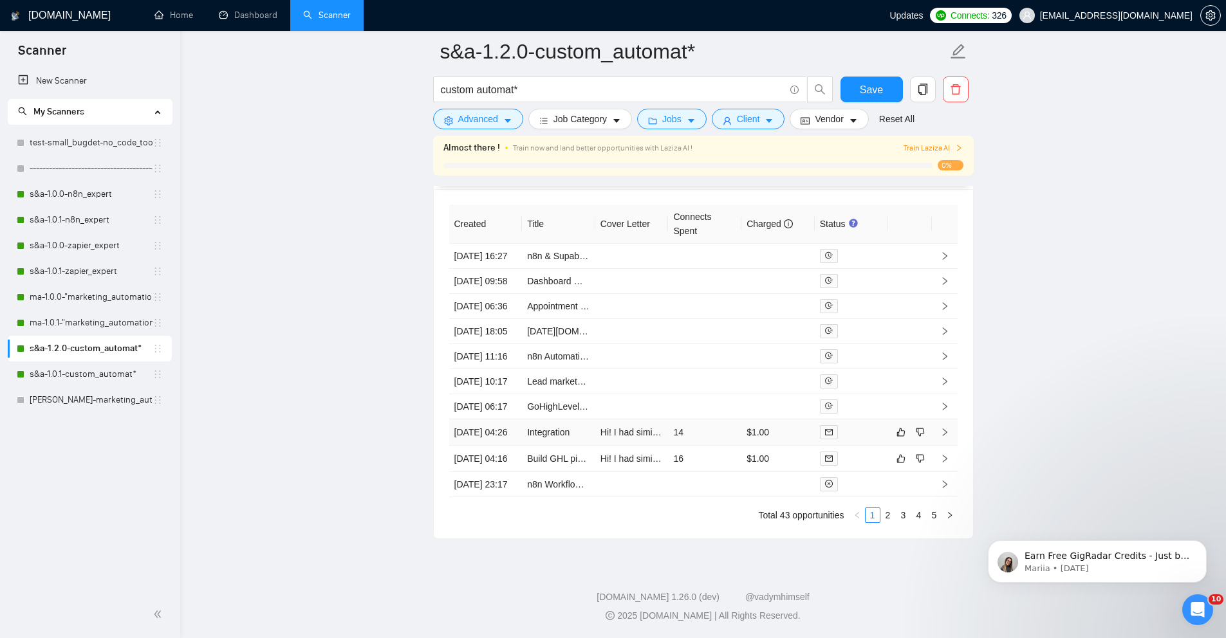
click at [554, 424] on td "Integration" at bounding box center [558, 433] width 73 height 26
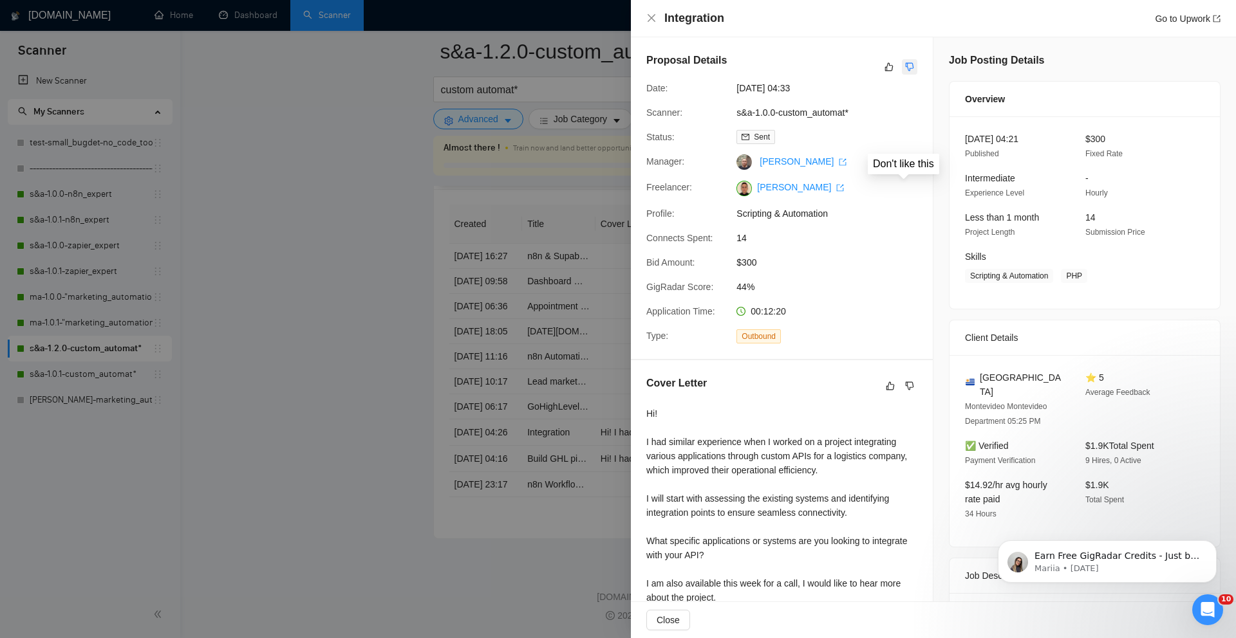
click at [905, 64] on icon "dislike" at bounding box center [909, 67] width 9 height 10
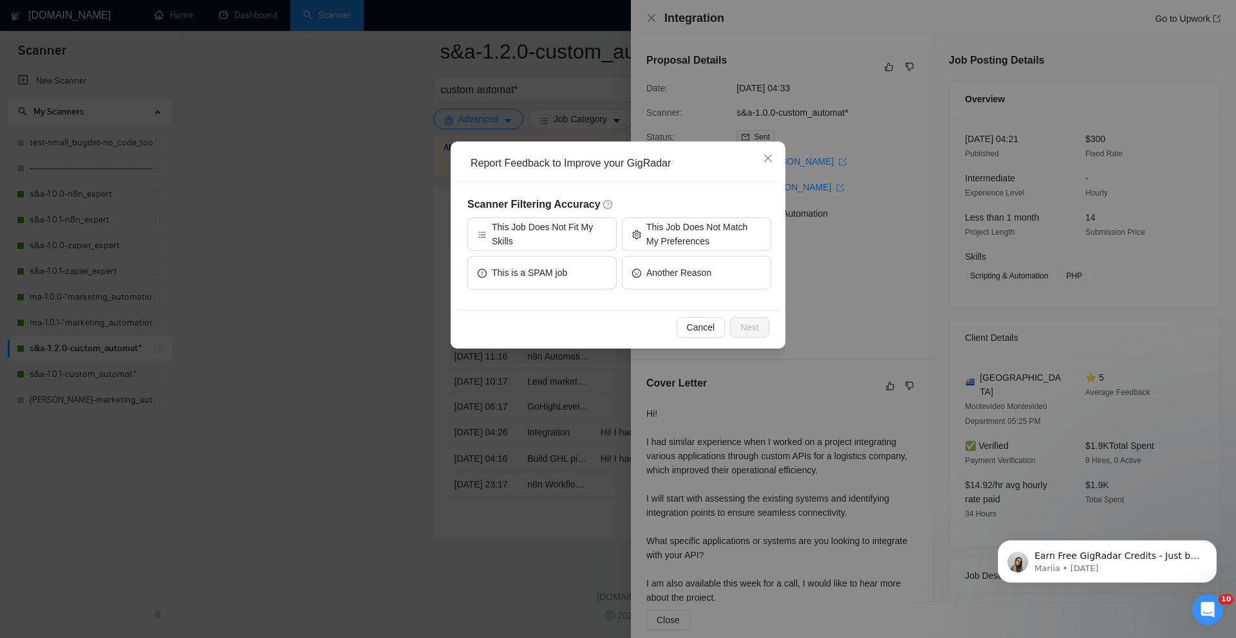
click at [505, 184] on div "Scanner Filtering Accuracy This Job Does Not Fit My Skills This Job Does Not Ma…" at bounding box center [618, 245] width 326 height 129
click at [765, 156] on icon "close" at bounding box center [768, 158] width 8 height 8
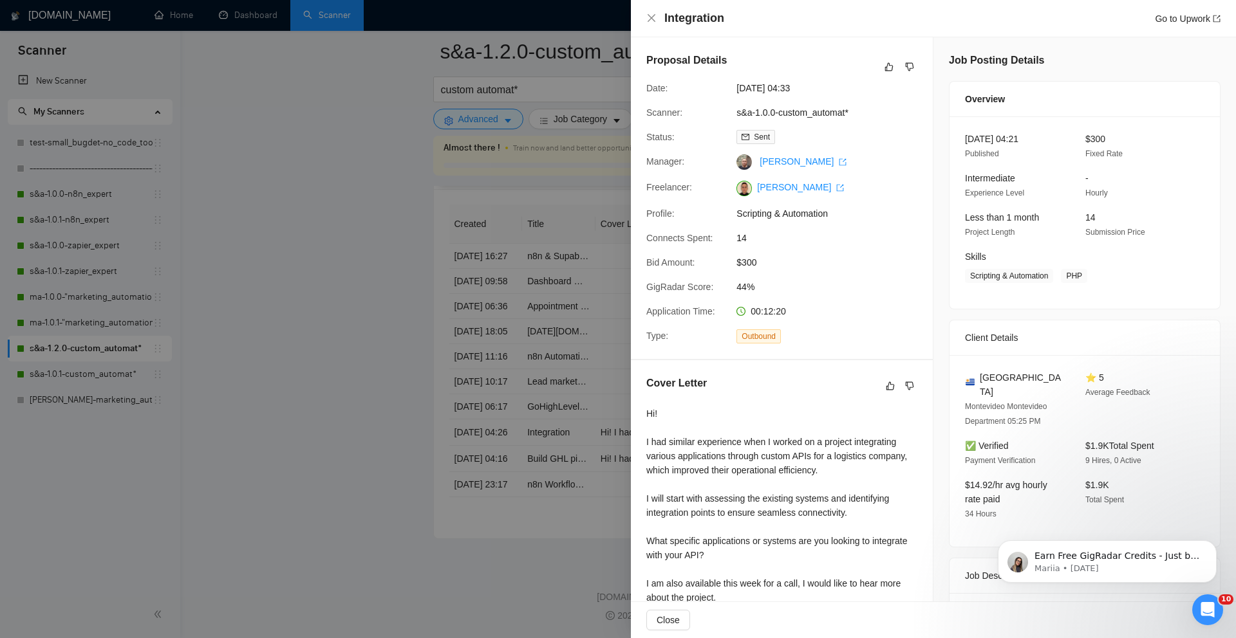
click at [358, 429] on div at bounding box center [618, 319] width 1236 height 638
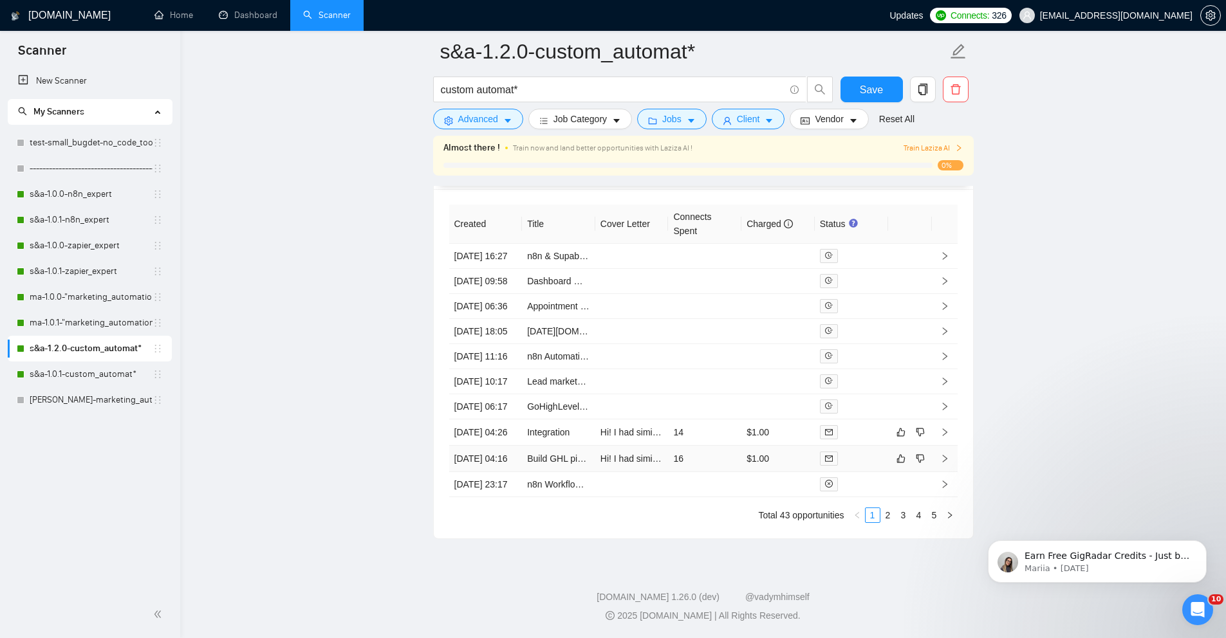
click at [499, 470] on td "[DATE] 04:16" at bounding box center [485, 459] width 73 height 26
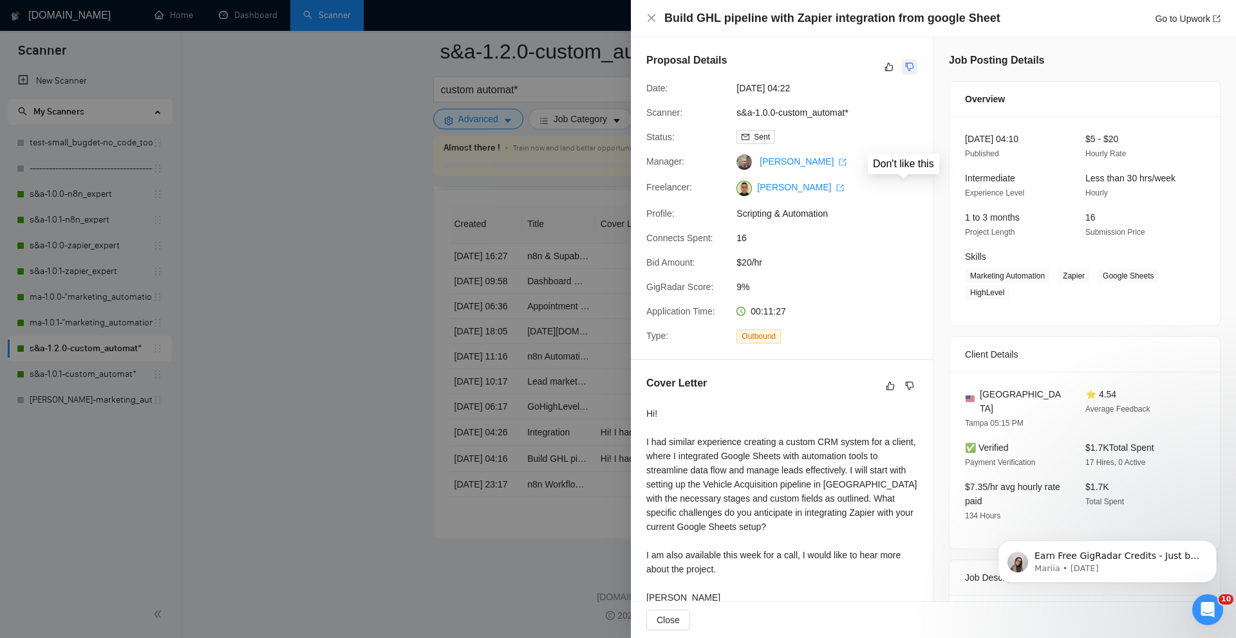
click at [905, 67] on icon "dislike" at bounding box center [909, 67] width 9 height 10
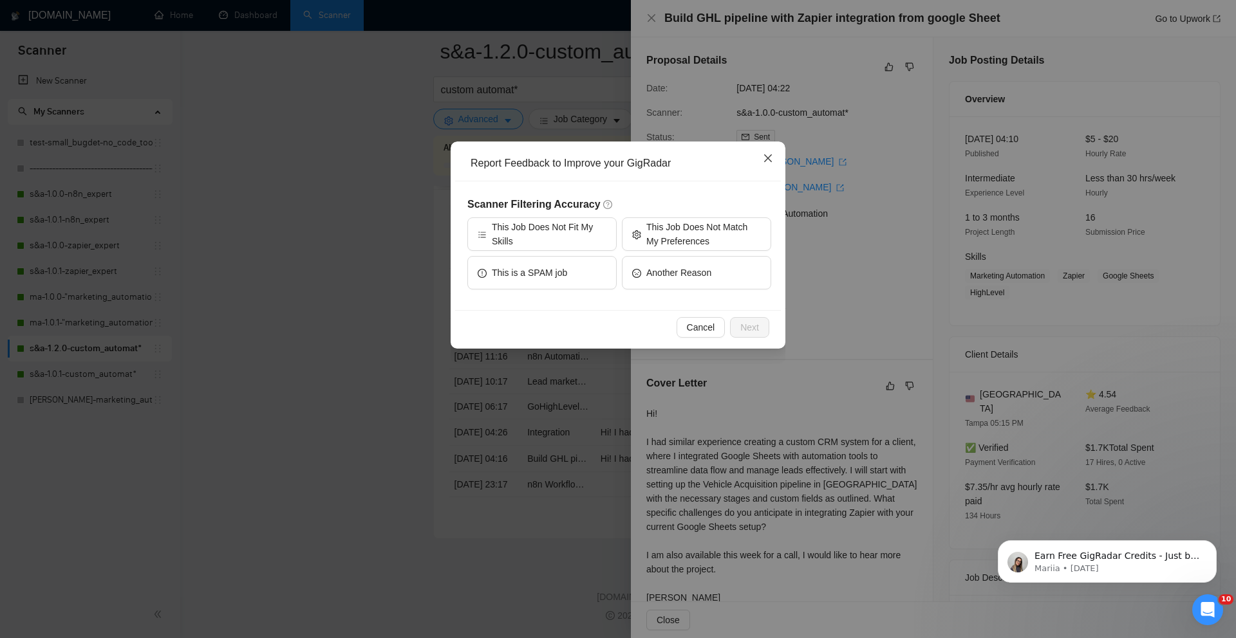
click at [773, 157] on span "Close" at bounding box center [767, 159] width 35 height 35
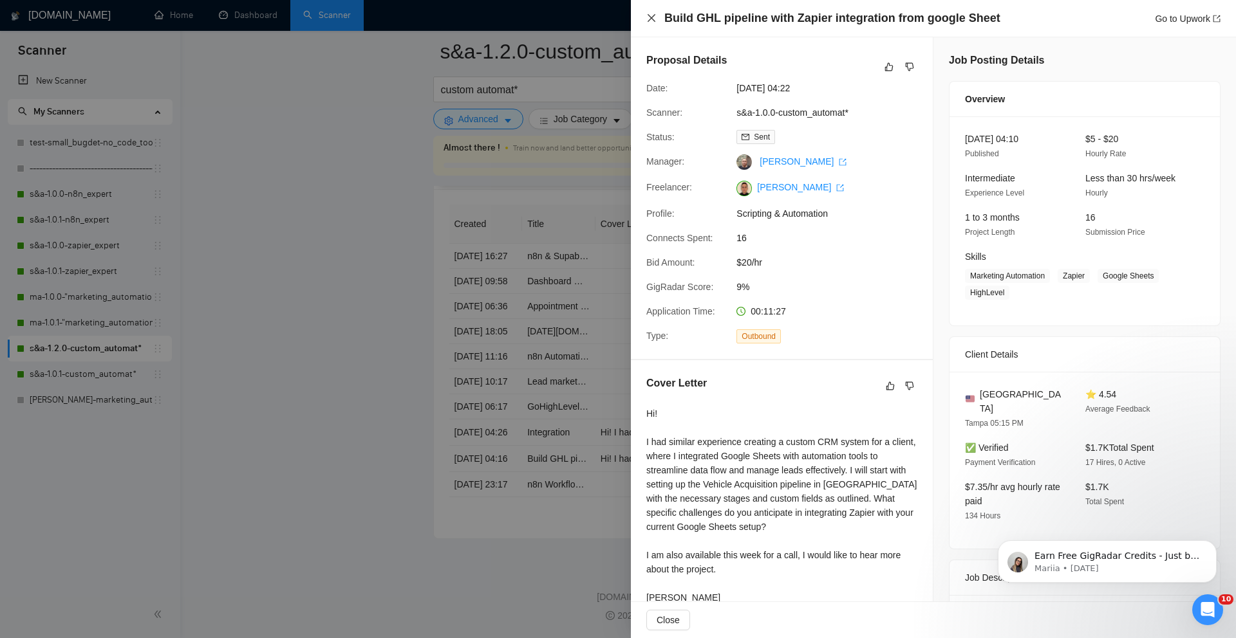
click at [652, 16] on icon "close" at bounding box center [651, 18] width 10 height 10
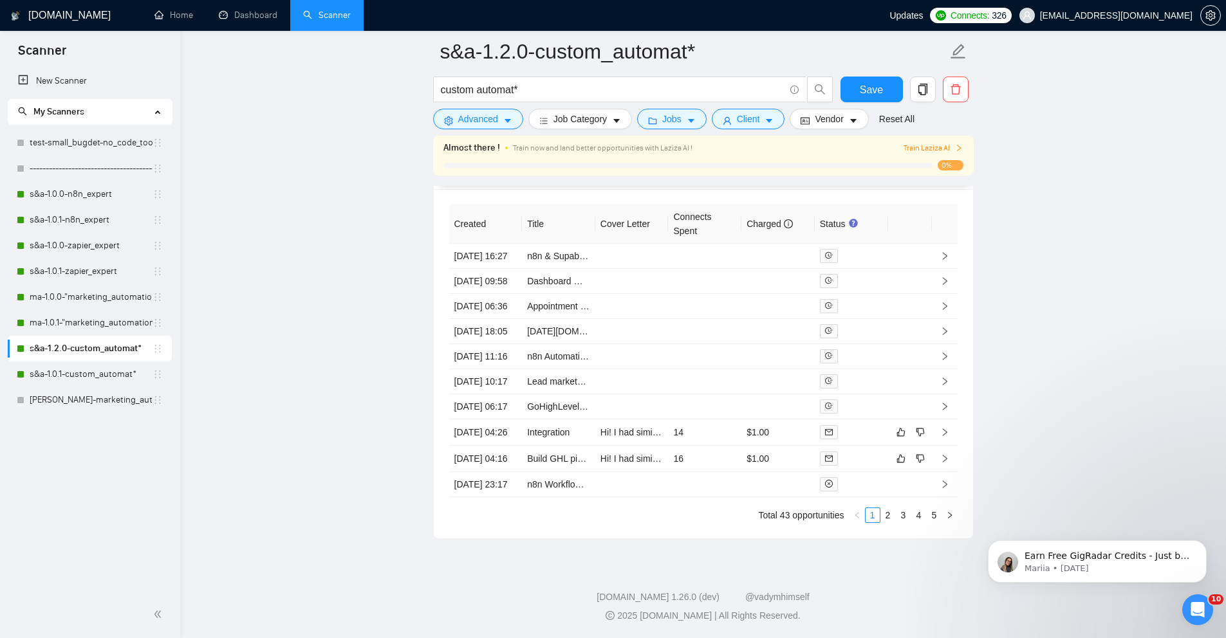
click at [945, 143] on span "Train Laziza AI" at bounding box center [933, 148] width 59 height 12
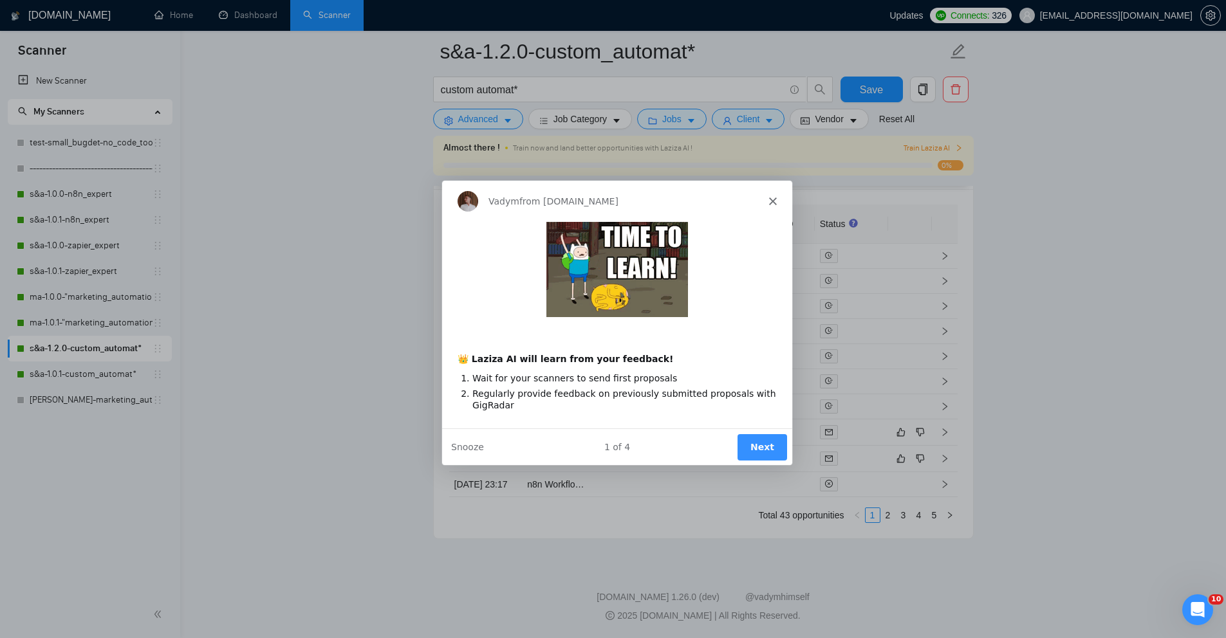
click at [750, 443] on button "Next" at bounding box center [761, 446] width 50 height 26
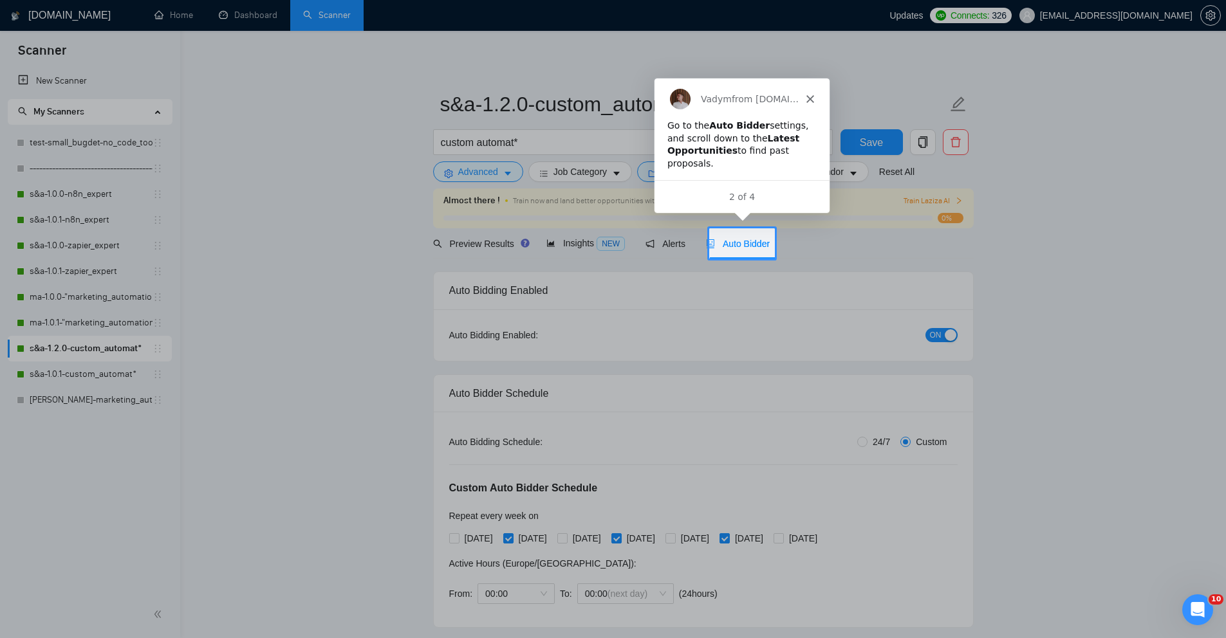
click at [752, 174] on div "Go to the Auto Bidder settings, and scroll down to the Latest Opportunities to …" at bounding box center [741, 149] width 175 height 60
click at [740, 241] on span "Auto Bidder" at bounding box center [738, 244] width 64 height 10
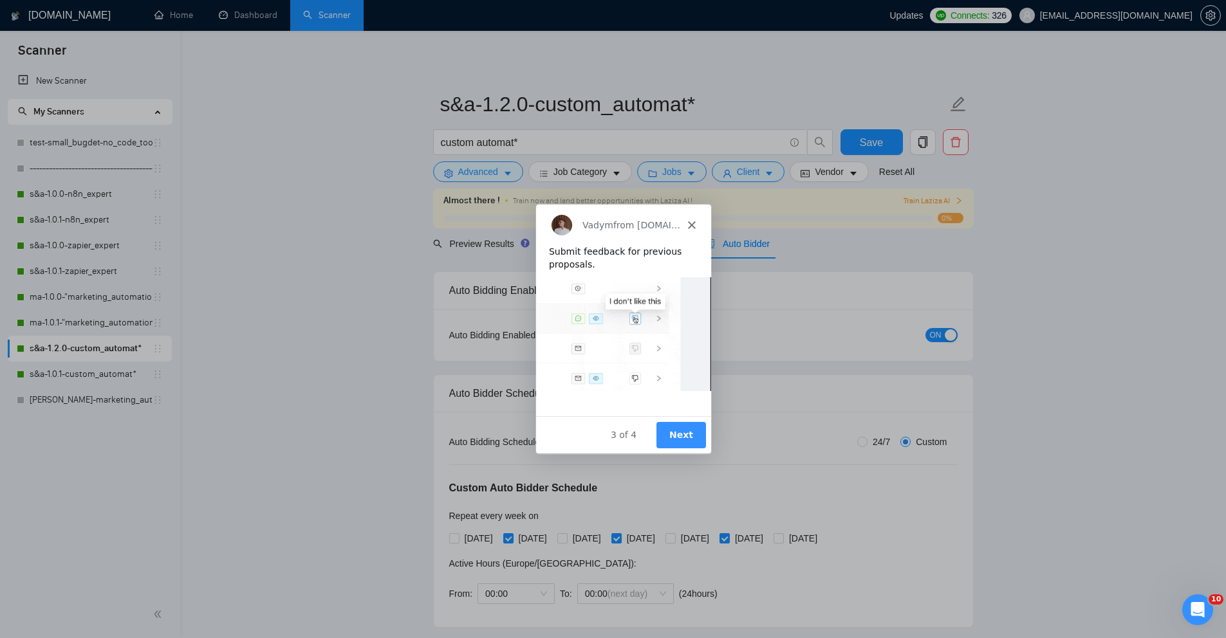
click at [693, 221] on polygon "Close" at bounding box center [691, 225] width 8 height 8
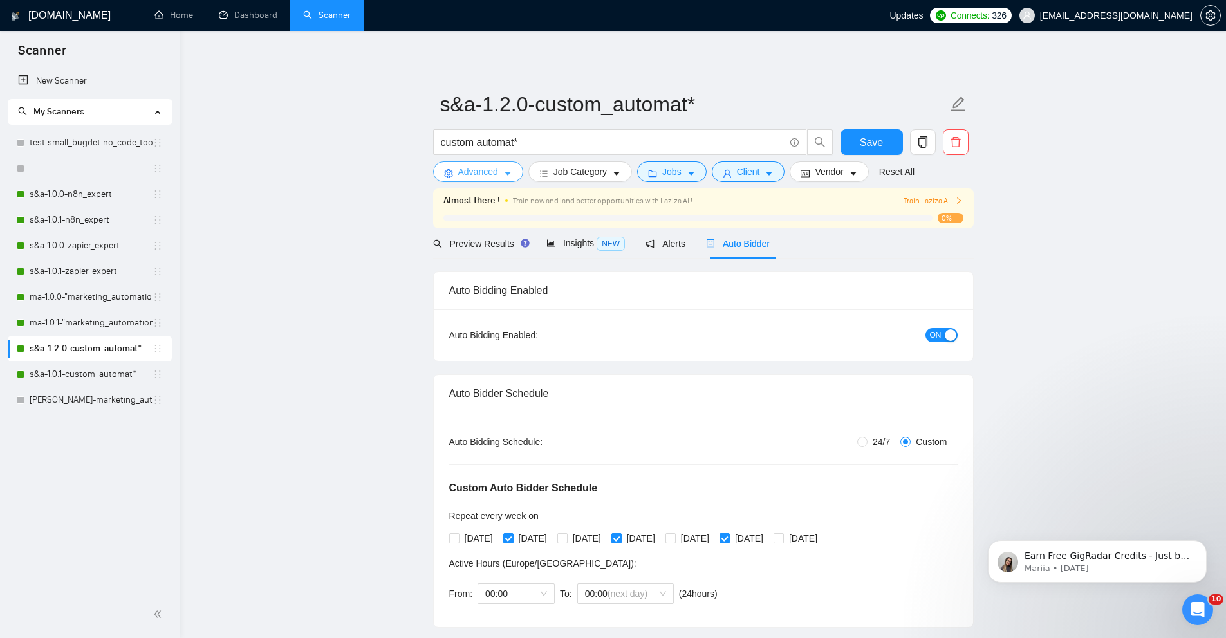
click at [506, 174] on icon "caret-down" at bounding box center [507, 173] width 9 height 9
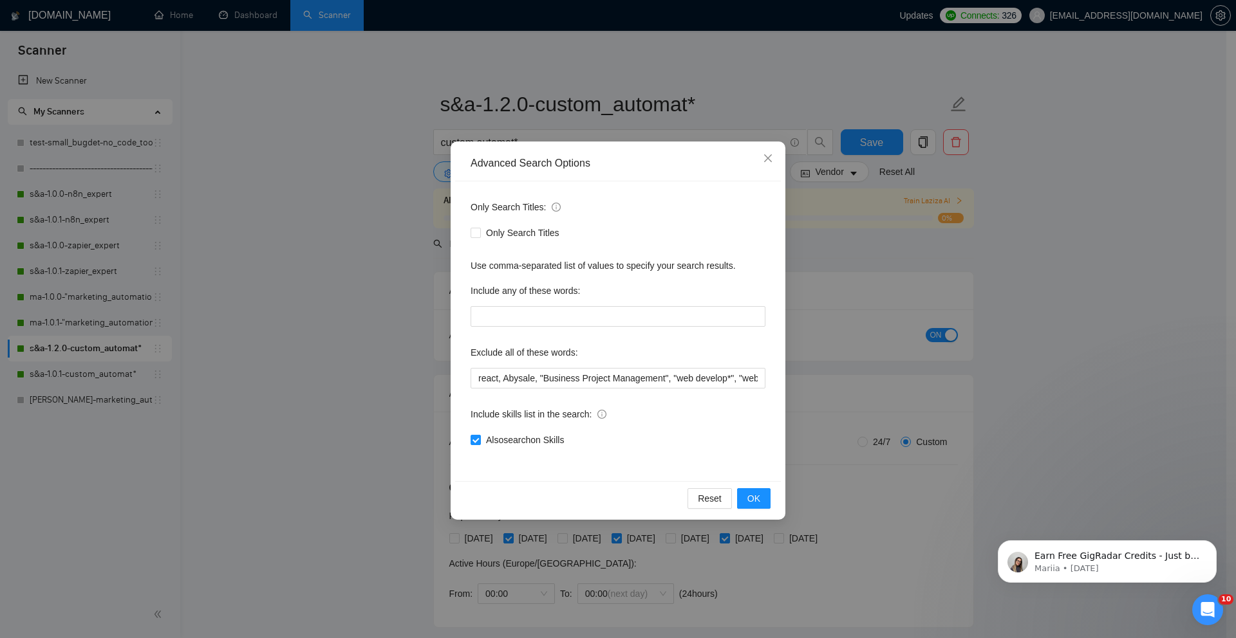
click at [334, 293] on div "Advanced Search Options Only Search Titles: Only Search Titles Use comma-separa…" at bounding box center [618, 319] width 1236 height 638
